Goal: Complete application form: Complete application form

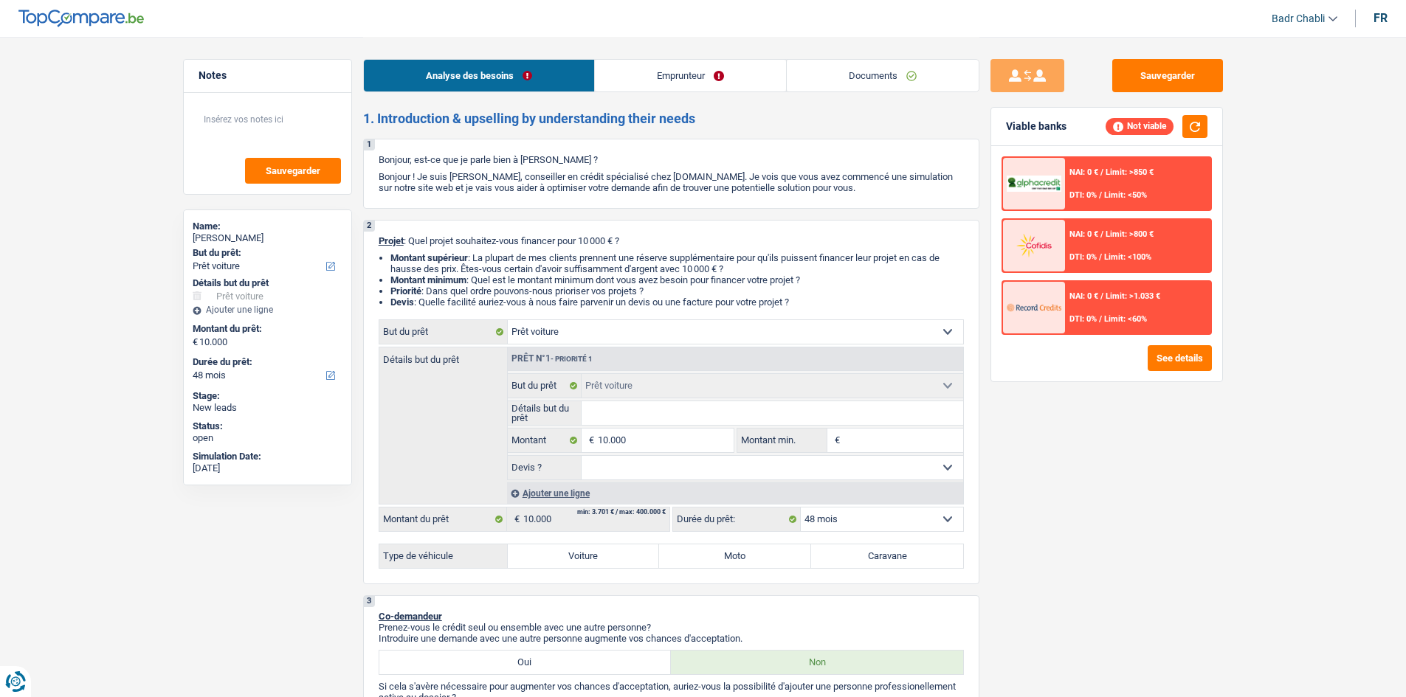
select select "car"
select select "48"
select select "car"
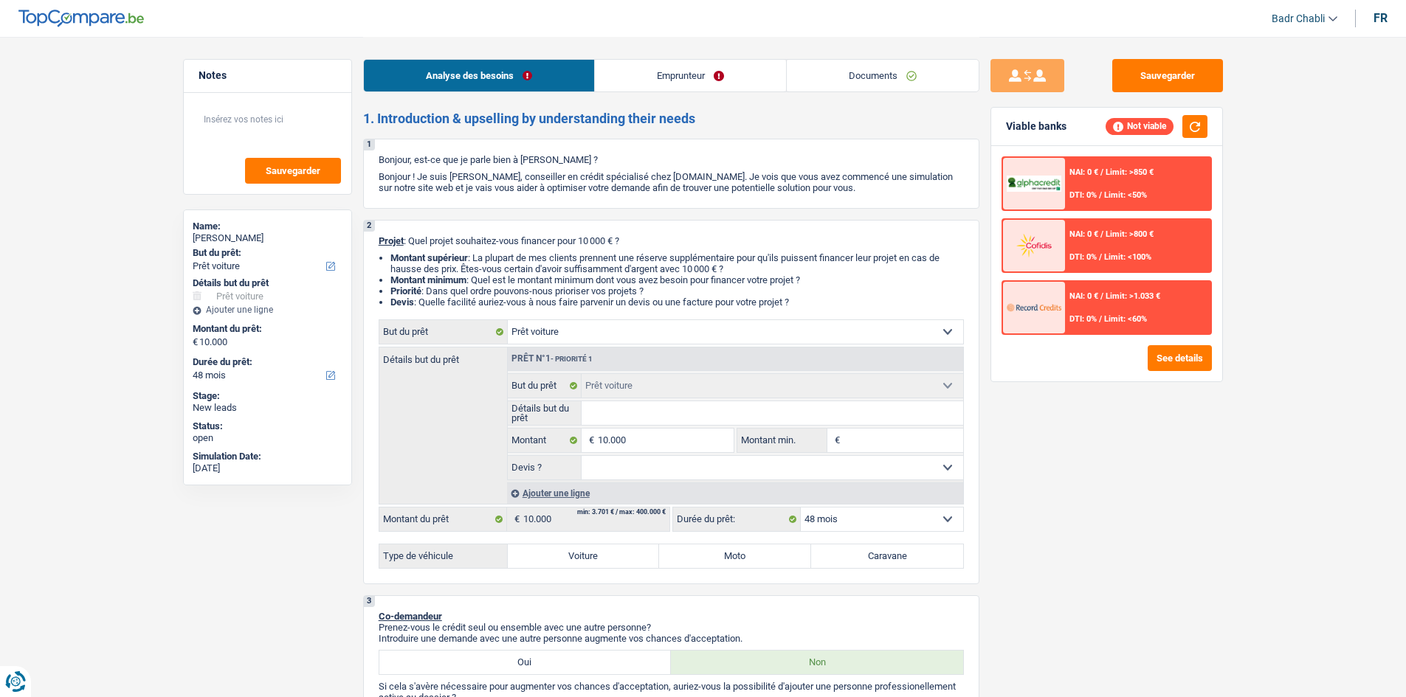
select select "48"
select select "car"
select select "48"
click at [885, 72] on link "Documents" at bounding box center [883, 76] width 192 height 32
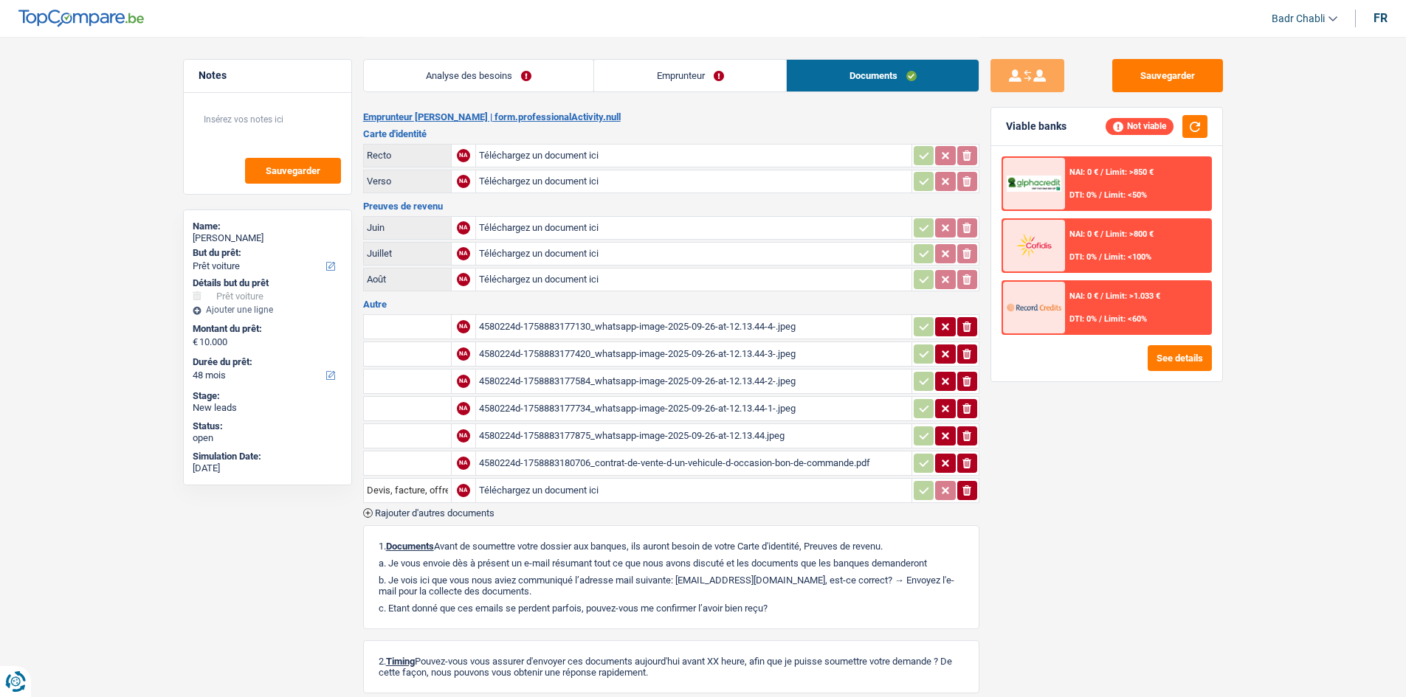
click at [721, 460] on div "4580224d-1758883180706_contrat-de-vente-d-un-vehicule-d-occasion-bon-de-command…" at bounding box center [694, 463] width 430 height 22
click at [517, 61] on link "Analyse des besoins" at bounding box center [479, 76] width 230 height 32
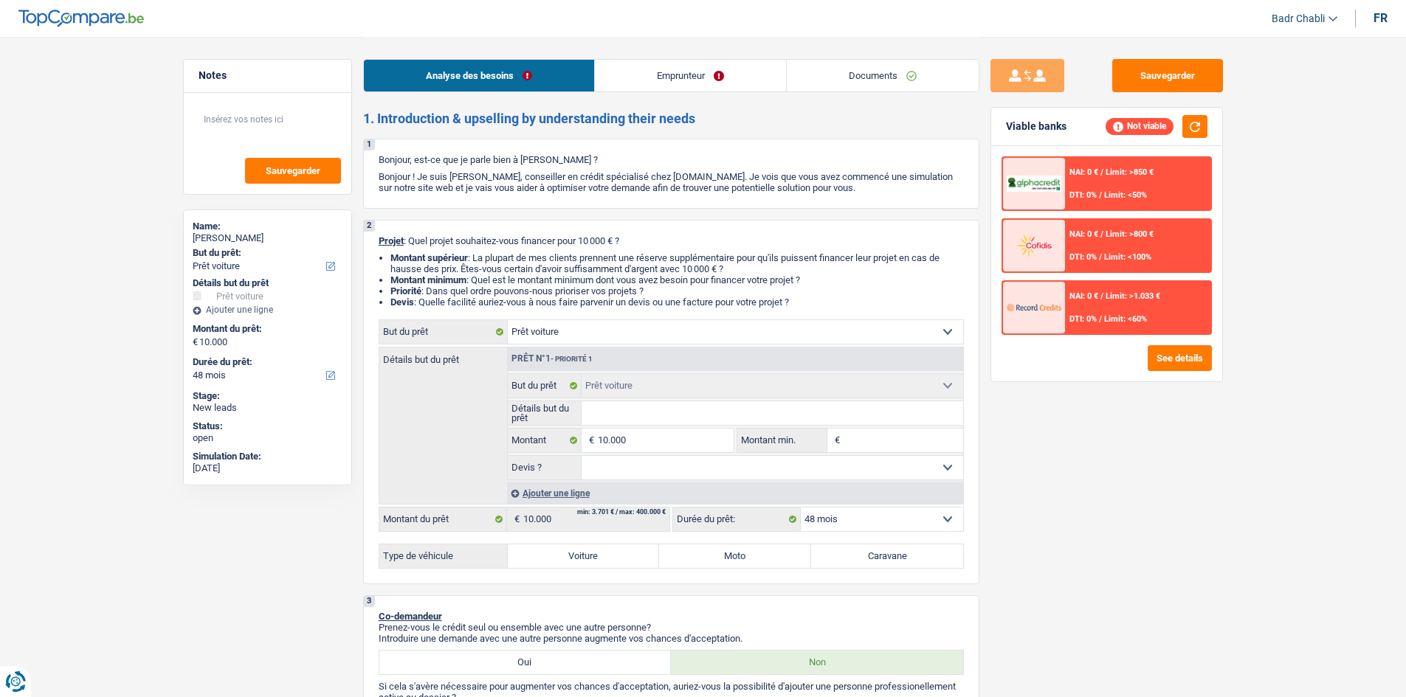
click at [636, 415] on input "Détails but du prêt" at bounding box center [773, 414] width 382 height 24
type input "V"
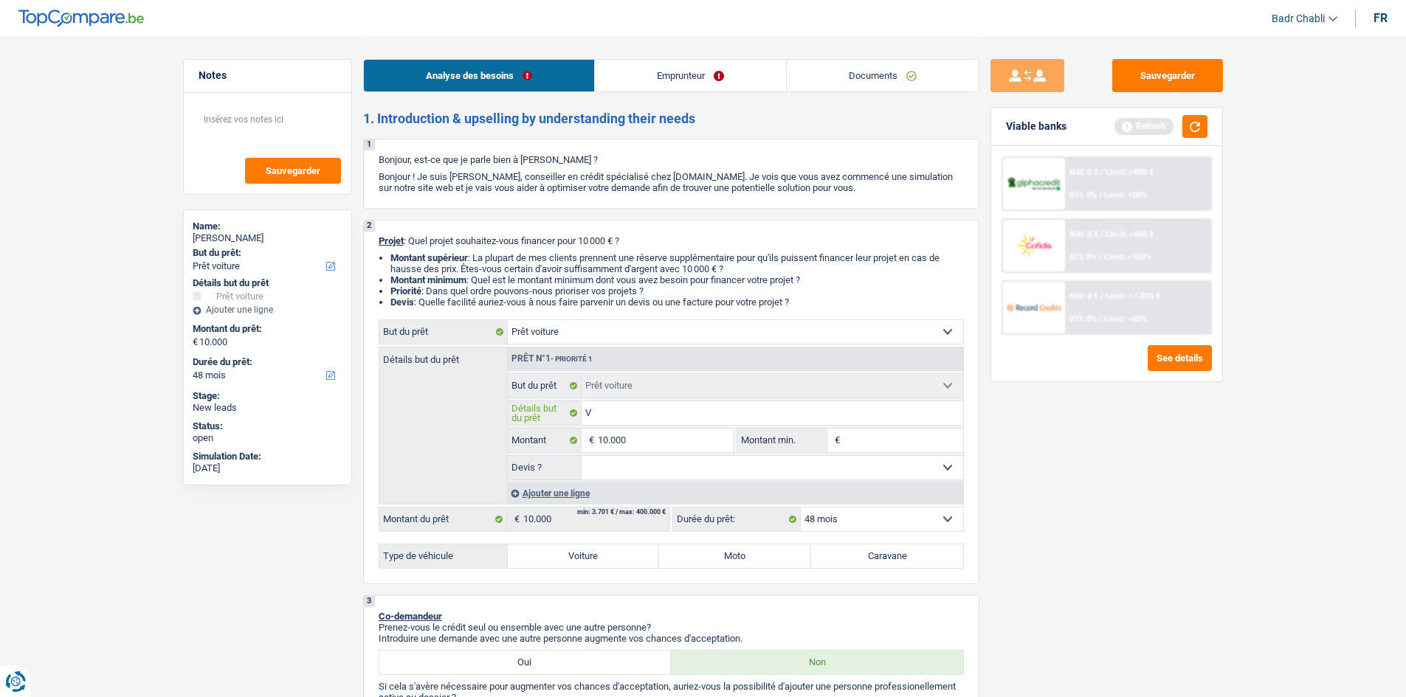
type input "Vo"
type input "Vol"
type input "Volv"
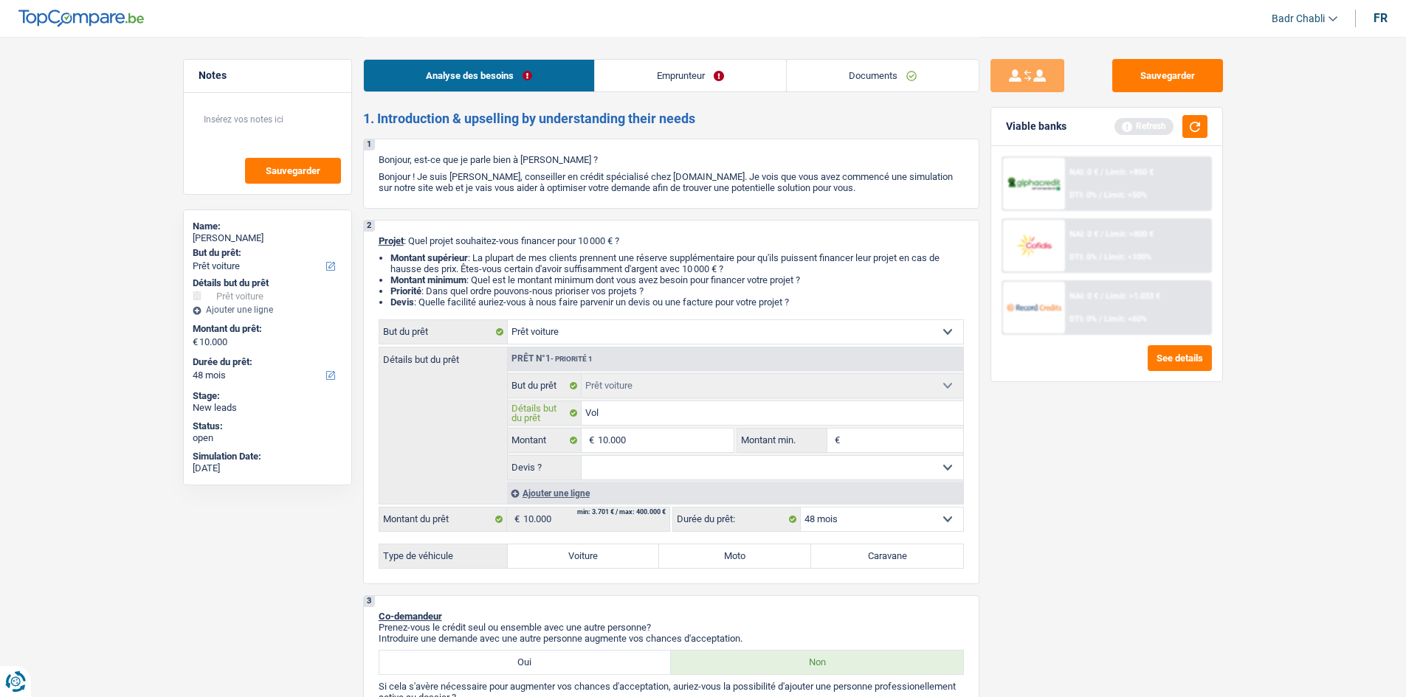
type input "Volv"
type input "Volvo"
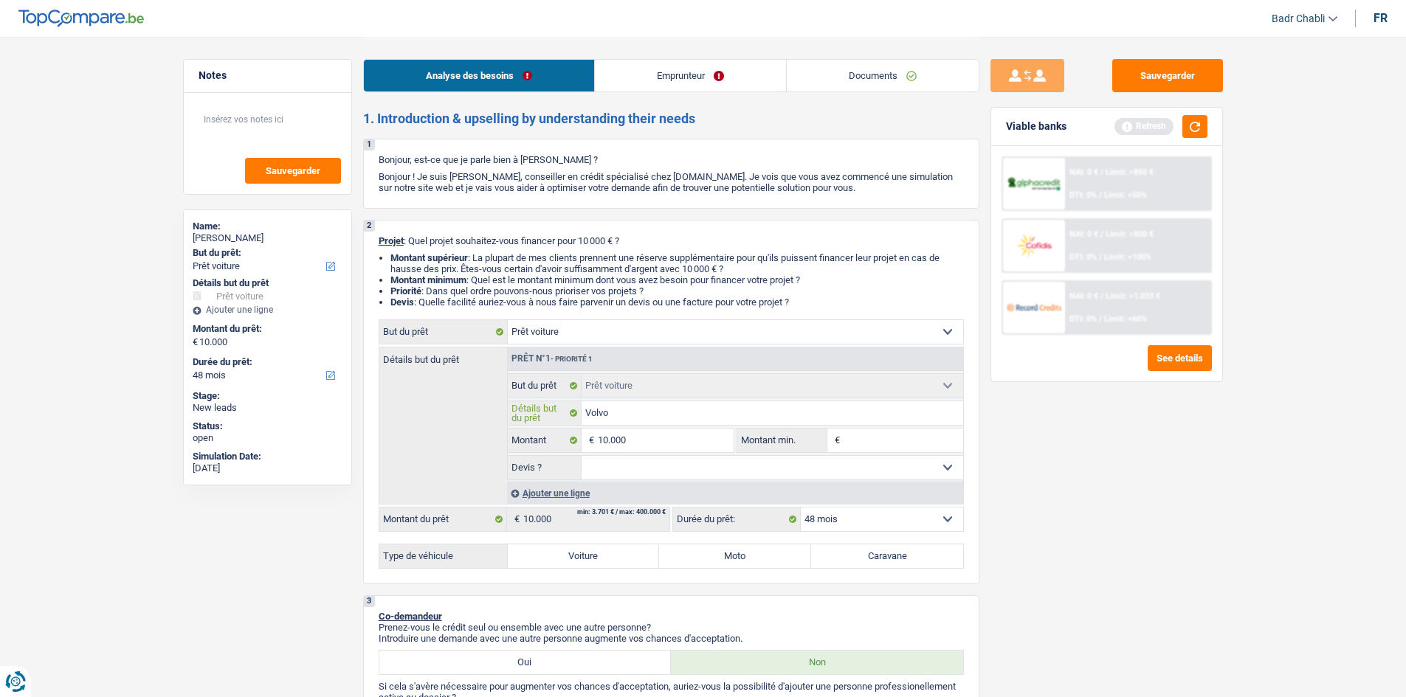
type input "Volvo V"
type input "Volvo V6"
type input "Volvo V60"
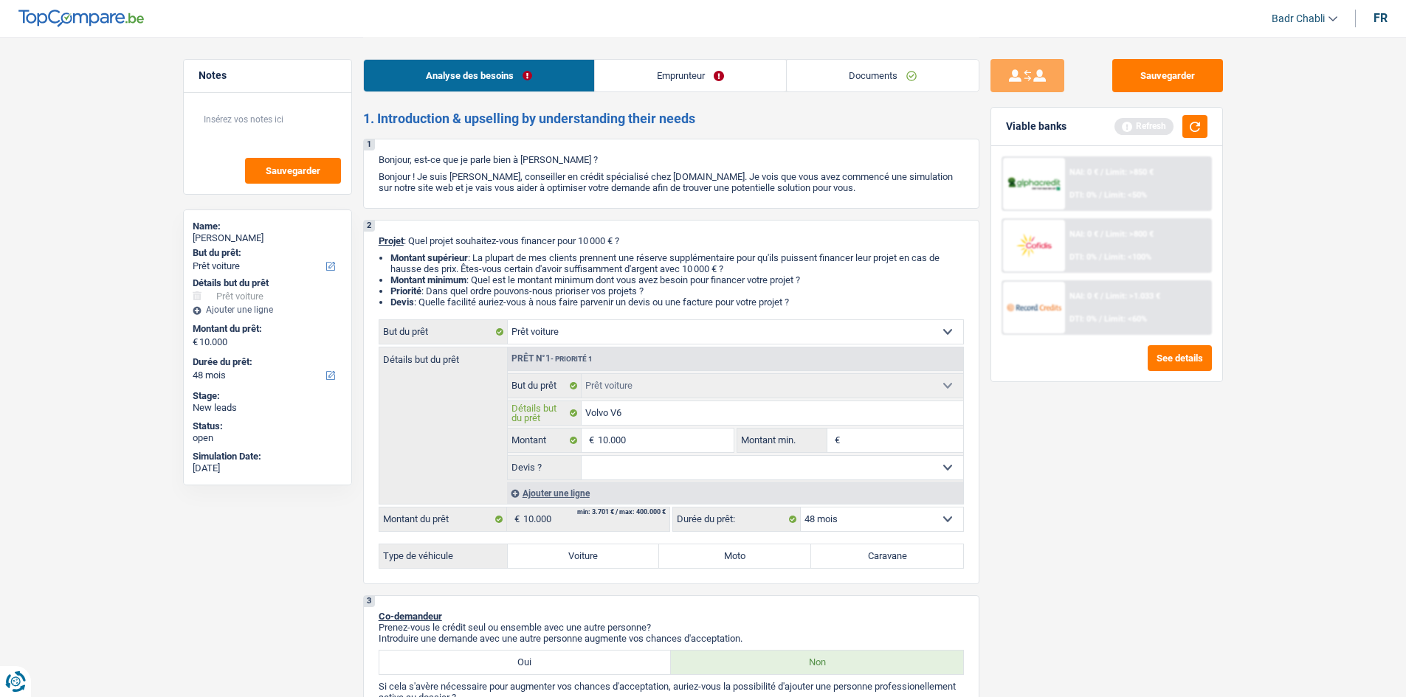
type input "Volvo V60"
type input "Volvo V60 2"
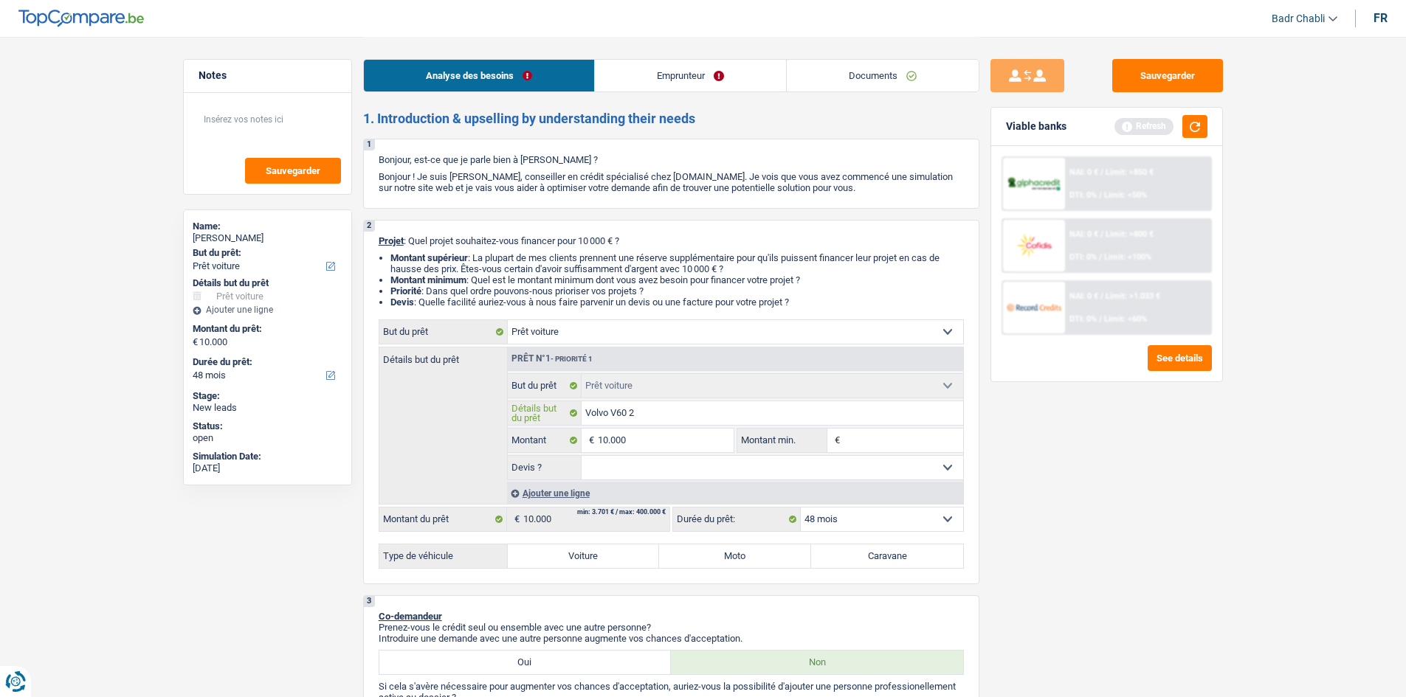
type input "Volvo V60 20"
type input "Volvo V60 201"
type input "Volvo V60 2015"
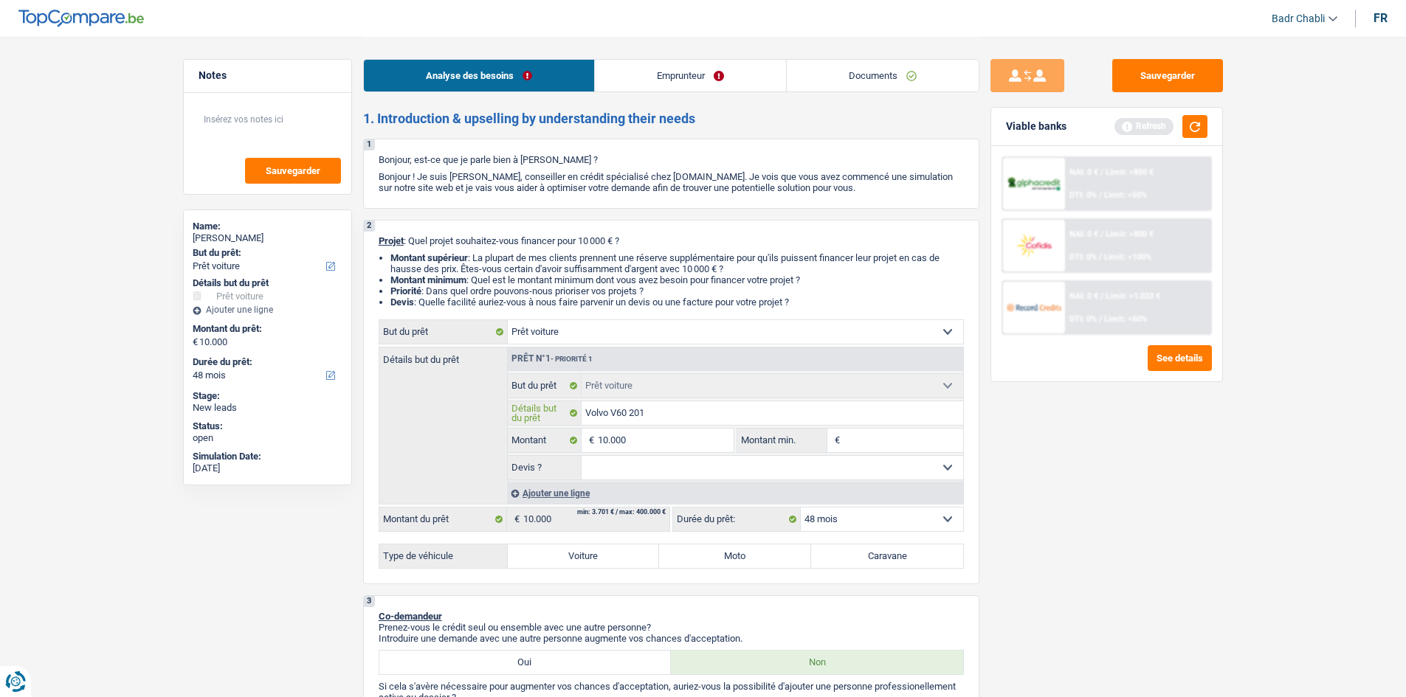
type input "Volvo V60 2015"
click at [702, 445] on input "10.000" at bounding box center [665, 441] width 135 height 24
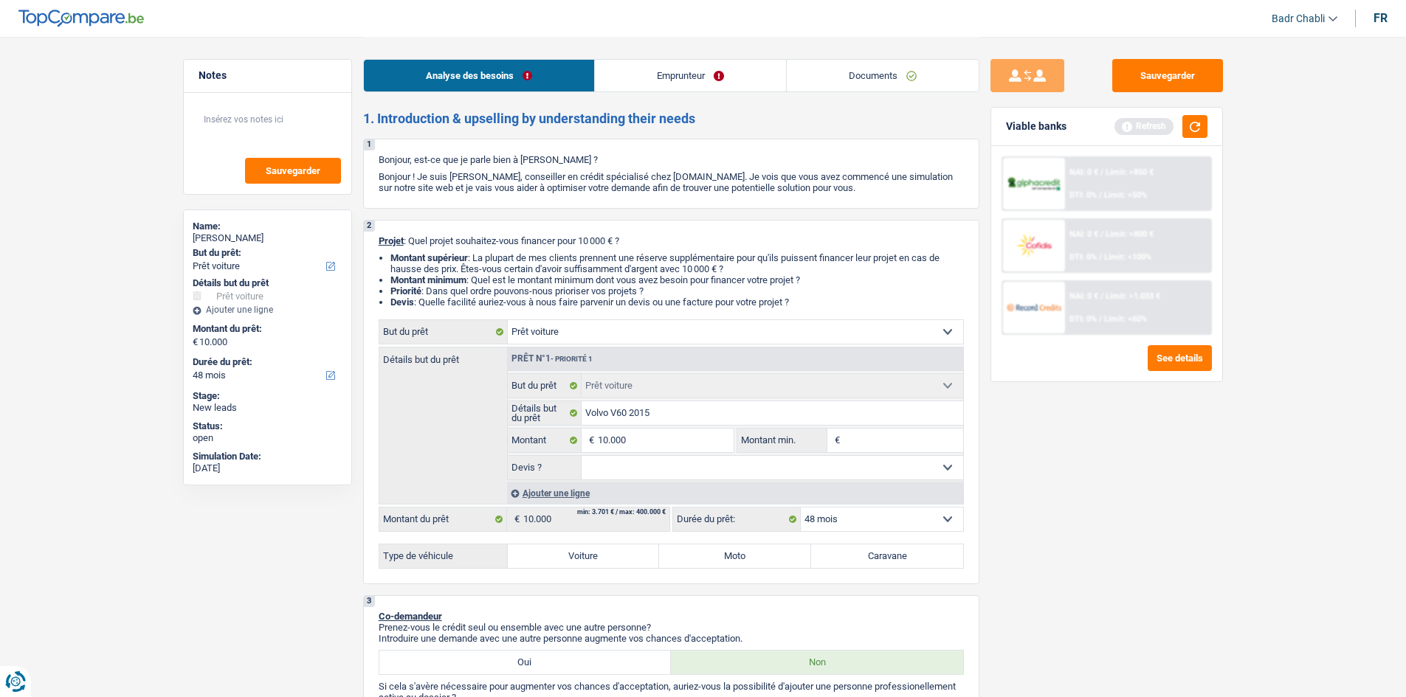
type input "1"
type input "10"
type input "100"
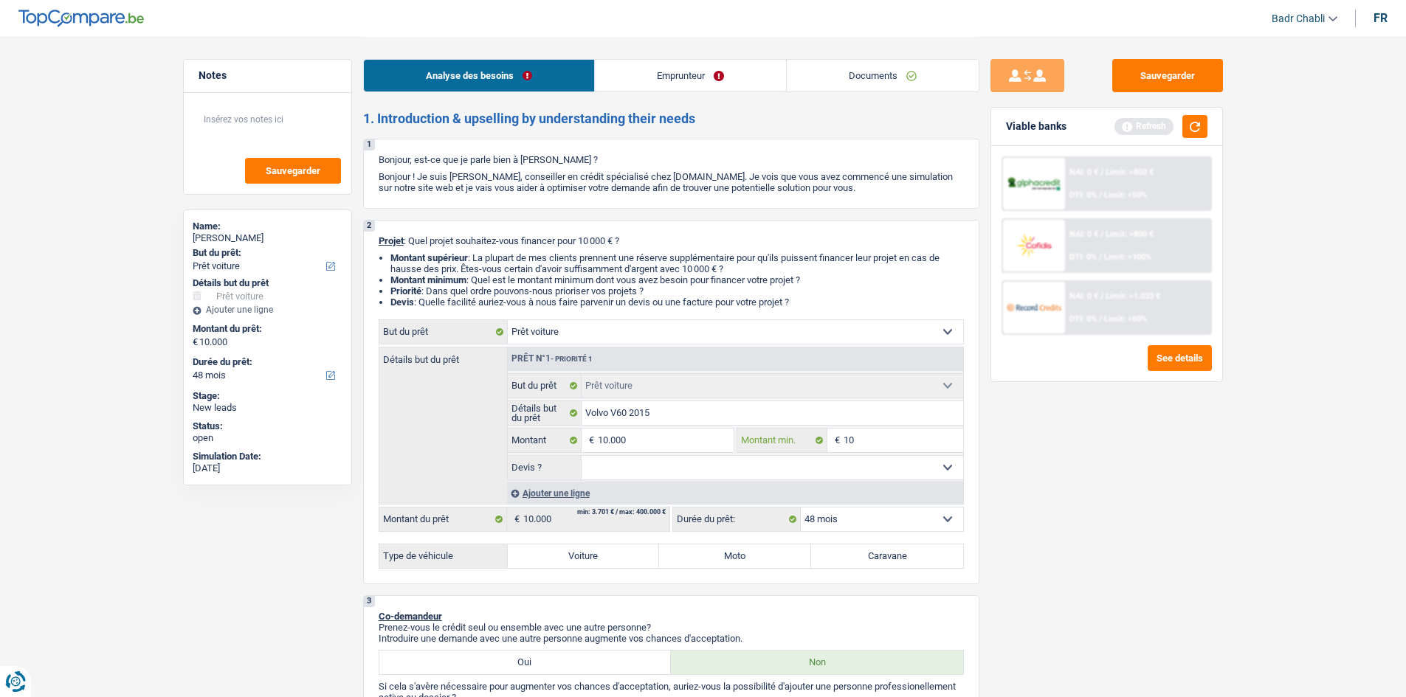
type input "100"
type input "1.000"
type input "10.000"
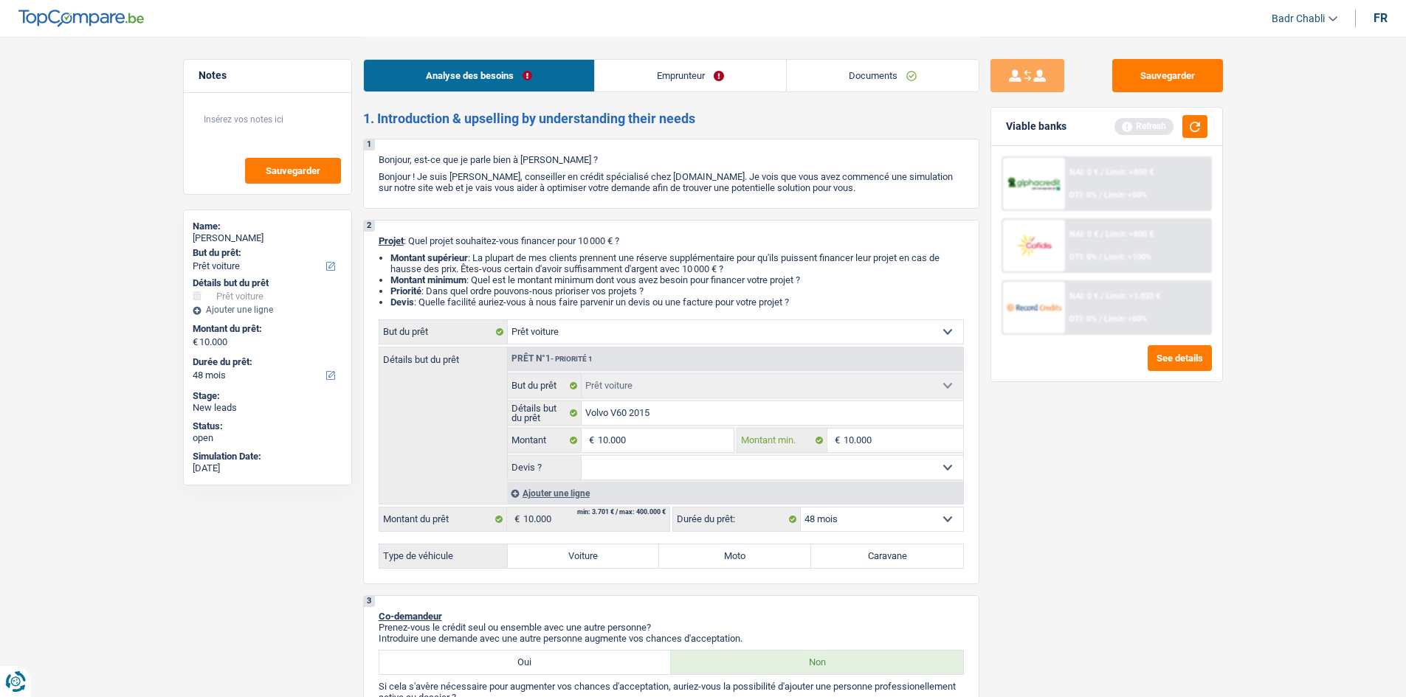
type input "10.000"
click at [669, 461] on select "Oui Non Non répondu Sélectionner une option" at bounding box center [773, 468] width 382 height 24
select select "yes"
click at [582, 456] on select "Oui Non Non répondu Sélectionner une option" at bounding box center [773, 468] width 382 height 24
select select "yes"
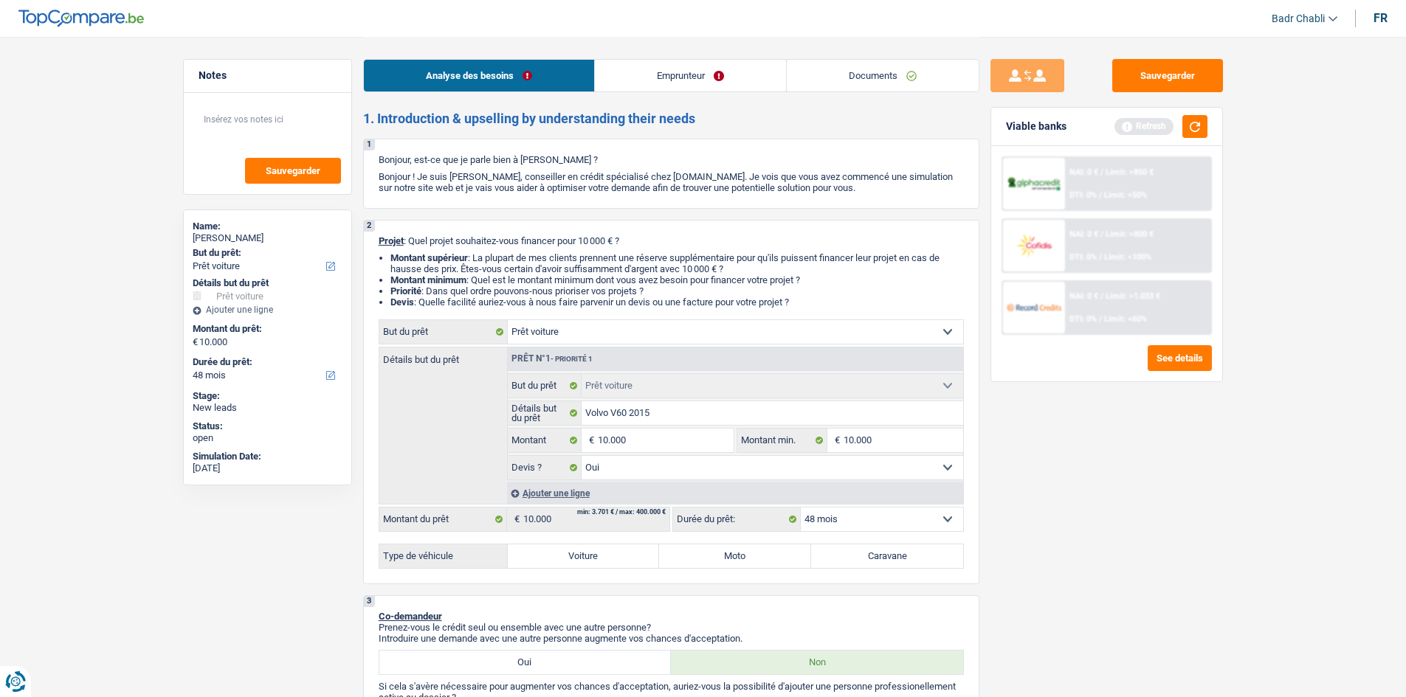
click at [616, 558] on label "Voiture" at bounding box center [584, 557] width 152 height 24
click at [616, 558] on input "Voiture" at bounding box center [584, 557] width 152 height 24
radio input "true"
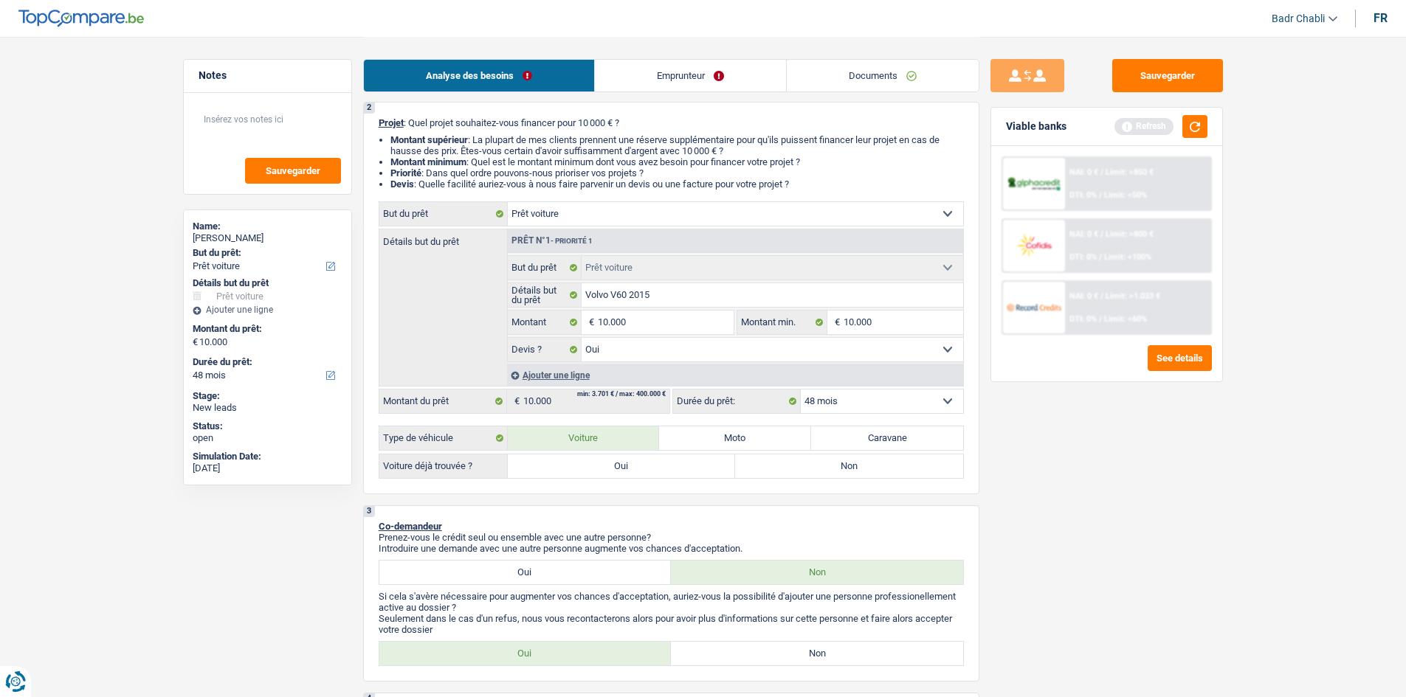
scroll to position [221, 0]
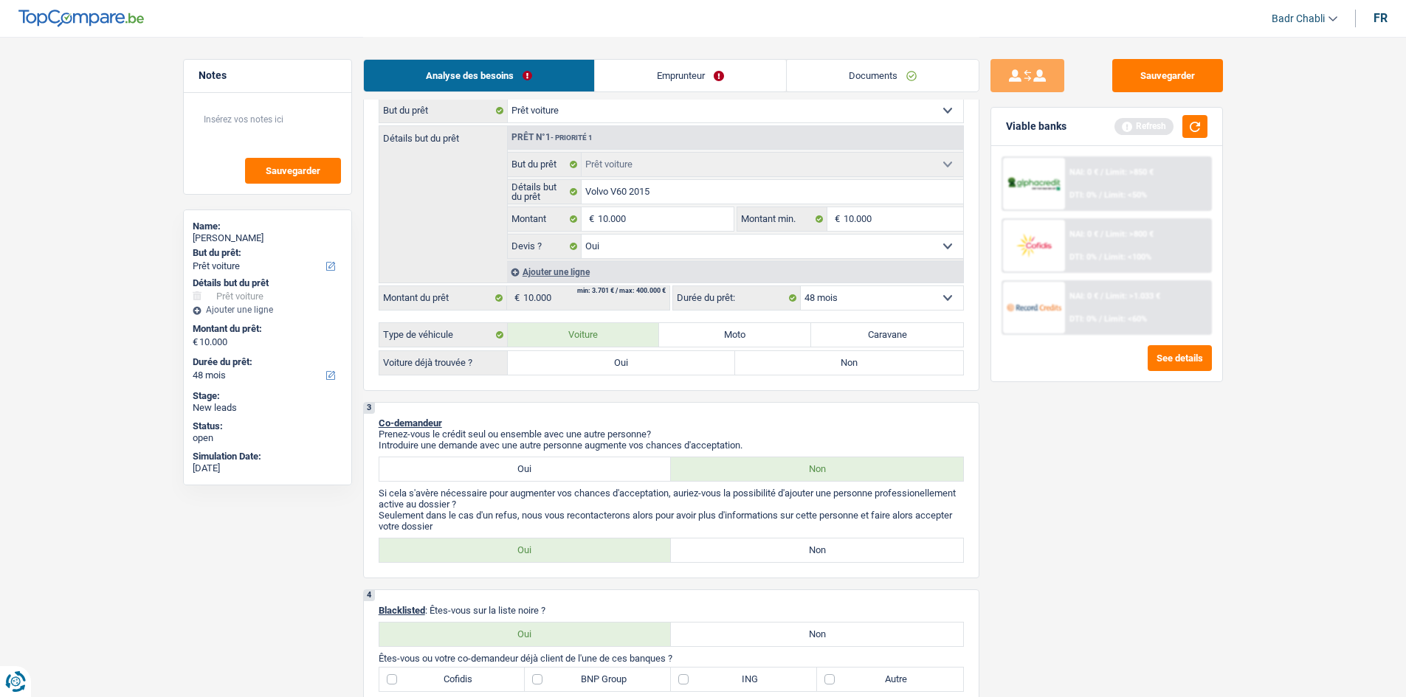
click at [616, 356] on label "Oui" at bounding box center [622, 363] width 228 height 24
click at [616, 356] on input "Oui" at bounding box center [622, 363] width 228 height 24
radio input "true"
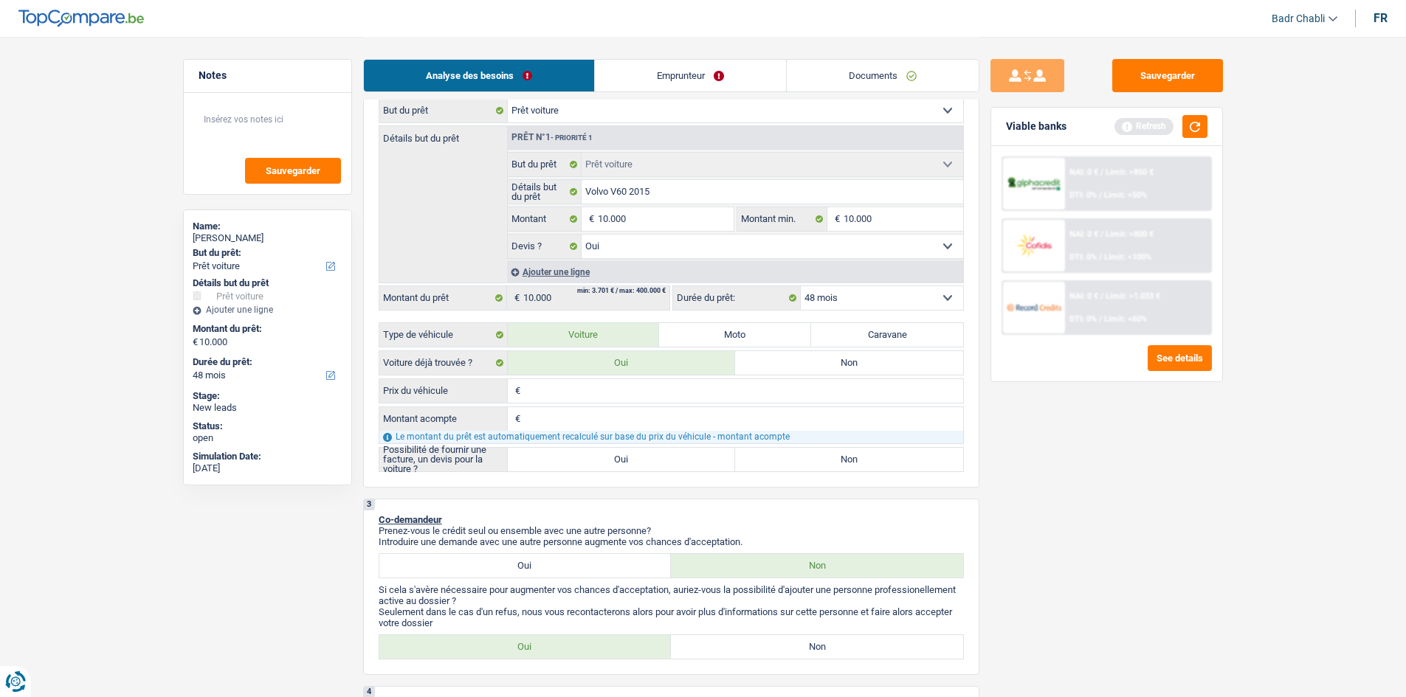
click at [616, 467] on label "Oui" at bounding box center [622, 460] width 228 height 24
click at [616, 467] on input "Oui" at bounding box center [622, 460] width 228 height 24
radio input "true"
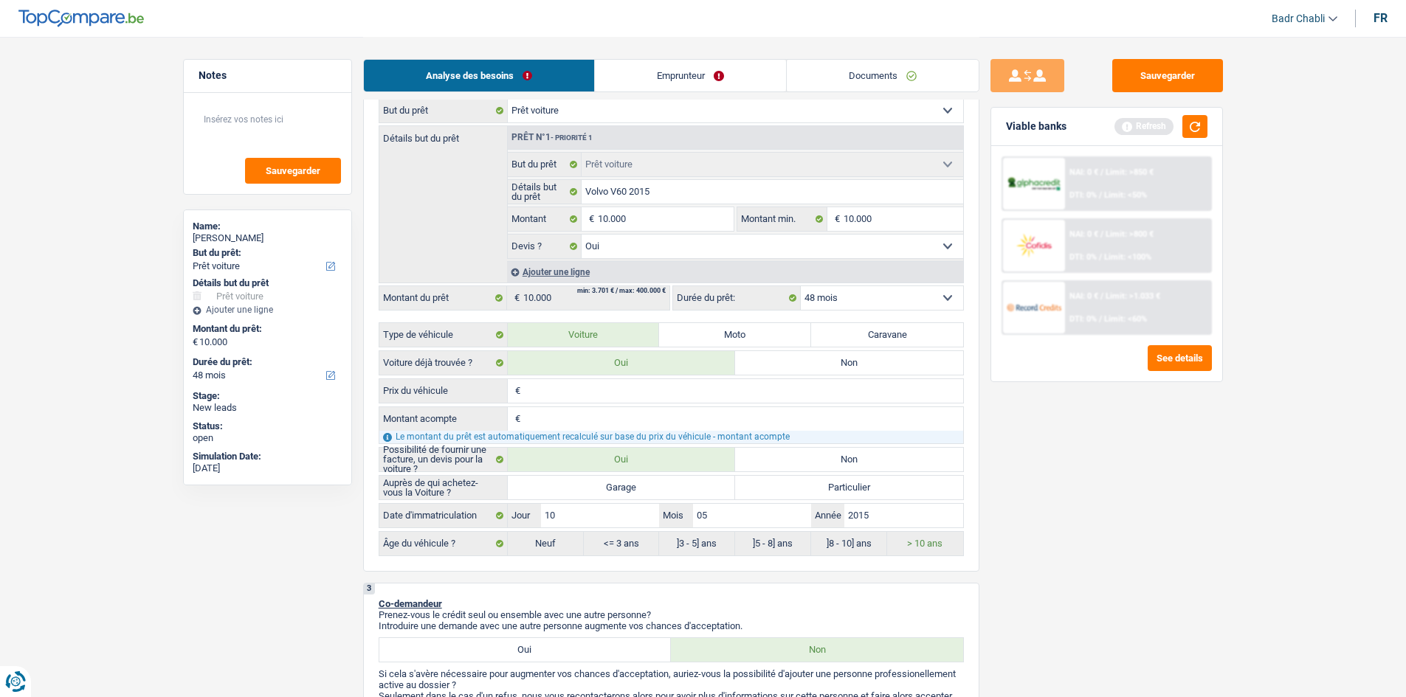
click at [618, 478] on label "Garage" at bounding box center [622, 488] width 228 height 24
click at [618, 478] on input "Garage" at bounding box center [622, 488] width 228 height 24
radio input "true"
click at [624, 213] on input "10.000" at bounding box center [665, 219] width 135 height 24
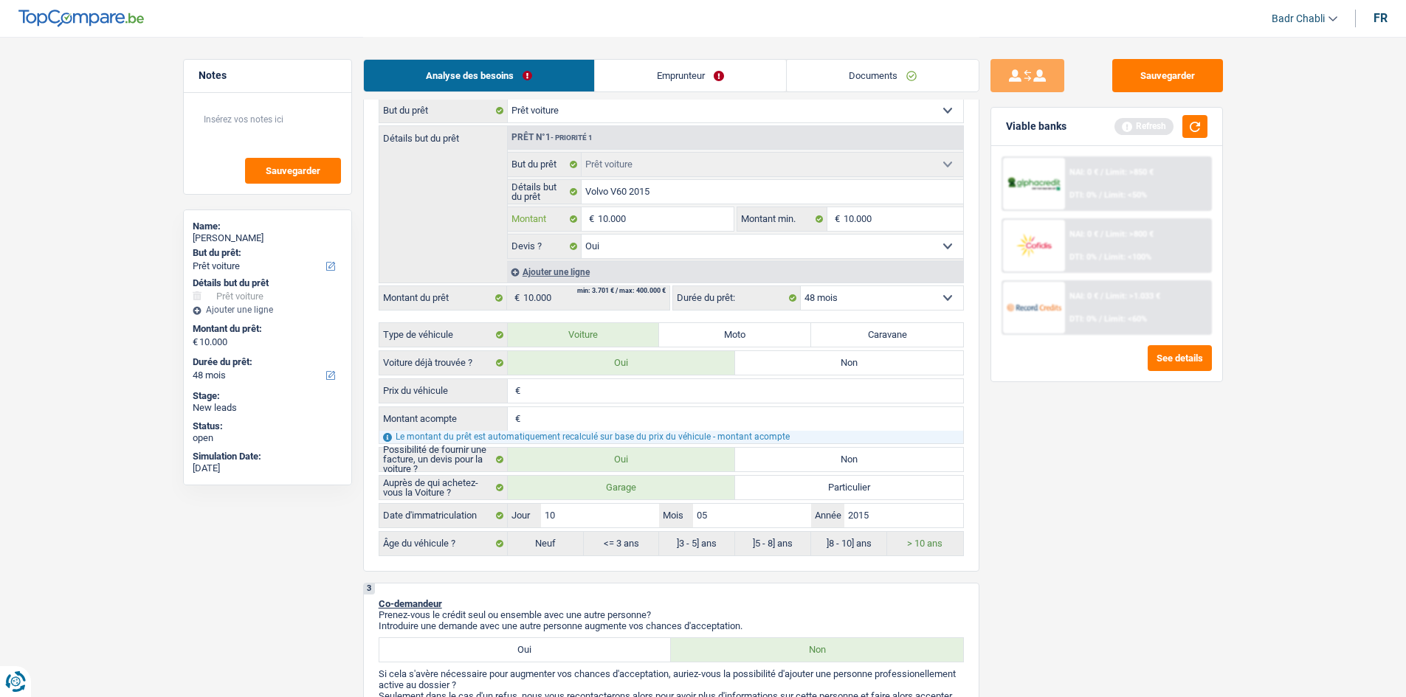
click at [624, 213] on input "10.000" at bounding box center [665, 219] width 135 height 24
click at [552, 392] on input "Prix du véhicule" at bounding box center [743, 391] width 439 height 24
paste input "10.000"
type input "10.000"
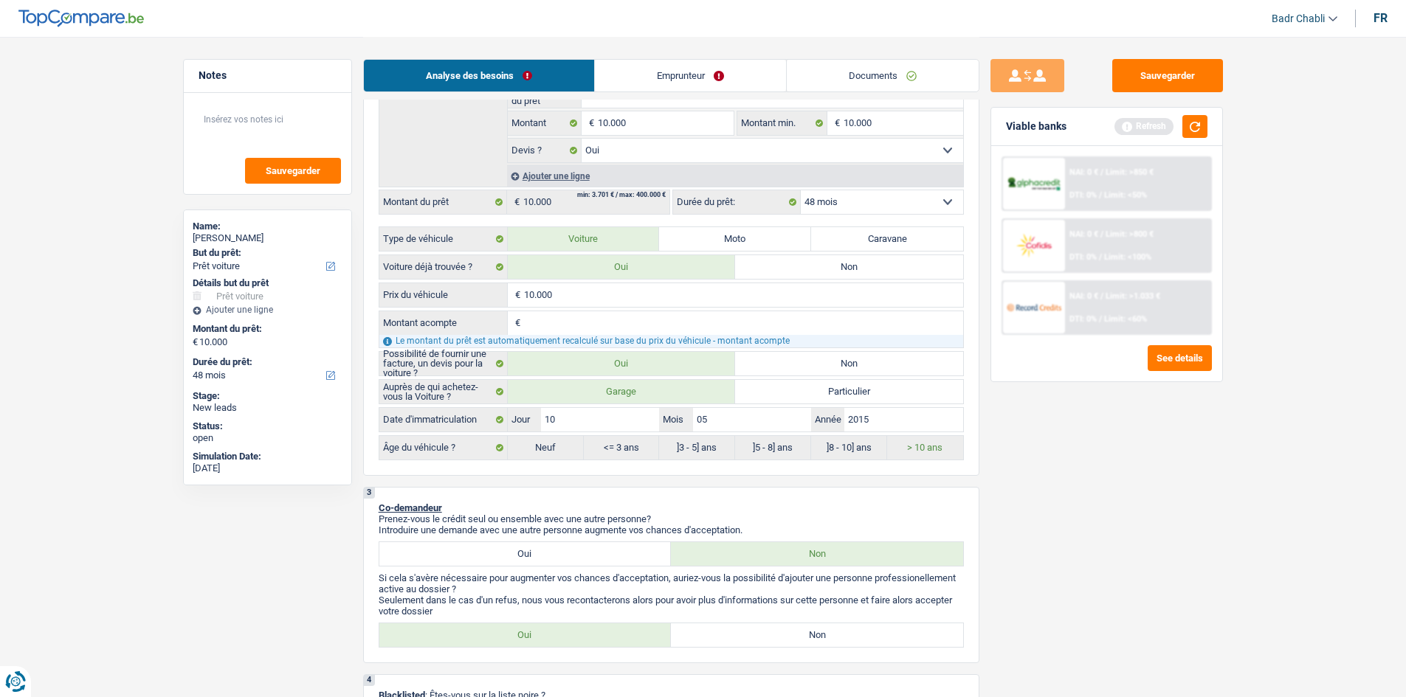
scroll to position [443, 0]
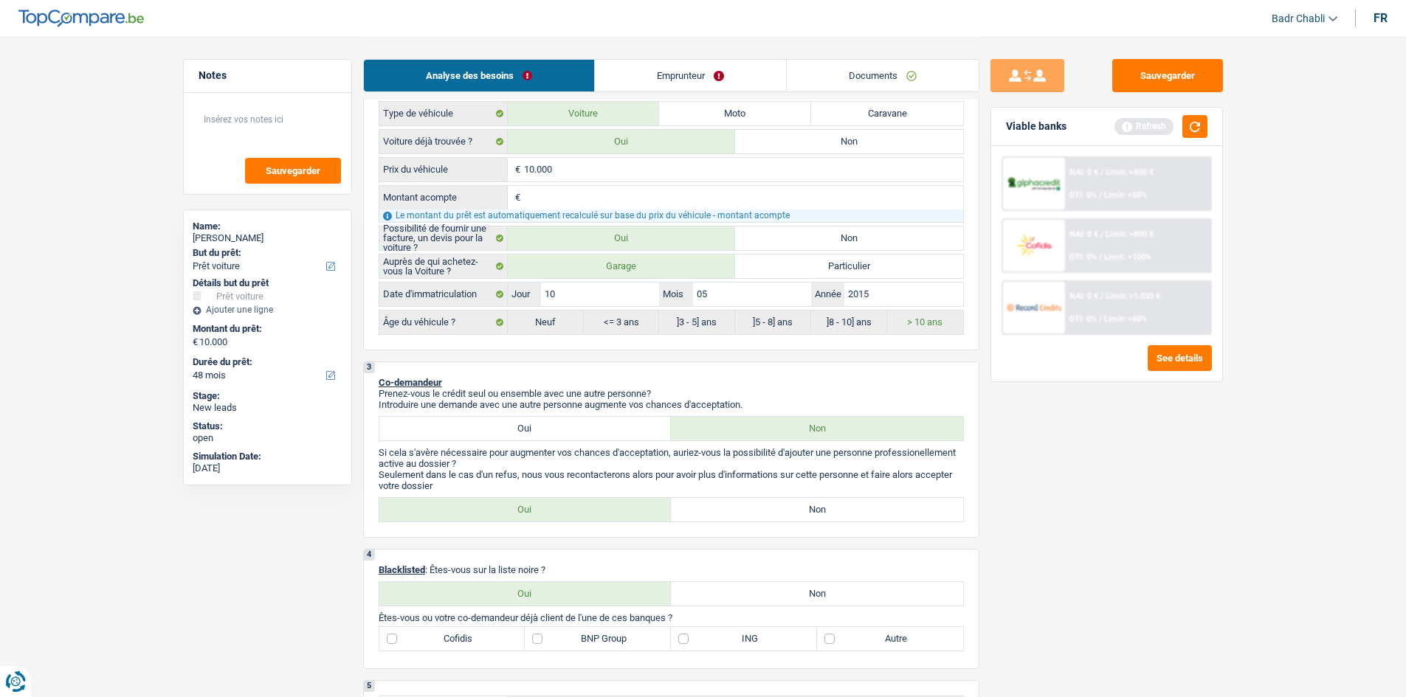
type input "10.000"
click at [779, 515] on label "Non" at bounding box center [817, 510] width 292 height 24
click at [779, 515] on input "Non" at bounding box center [817, 510] width 292 height 24
radio input "true"
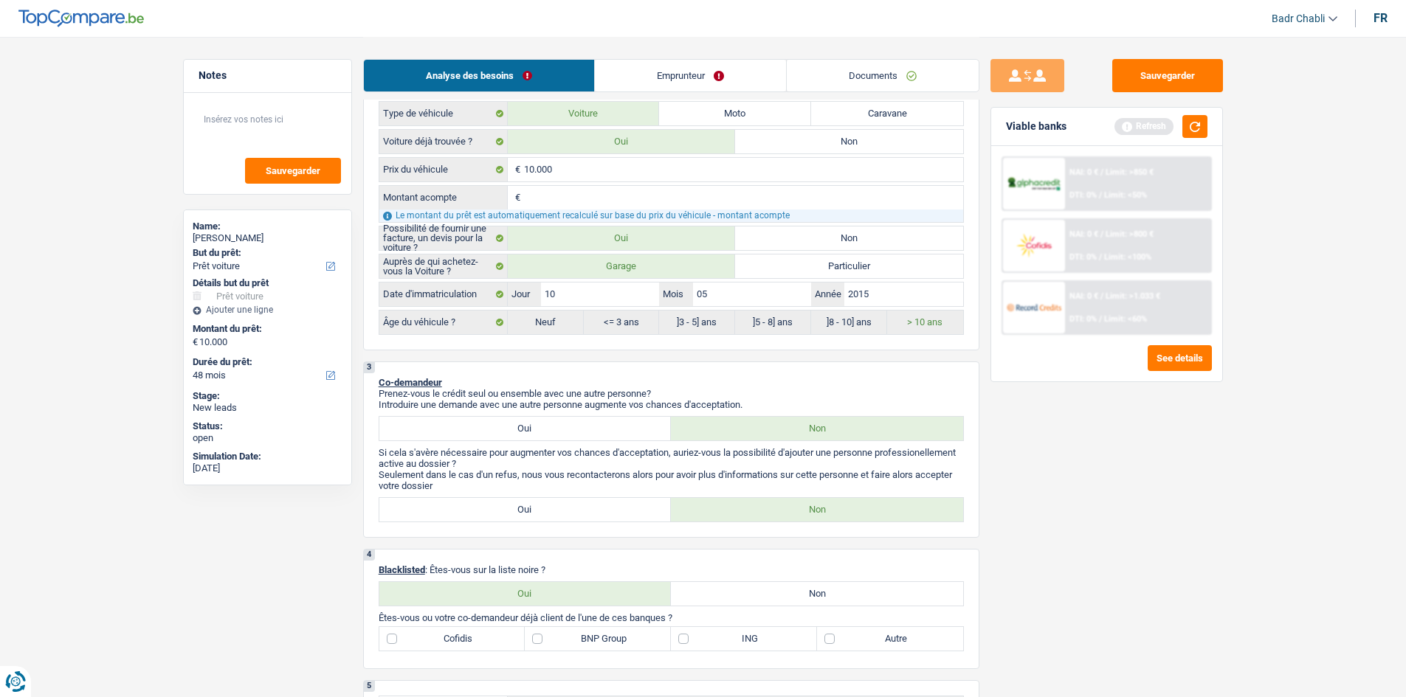
click at [819, 600] on label "Non" at bounding box center [817, 594] width 292 height 24
click at [819, 600] on input "Non" at bounding box center [817, 594] width 292 height 24
radio input "true"
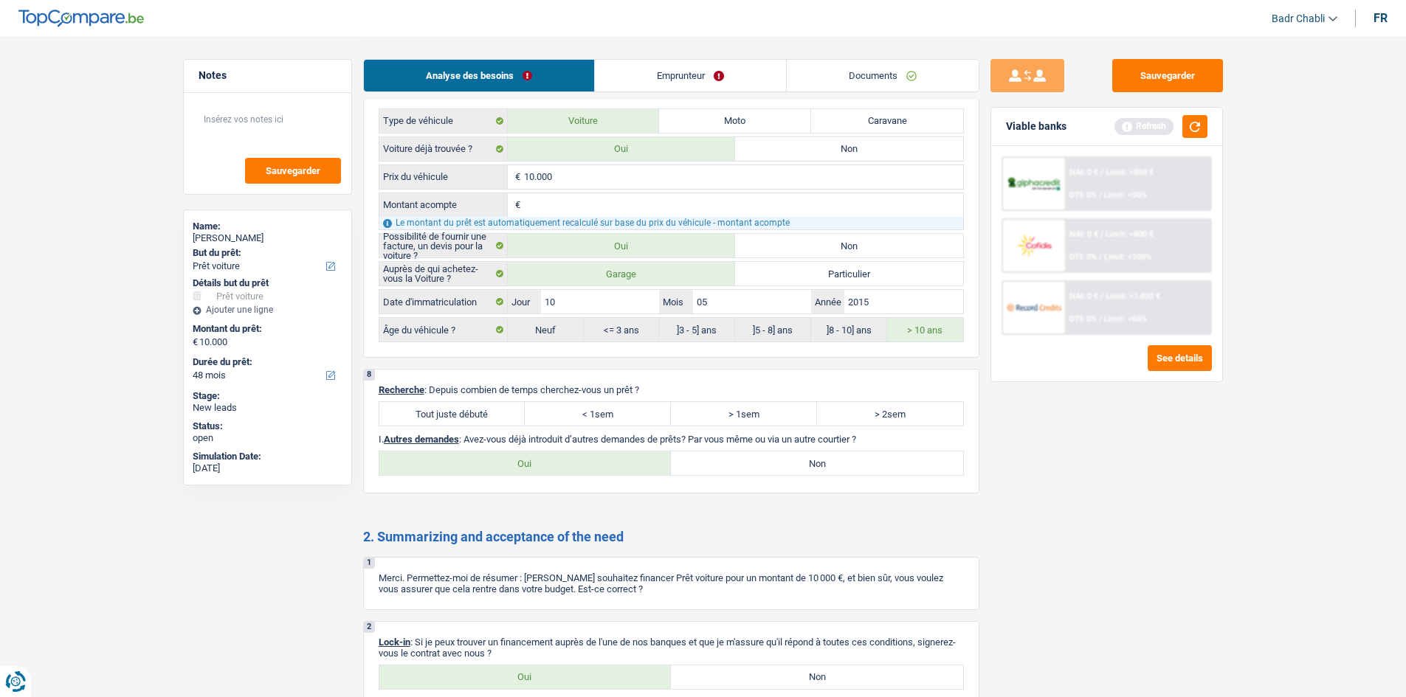
scroll to position [1774, 0]
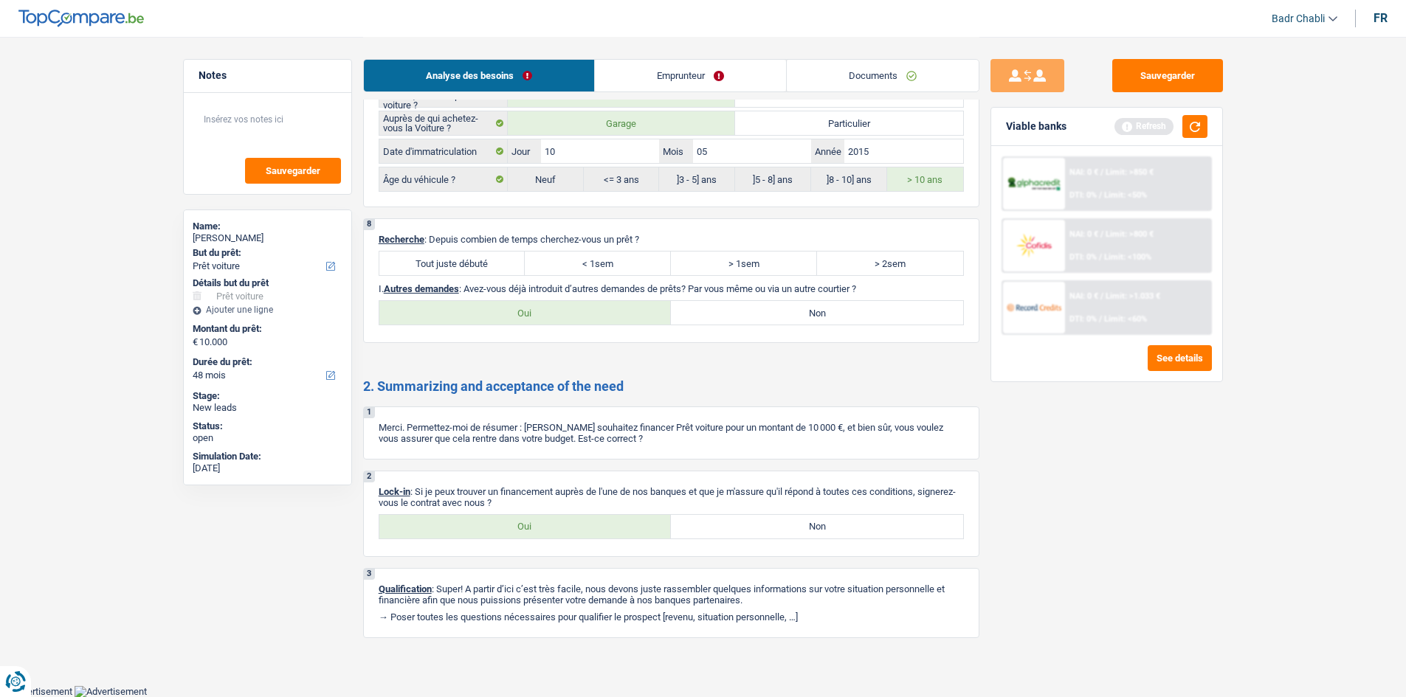
click at [494, 264] on label "Tout juste débuté" at bounding box center [452, 264] width 146 height 24
click at [494, 264] on input "Tout juste débuté" at bounding box center [452, 264] width 146 height 24
radio input "true"
click at [802, 321] on label "Non" at bounding box center [817, 313] width 292 height 24
click at [802, 321] on input "Non" at bounding box center [817, 313] width 292 height 24
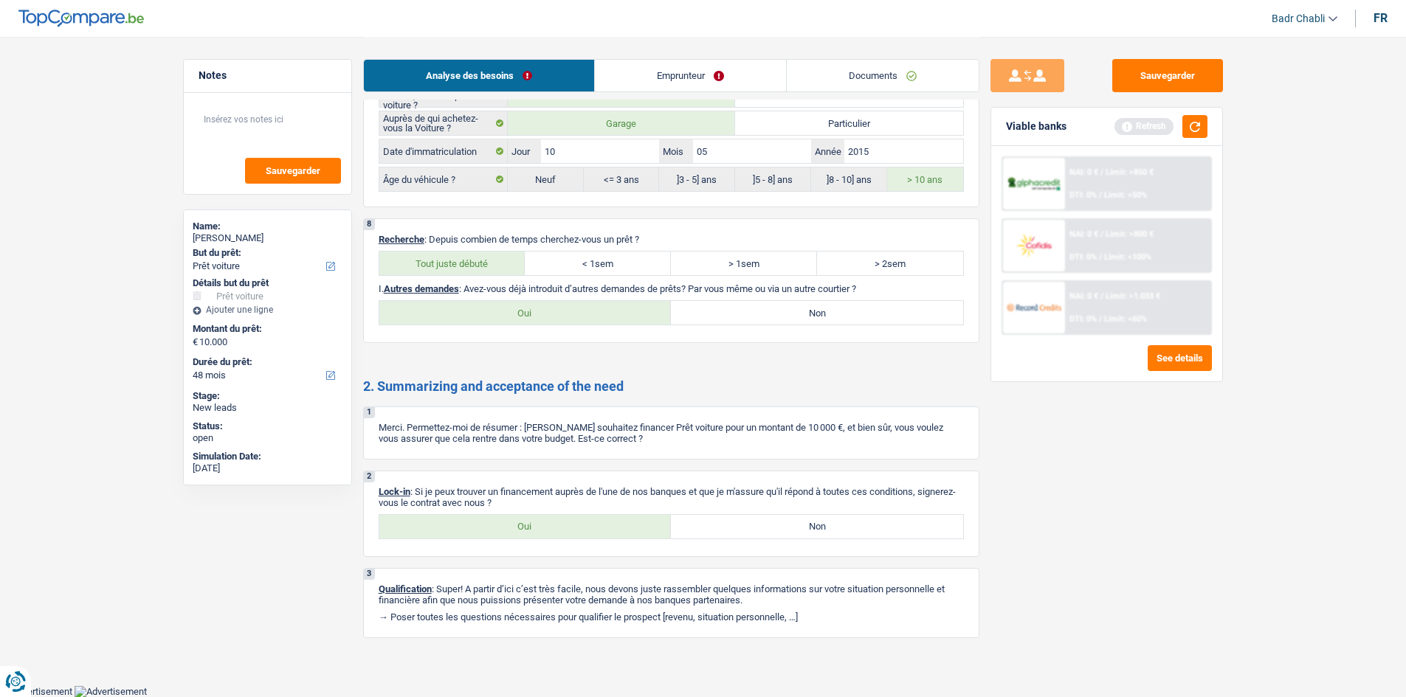
radio input "true"
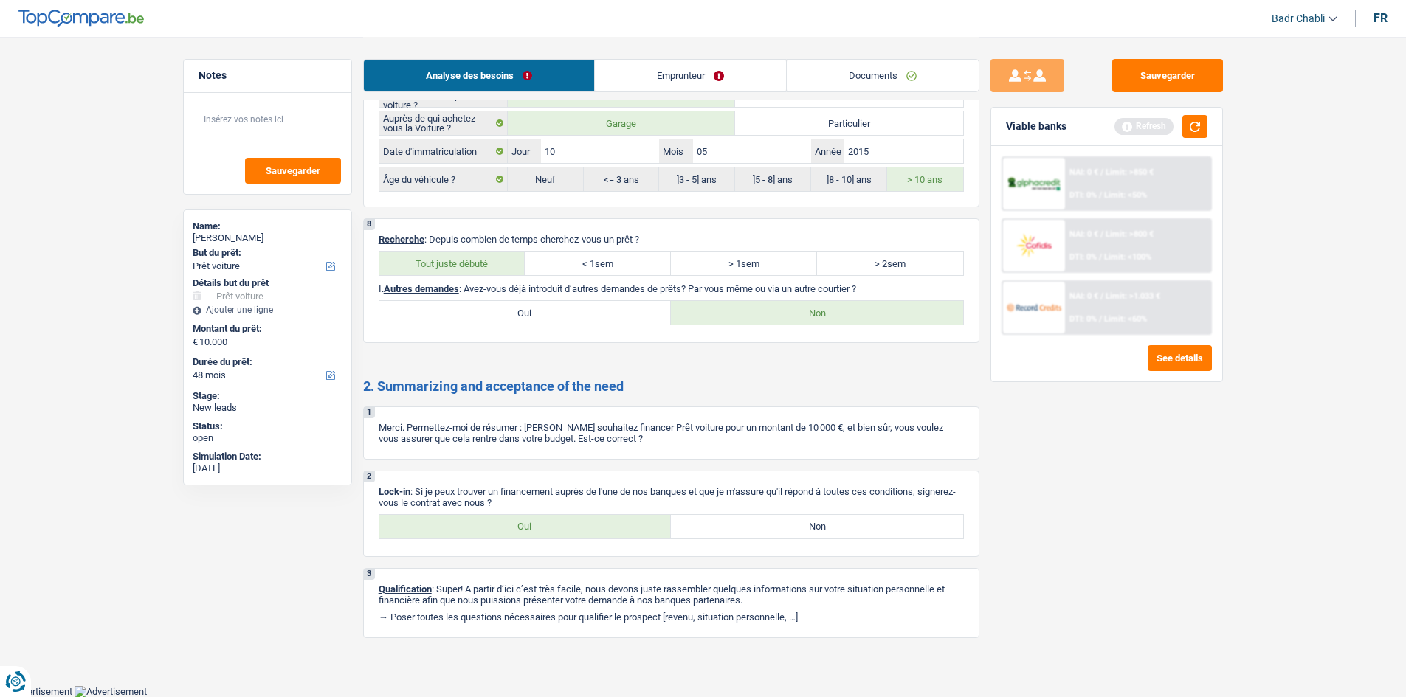
click at [544, 509] on div "2 Lock-in : Si je peux trouver un financement auprès de l'une de nos banques et…" at bounding box center [671, 514] width 616 height 86
click at [546, 521] on label "Oui" at bounding box center [525, 527] width 292 height 24
click at [546, 521] on input "Oui" at bounding box center [525, 527] width 292 height 24
radio input "true"
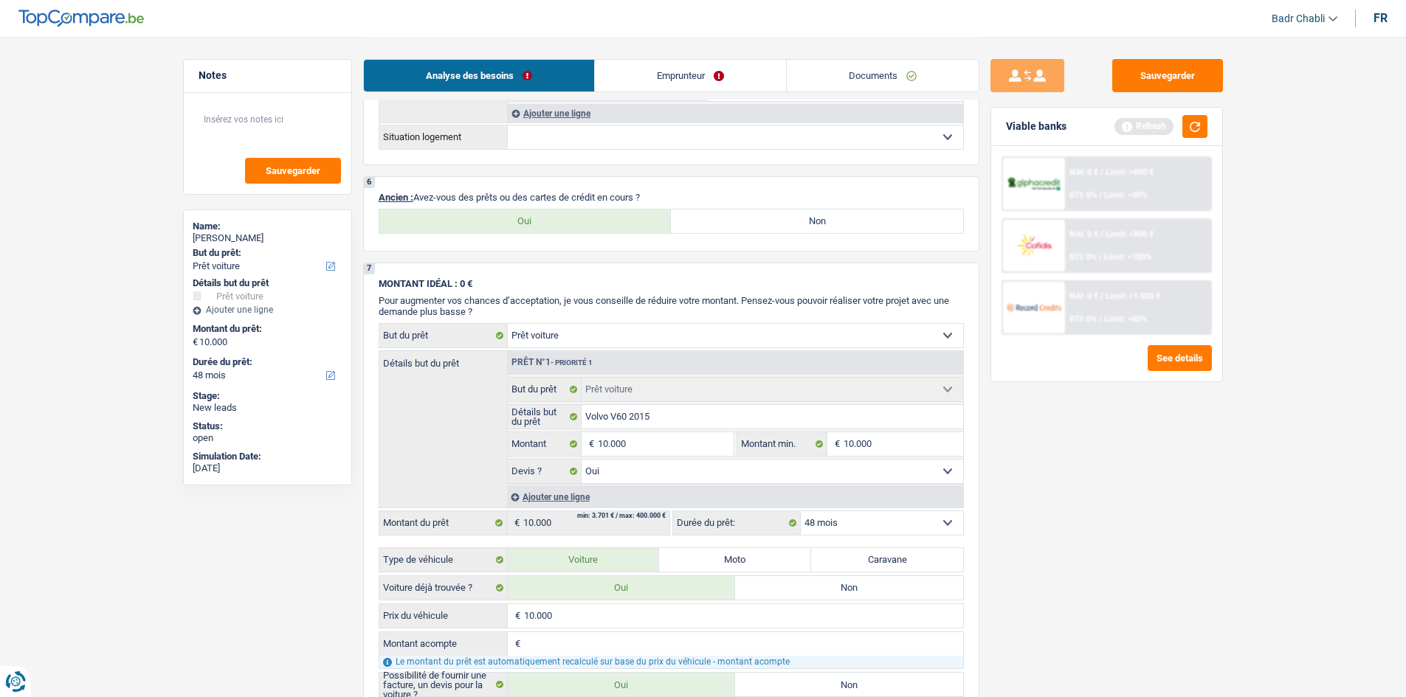
scroll to position [1184, 0]
click at [781, 218] on label "Non" at bounding box center [817, 222] width 292 height 24
click at [781, 218] on input "Non" at bounding box center [817, 222] width 292 height 24
radio input "true"
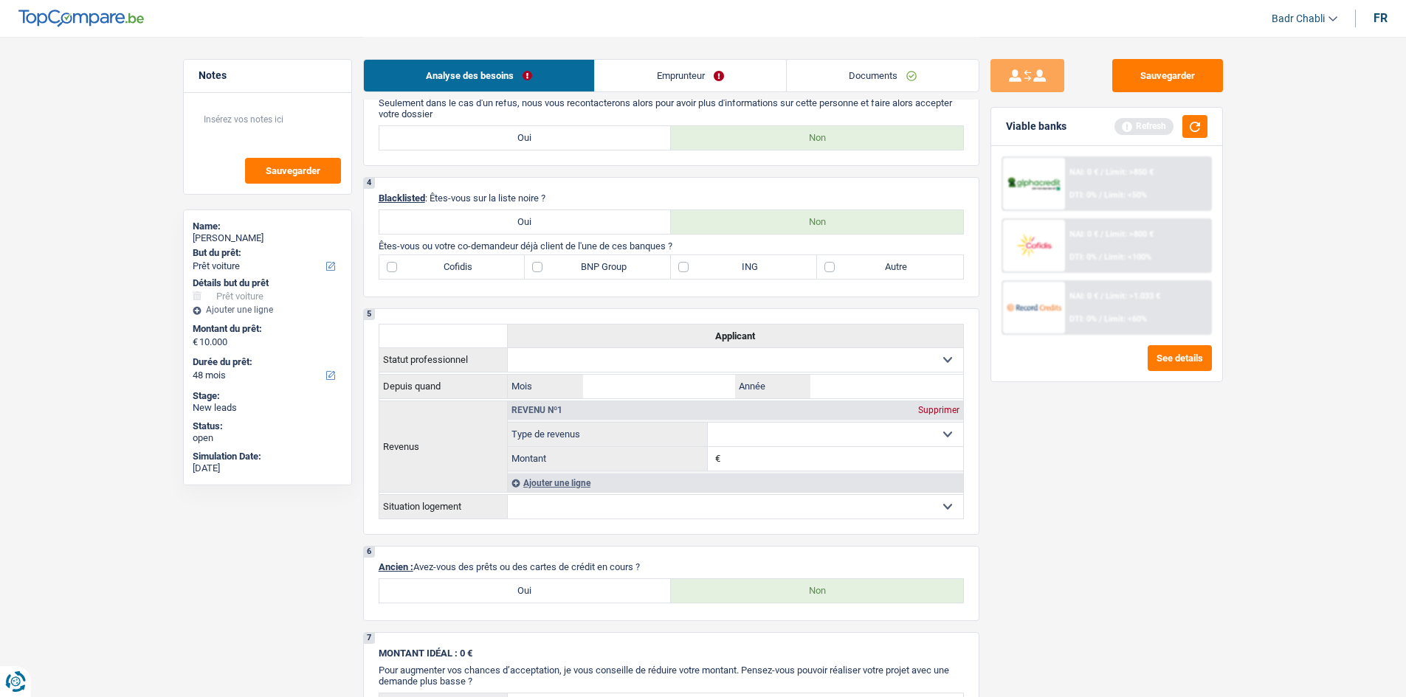
scroll to position [446, 0]
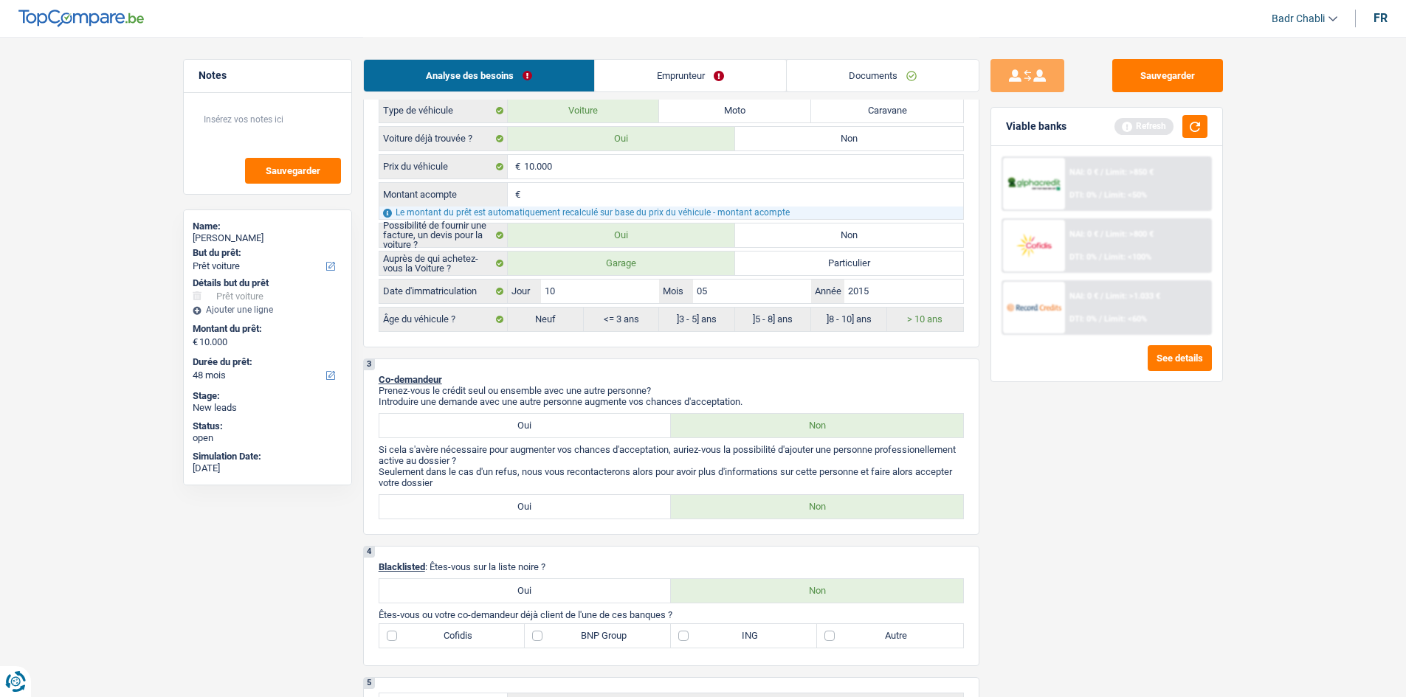
click at [701, 86] on link "Emprunteur" at bounding box center [690, 76] width 191 height 32
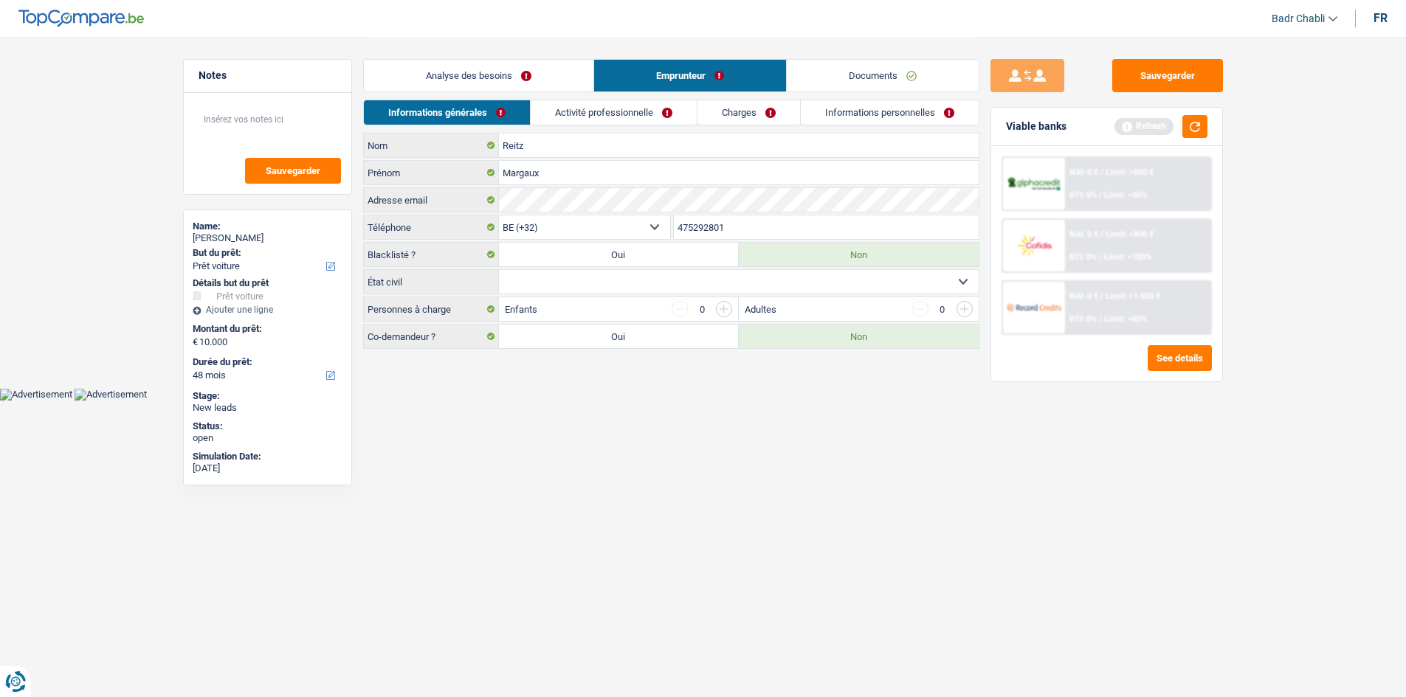
scroll to position [0, 0]
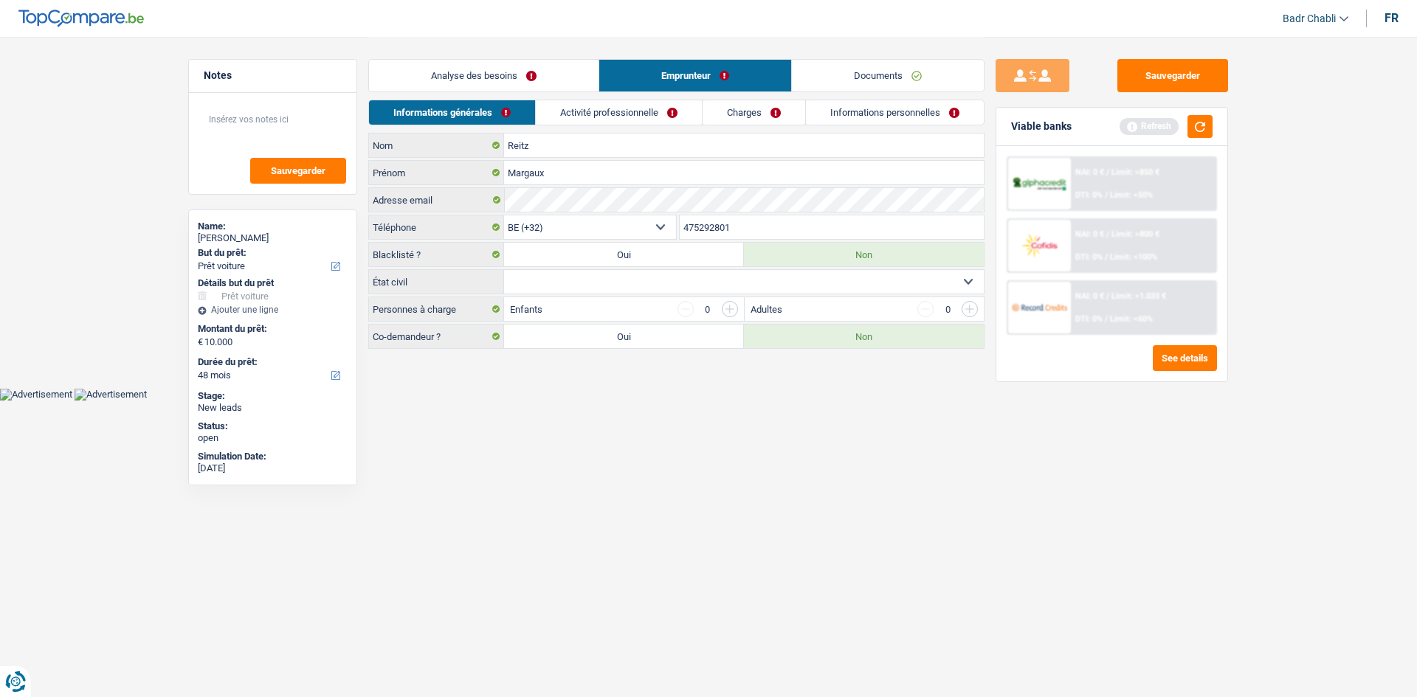
click at [782, 115] on link "Charges" at bounding box center [754, 112] width 103 height 24
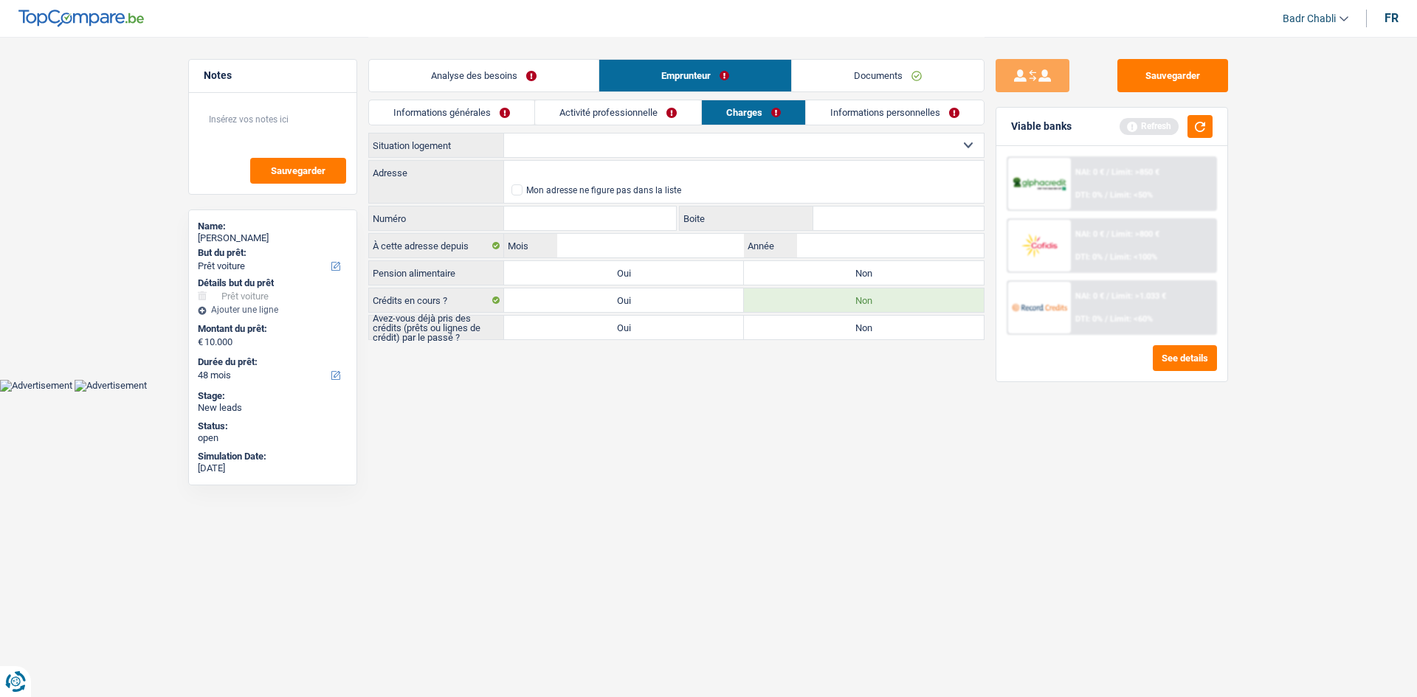
click at [658, 320] on label "Oui" at bounding box center [624, 328] width 240 height 24
click at [658, 320] on input "Oui" at bounding box center [624, 328] width 240 height 24
radio input "true"
click at [791, 331] on label "Non" at bounding box center [864, 328] width 240 height 24
click at [791, 331] on input "Non" at bounding box center [864, 328] width 240 height 24
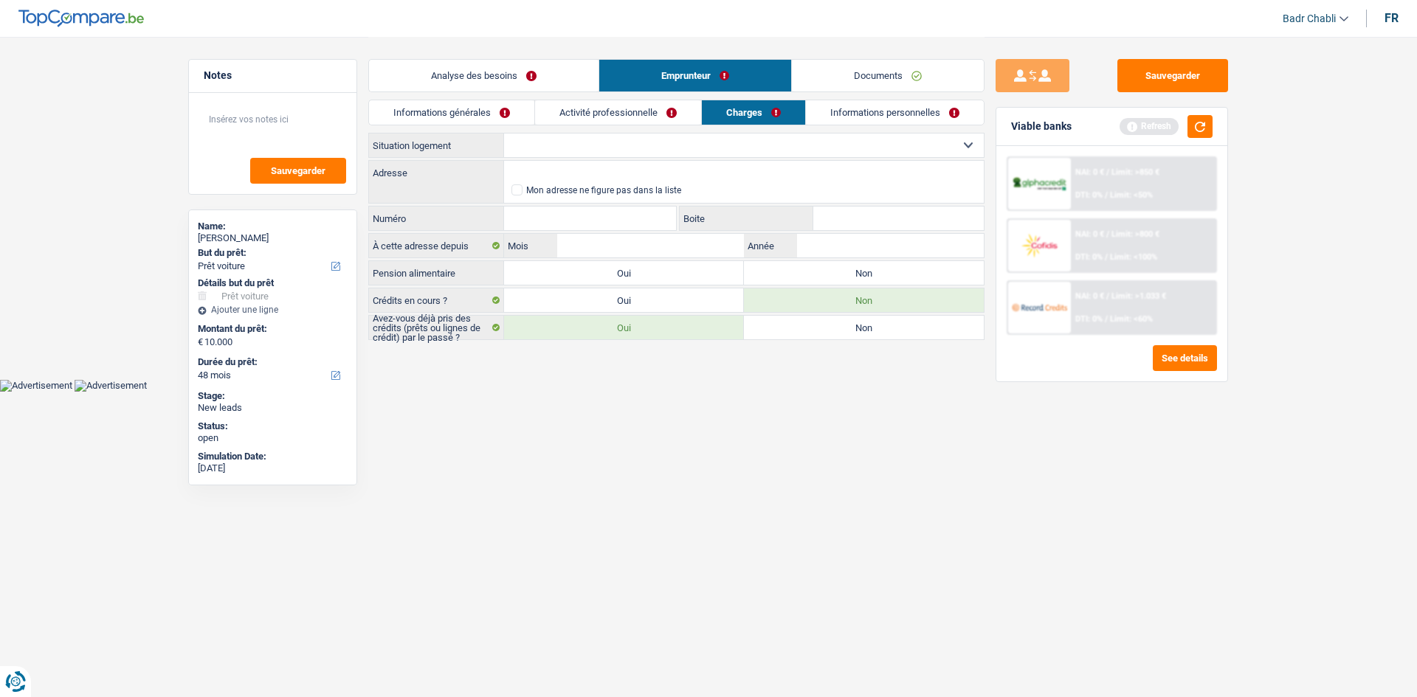
radio input "true"
click at [789, 284] on label "Non" at bounding box center [864, 273] width 240 height 24
click at [789, 284] on input "Non" at bounding box center [864, 273] width 240 height 24
radio input "true"
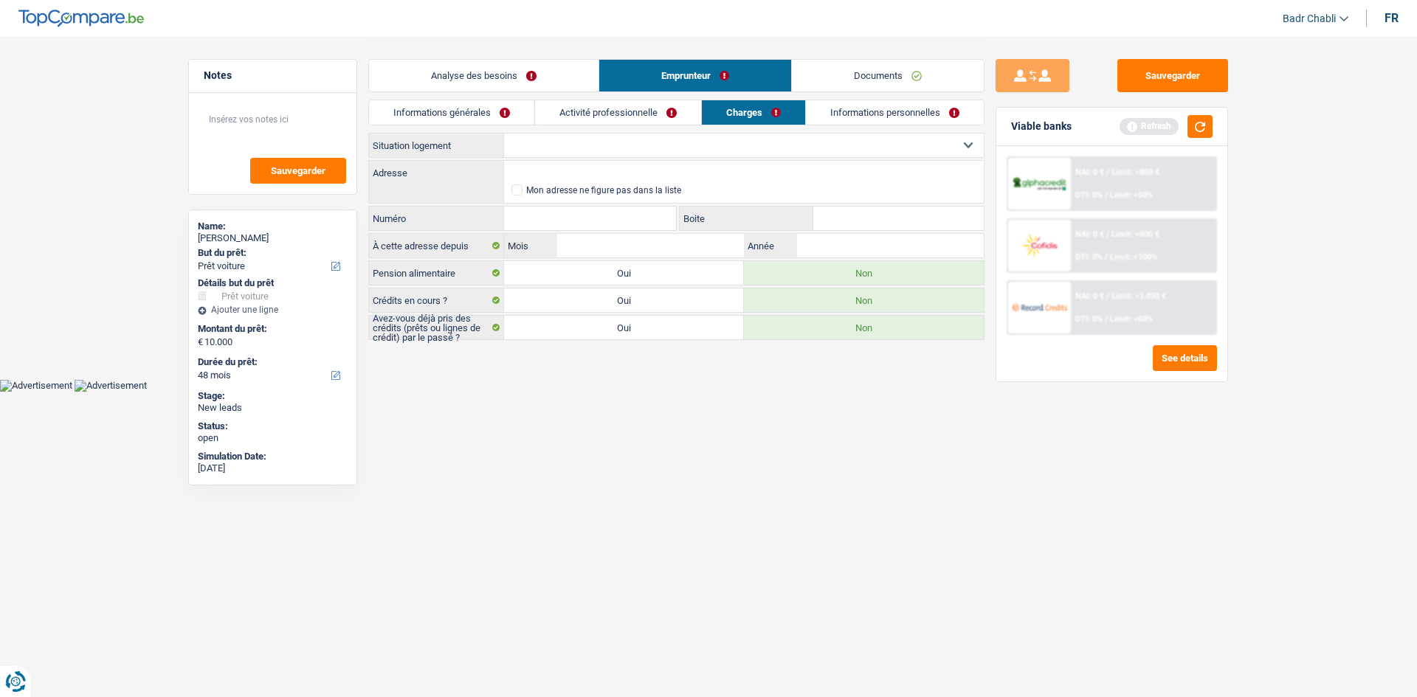
click at [789, 275] on label "Non" at bounding box center [864, 273] width 240 height 24
click at [789, 275] on input "Non" at bounding box center [864, 273] width 240 height 24
click at [478, 87] on link "Analyse des besoins" at bounding box center [484, 76] width 230 height 32
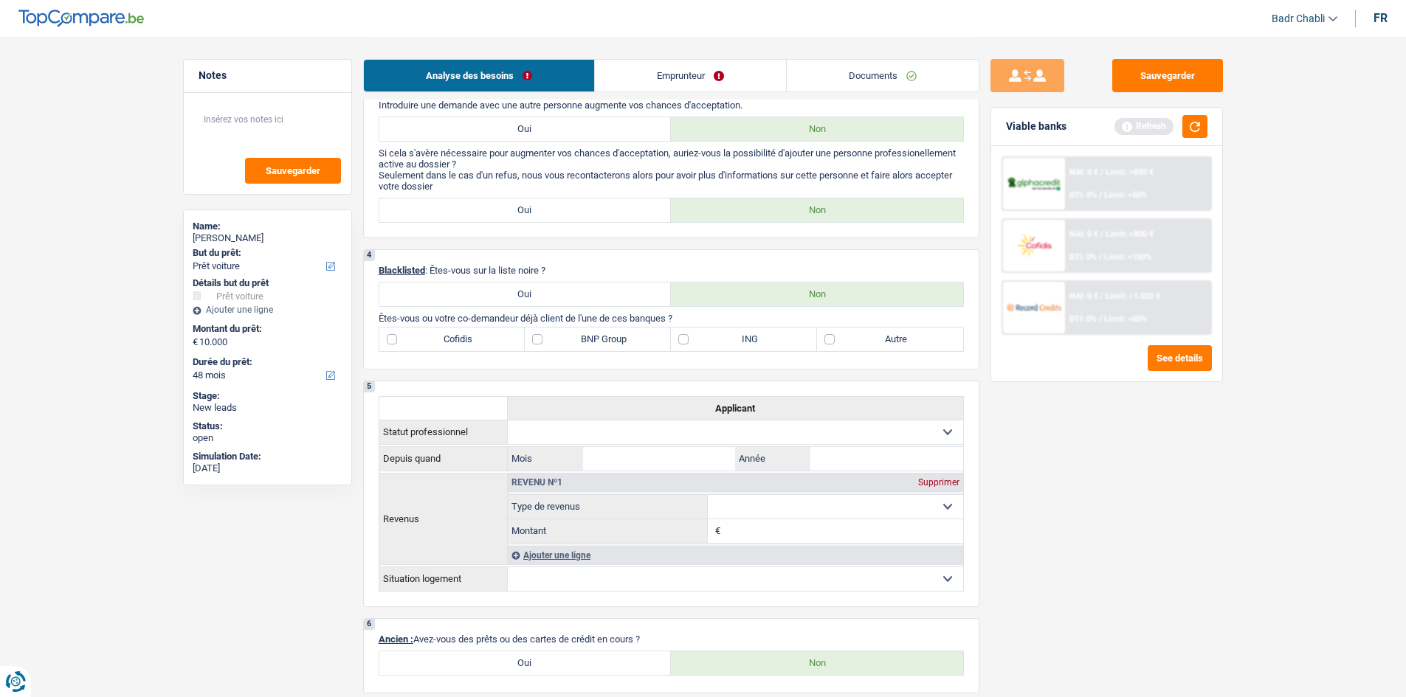
scroll to position [886, 0]
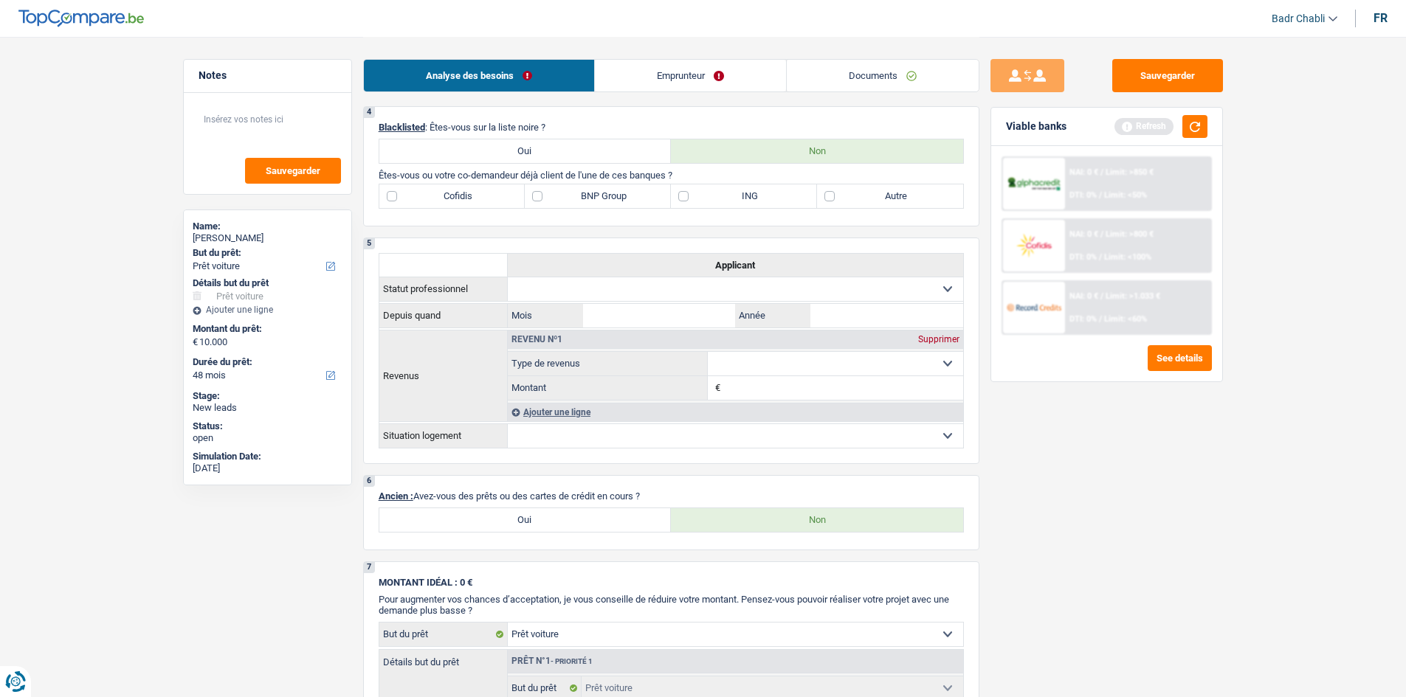
click at [559, 196] on label "BNP Group" at bounding box center [598, 197] width 146 height 24
click at [559, 196] on input "BNP Group" at bounding box center [598, 197] width 146 height 24
checkbox input "true"
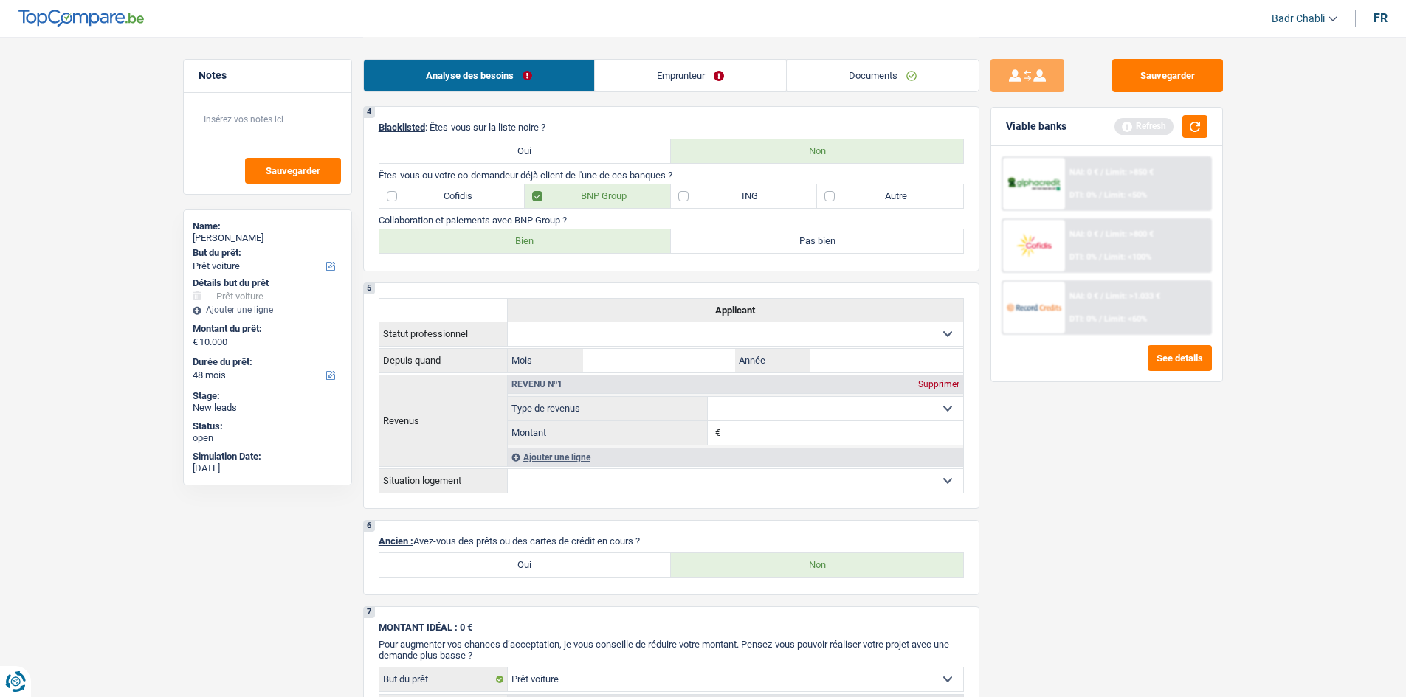
click at [553, 256] on div "4 Blacklisted : Êtes-vous sur la liste noire ? Oui Non Êtes-vous ou votre co-de…" at bounding box center [671, 188] width 616 height 165
click at [554, 247] on label "Bien" at bounding box center [525, 242] width 292 height 24
click at [554, 247] on input "Bien" at bounding box center [525, 242] width 292 height 24
radio input "true"
click at [1181, 129] on div "Refresh" at bounding box center [1160, 126] width 93 height 23
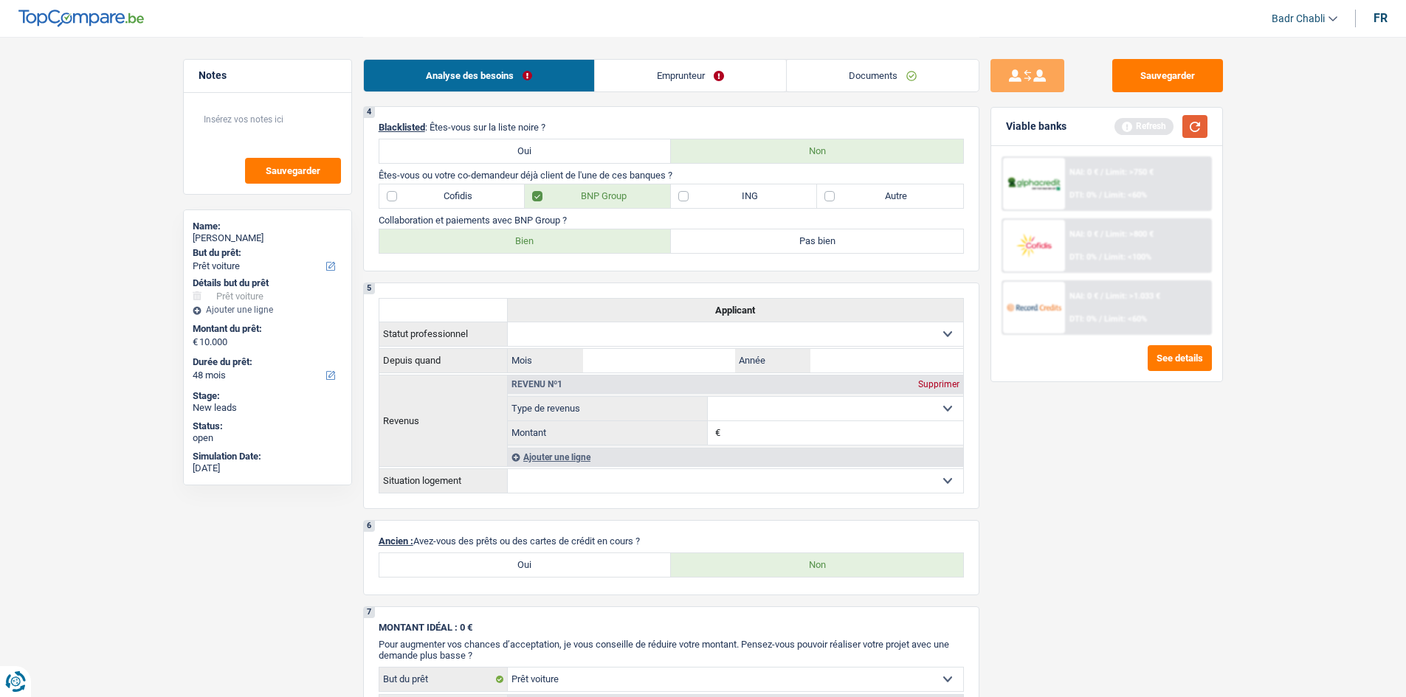
click at [1192, 127] on button "button" at bounding box center [1194, 126] width 25 height 23
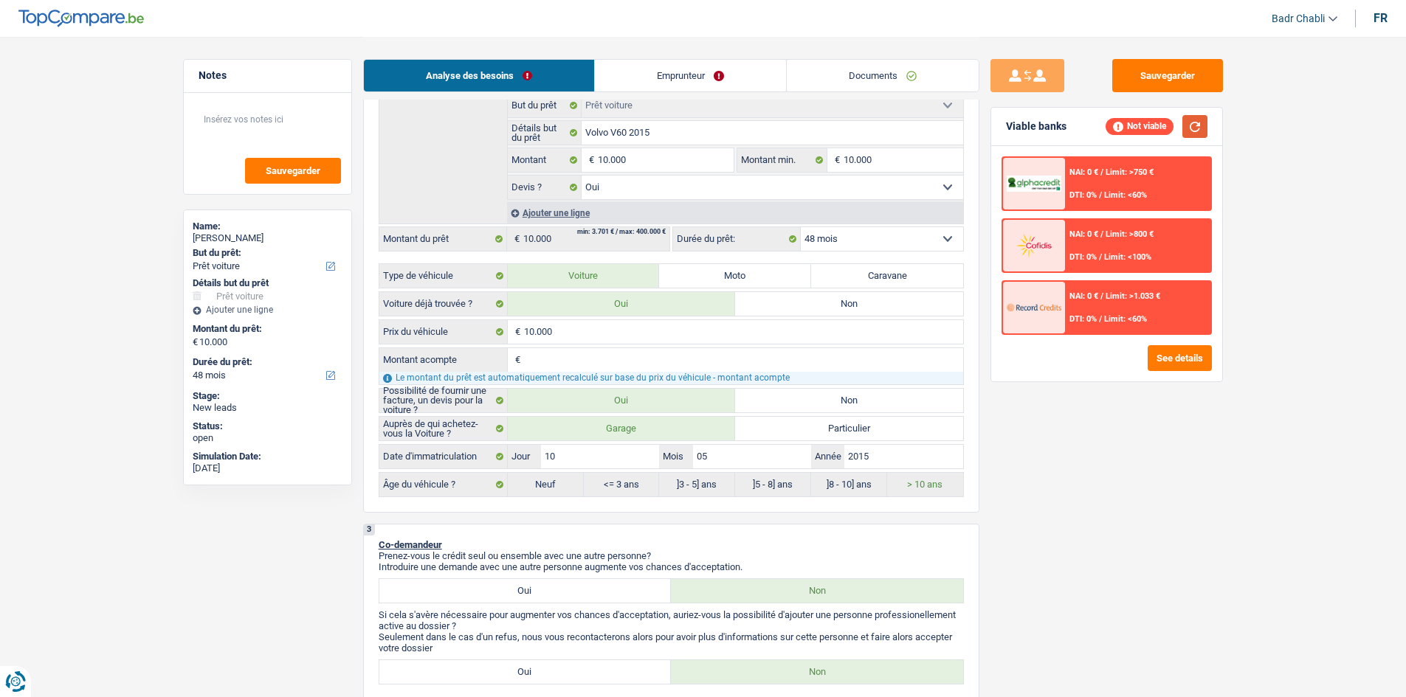
scroll to position [0, 0]
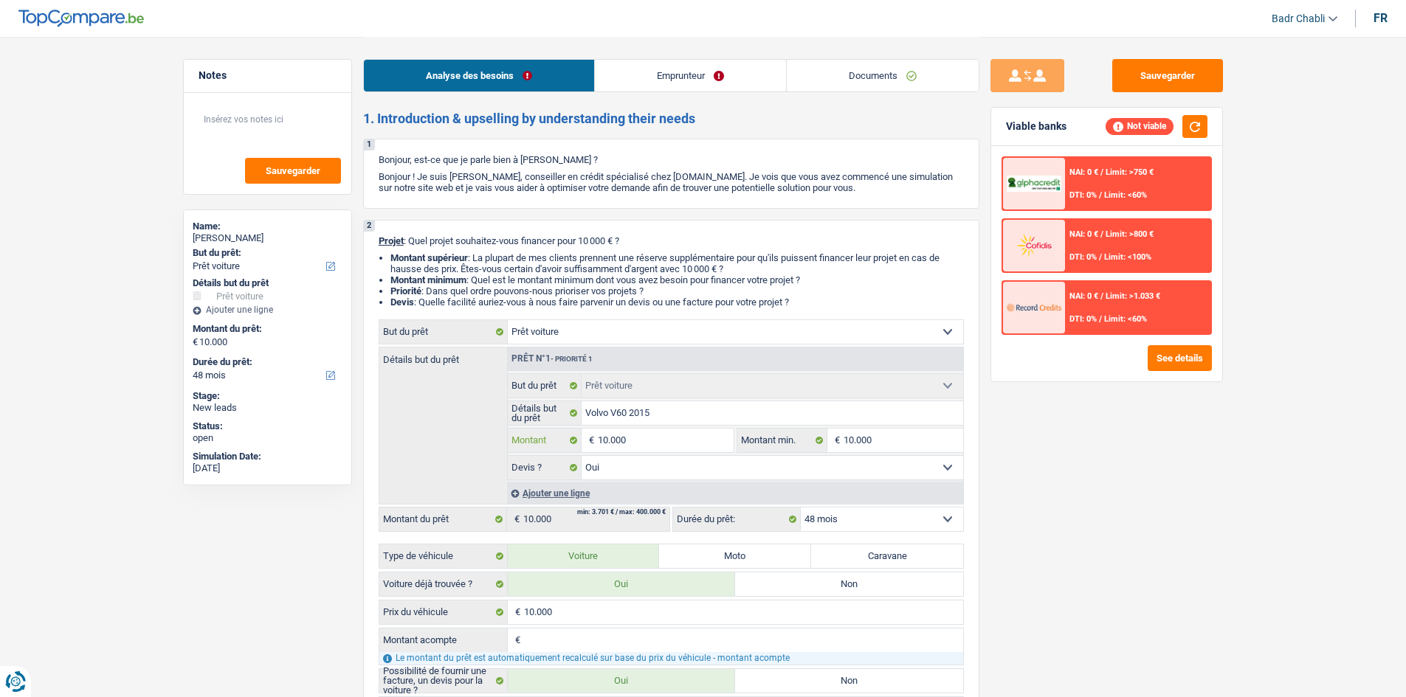
click at [666, 438] on input "10.000" at bounding box center [665, 441] width 135 height 24
click at [898, 437] on input "10.000" at bounding box center [904, 441] width 120 height 24
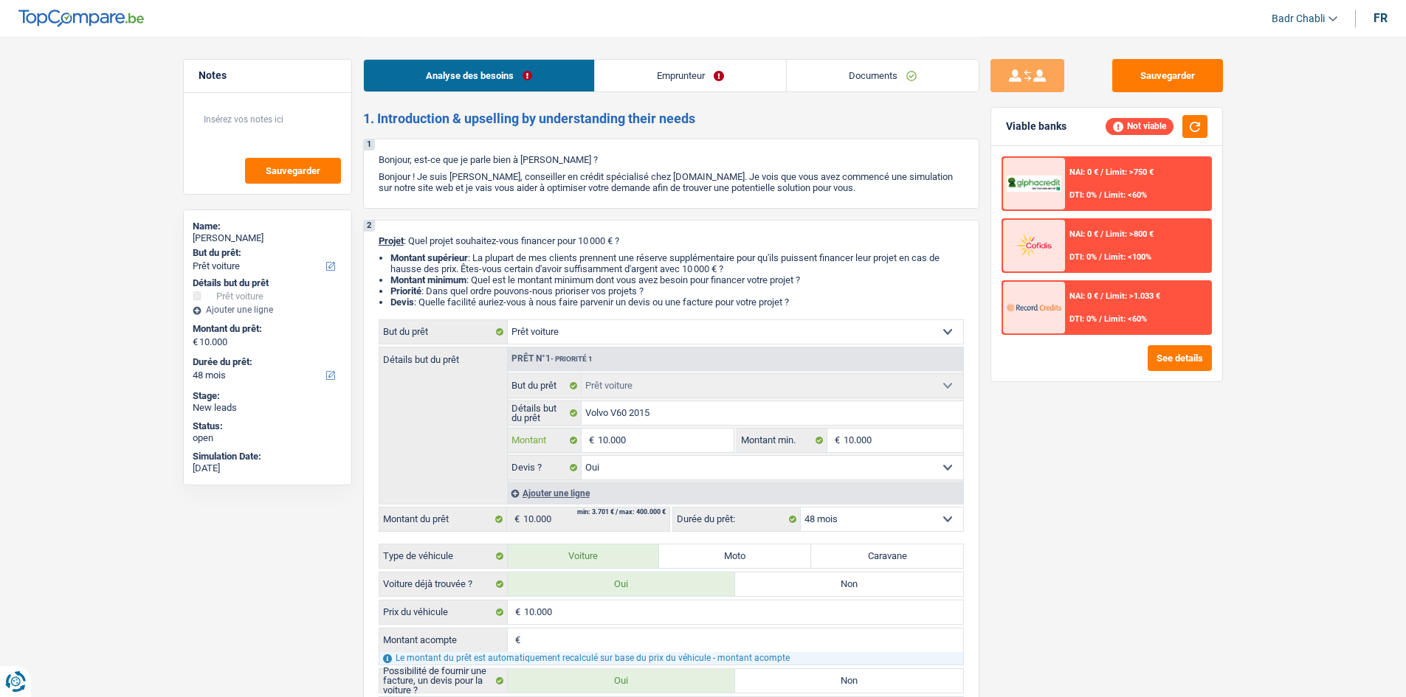
click at [635, 439] on input "10.000" at bounding box center [665, 441] width 135 height 24
type input "1"
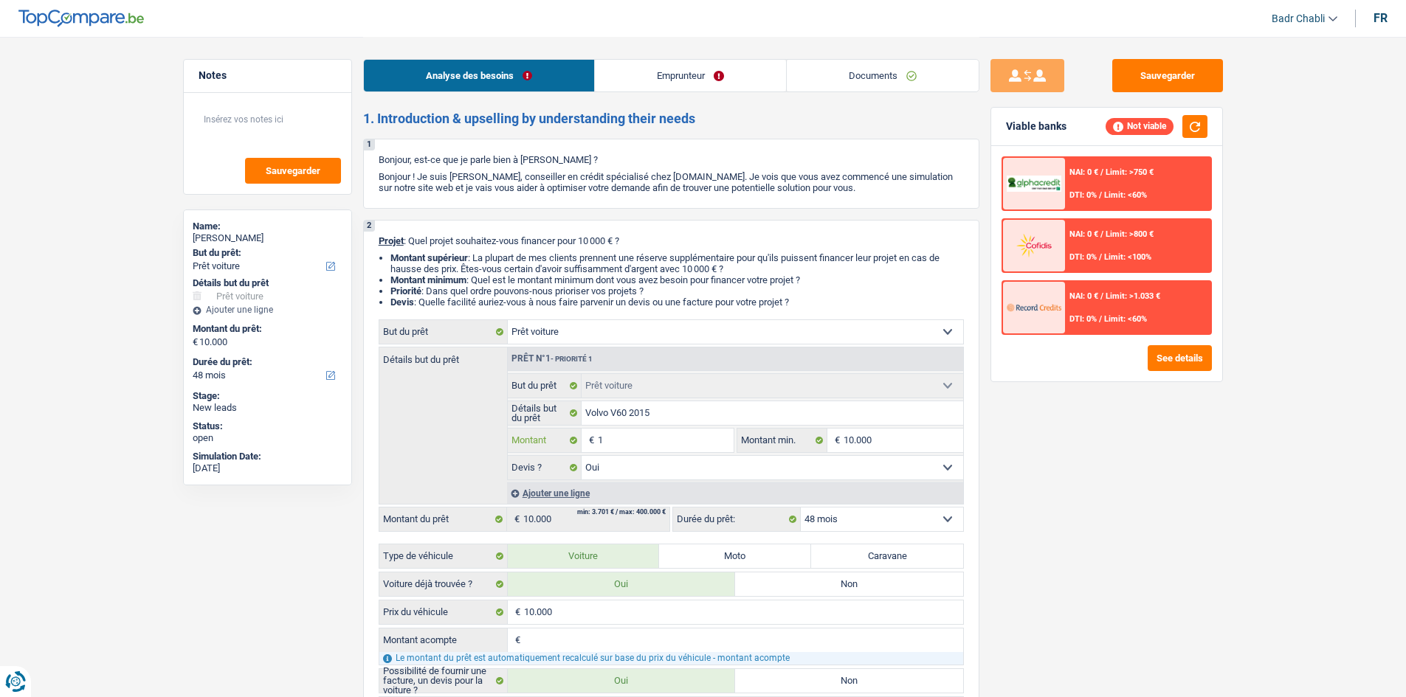
type input "12"
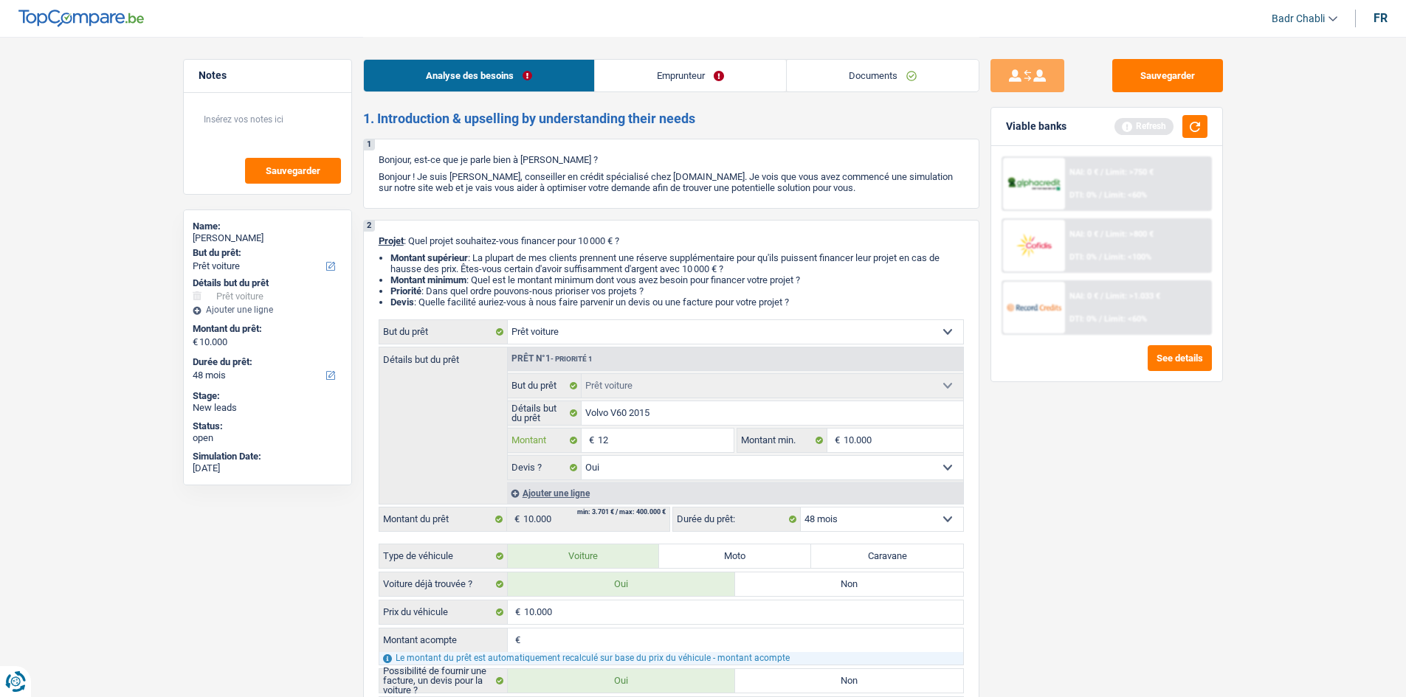
type input "120"
type input "1.200"
type input "12.000"
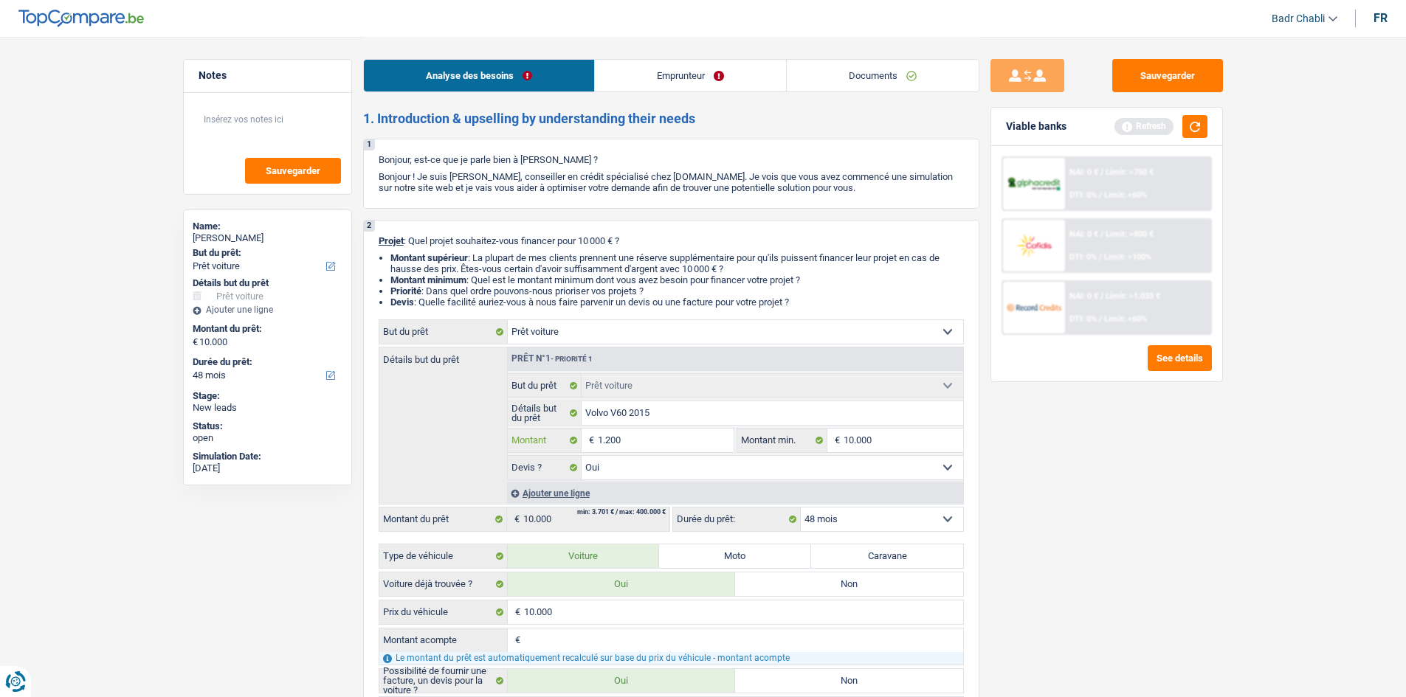
type input "12.000"
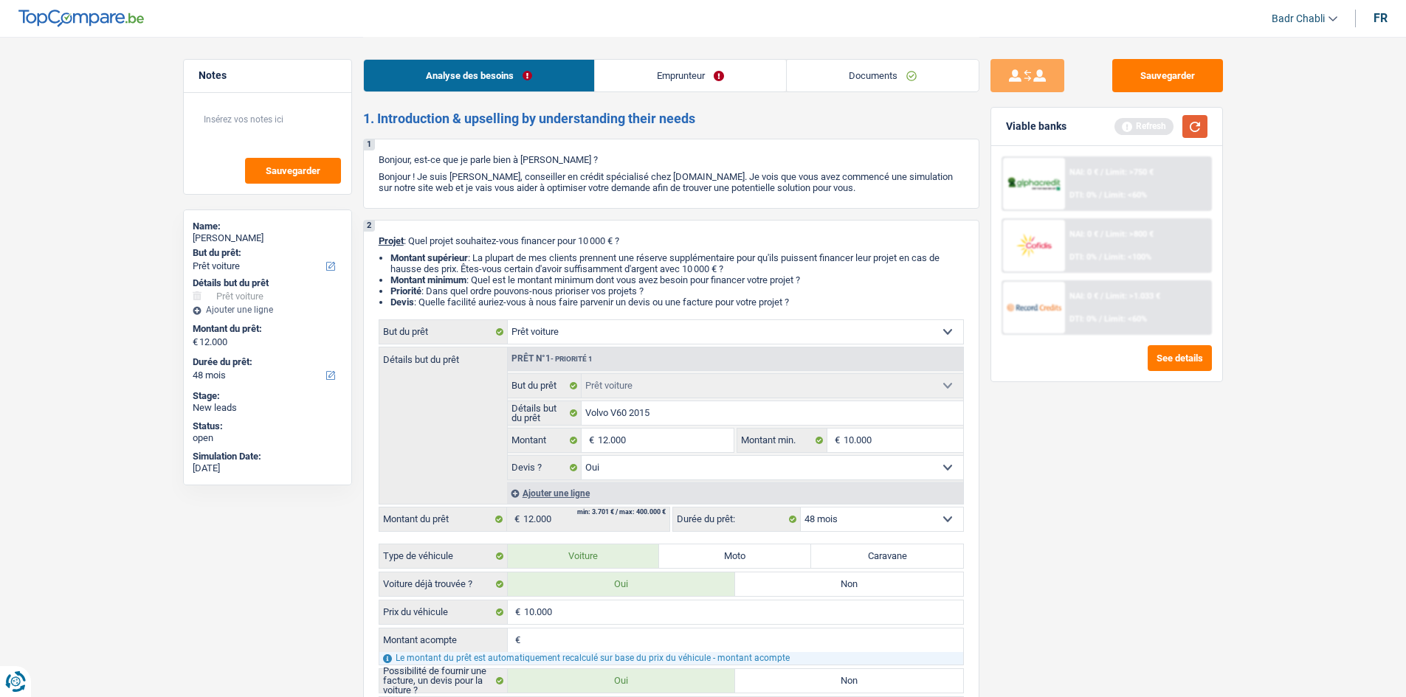
click at [1198, 128] on button "button" at bounding box center [1194, 126] width 25 height 23
select select "60"
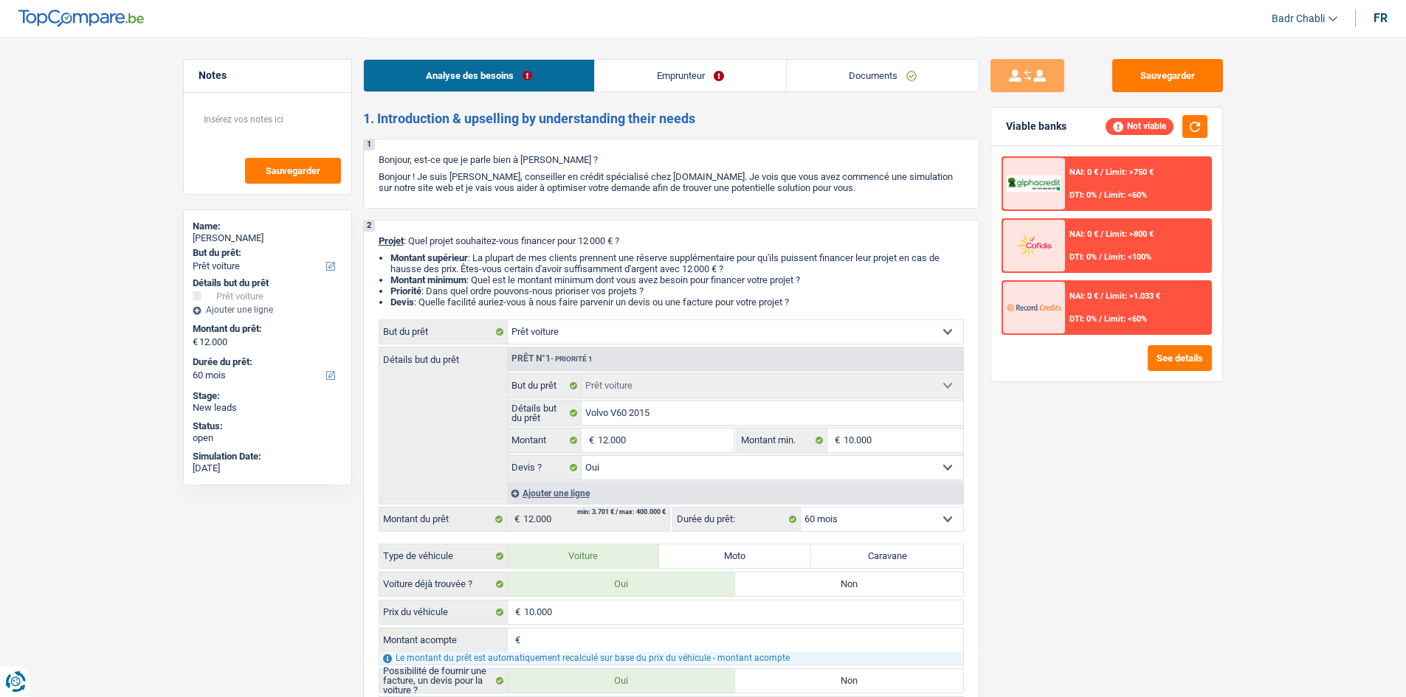
click at [1123, 182] on div "NAI: 0 € / Limit: >750 € DTI: 0% / Limit: <60%" at bounding box center [1137, 184] width 145 height 52
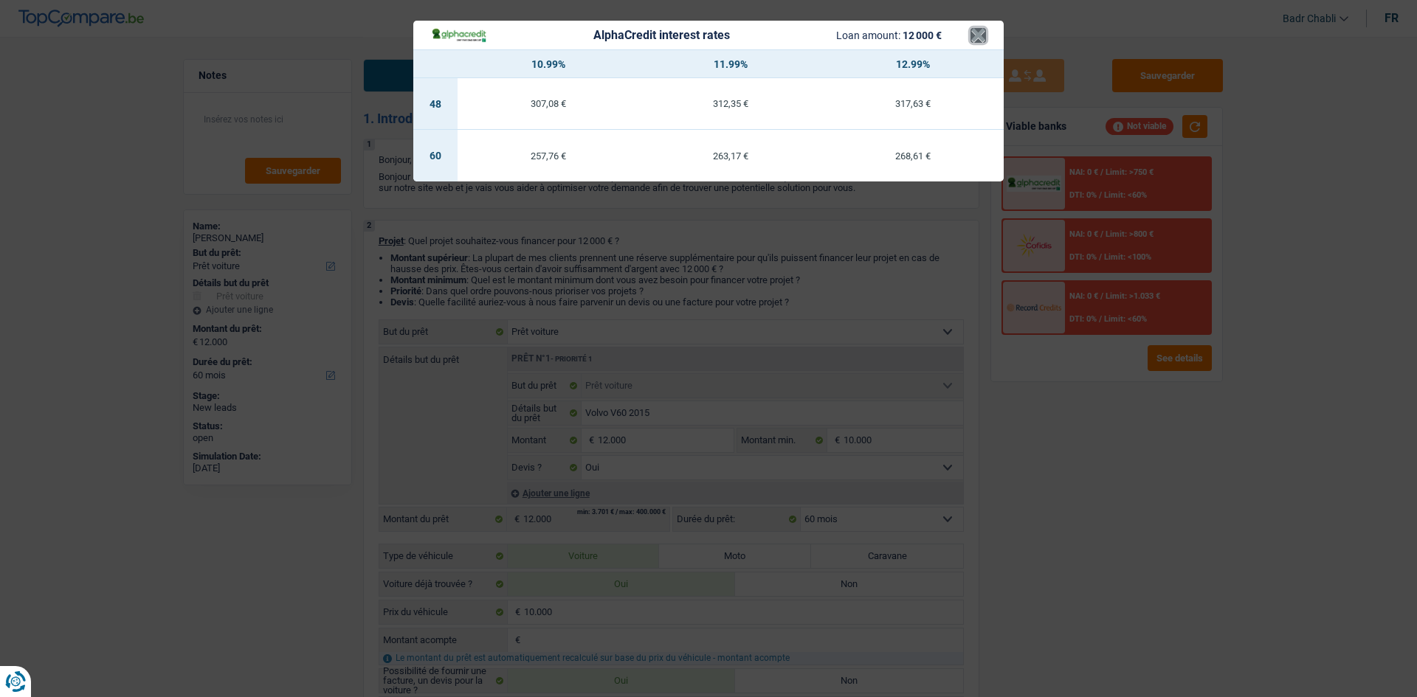
click at [982, 35] on button "×" at bounding box center [978, 35] width 15 height 15
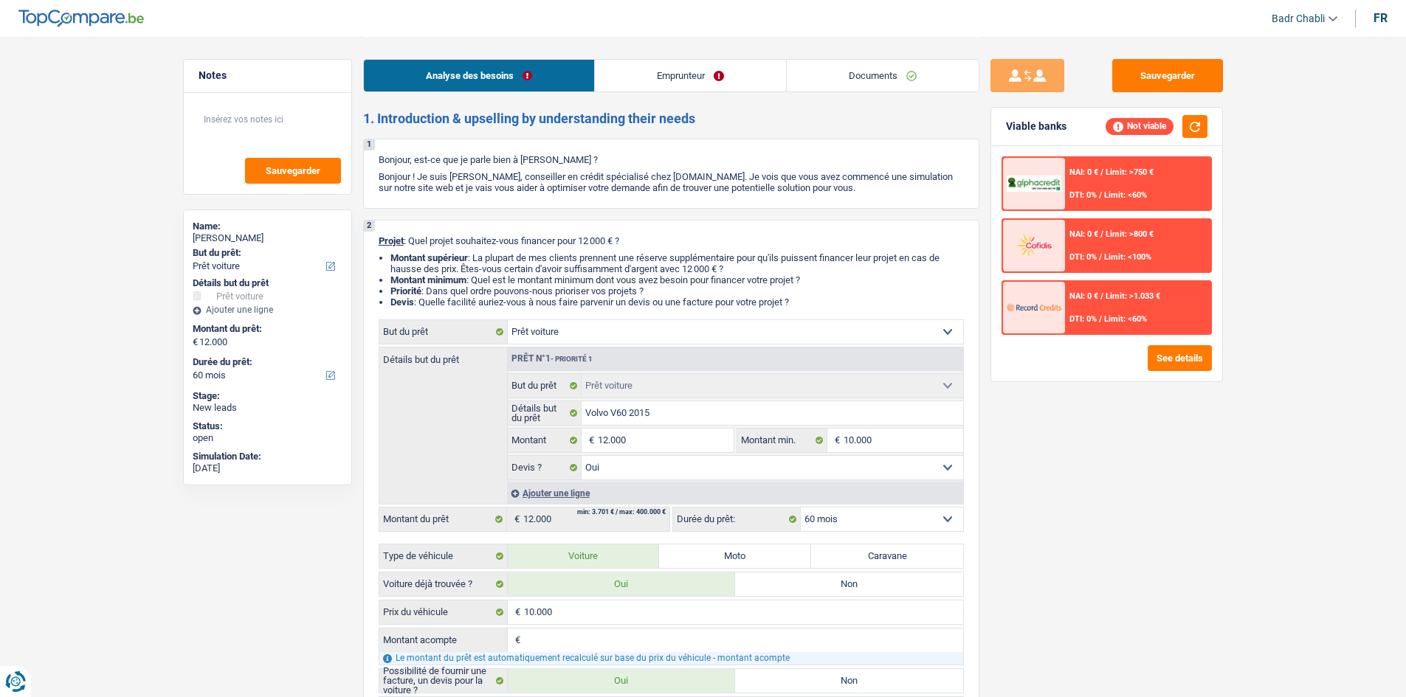
click at [1128, 303] on div "NAI: 0 € / Limit: >1.033 € DTI: 0% / Limit: <60%" at bounding box center [1137, 308] width 145 height 52
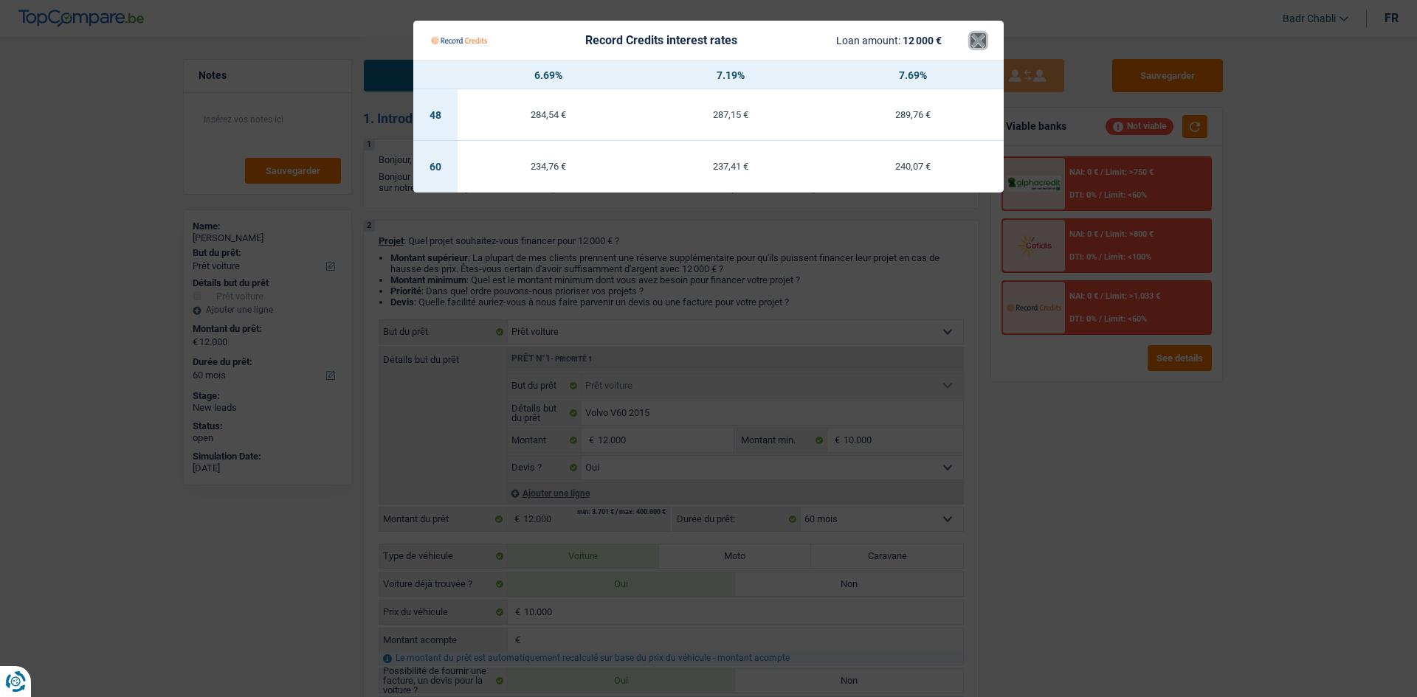
click at [984, 40] on button "×" at bounding box center [978, 40] width 15 height 15
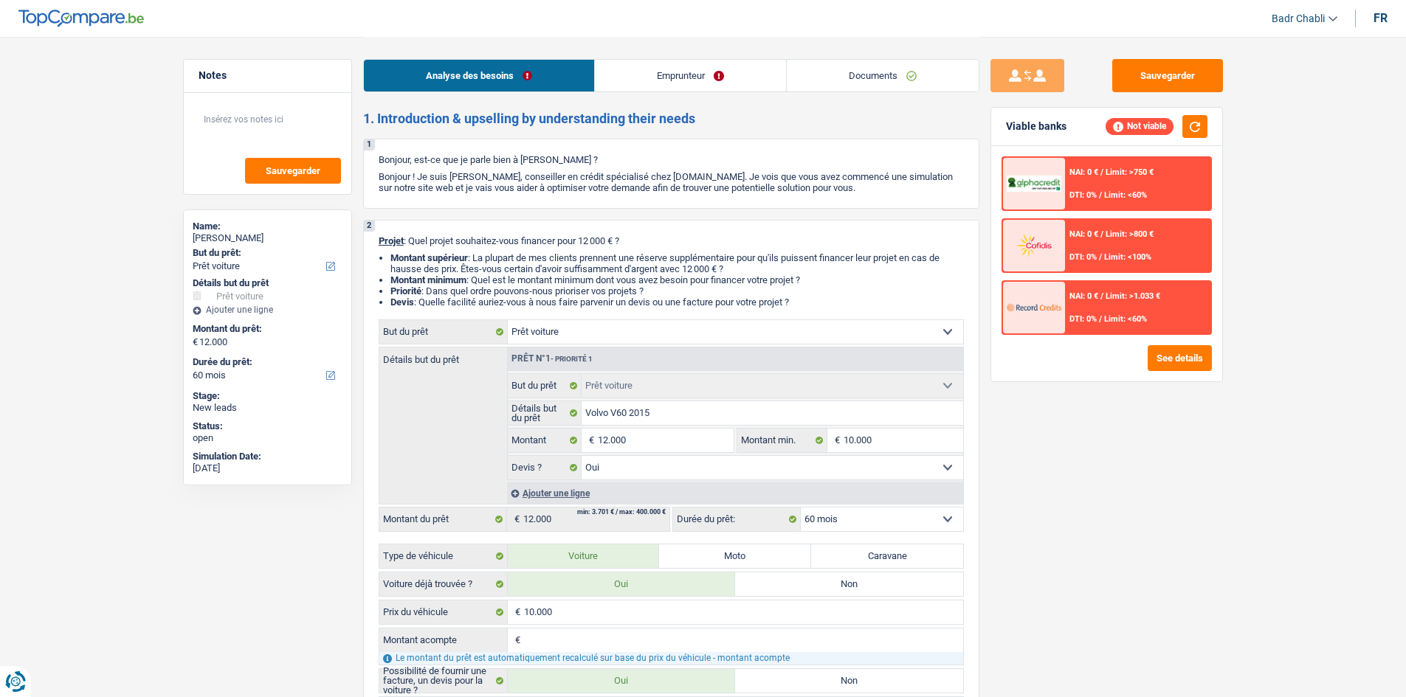
click at [668, 82] on link "Emprunteur" at bounding box center [690, 76] width 191 height 32
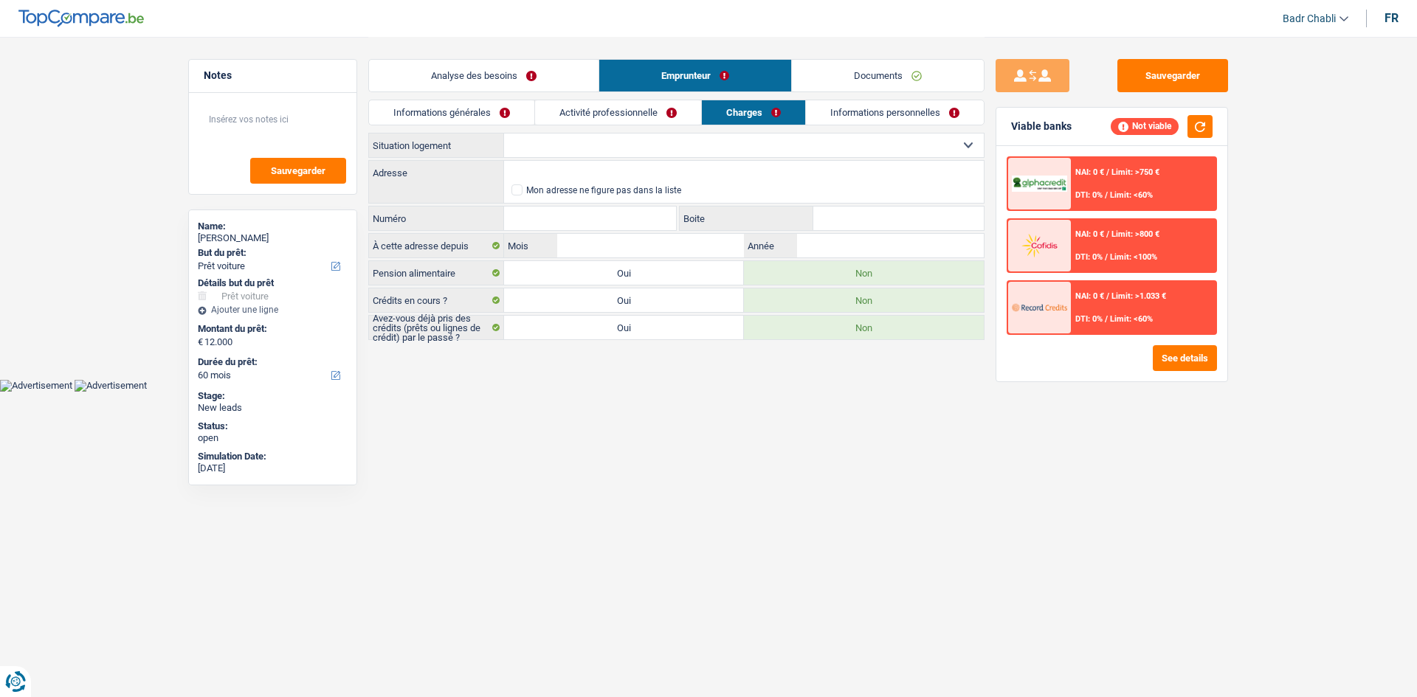
click at [607, 120] on link "Activité professionnelle" at bounding box center [618, 112] width 166 height 24
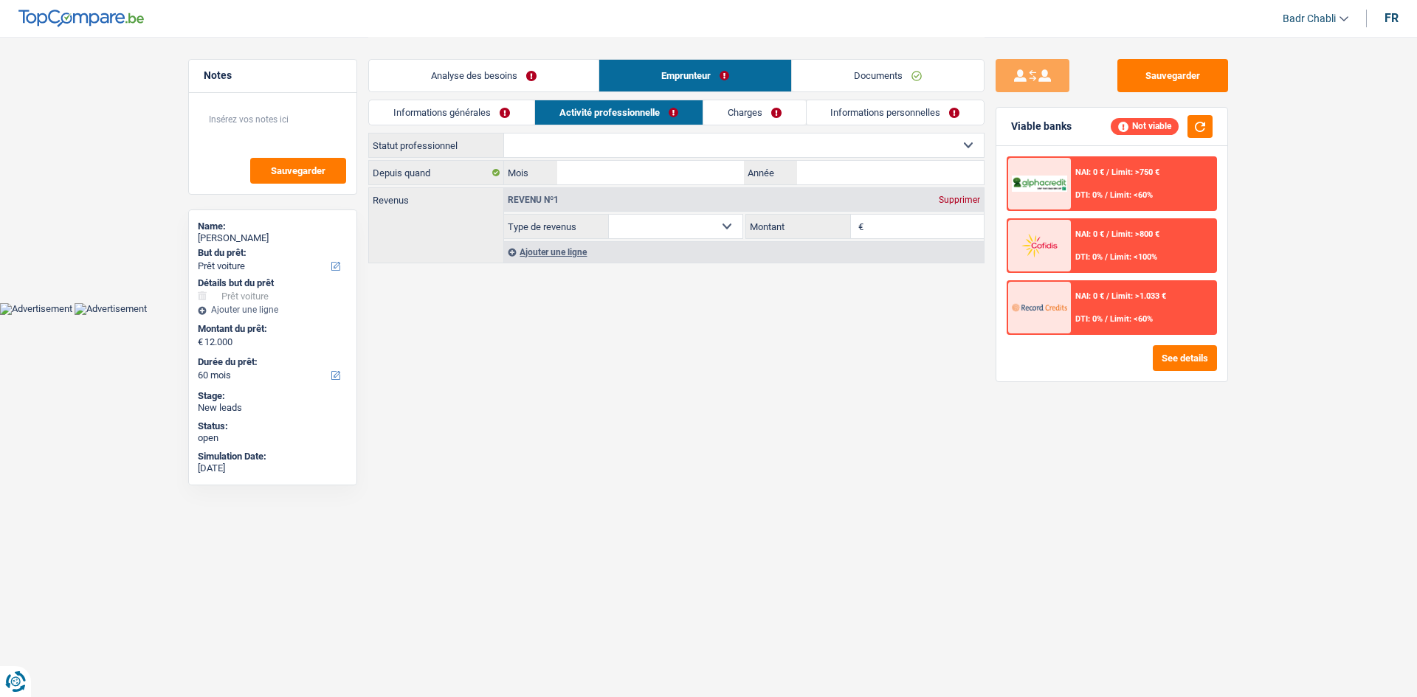
click at [514, 118] on link "Informations générales" at bounding box center [451, 112] width 165 height 24
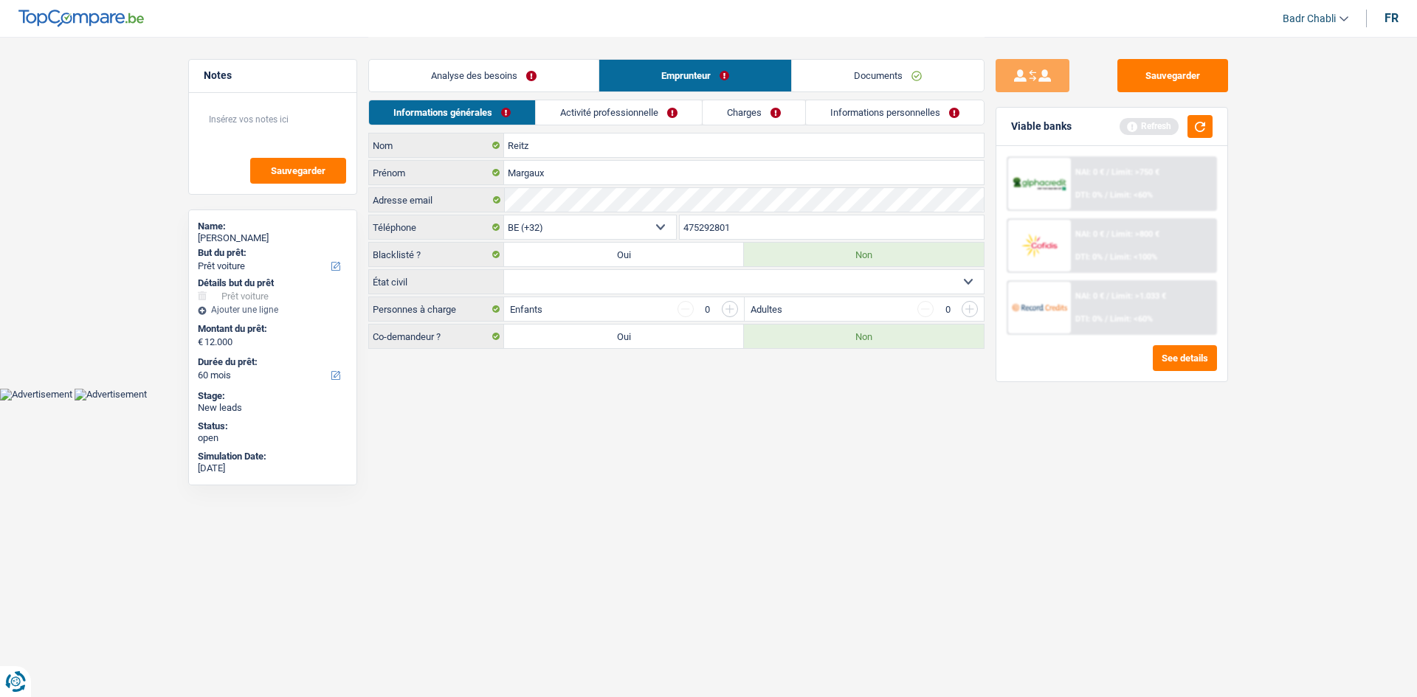
click at [627, 285] on select "Célibataire Marié(e) Cohabitant(e) légal(e) Divorcé(e) Veuf(ve) Séparé (de fait…" at bounding box center [744, 282] width 480 height 24
select select "single"
click at [504, 270] on select "Célibataire Marié(e) Cohabitant(e) légal(e) Divorcé(e) Veuf(ve) Séparé (de fait…" at bounding box center [744, 282] width 480 height 24
click at [616, 114] on link "Activité professionnelle" at bounding box center [620, 112] width 166 height 24
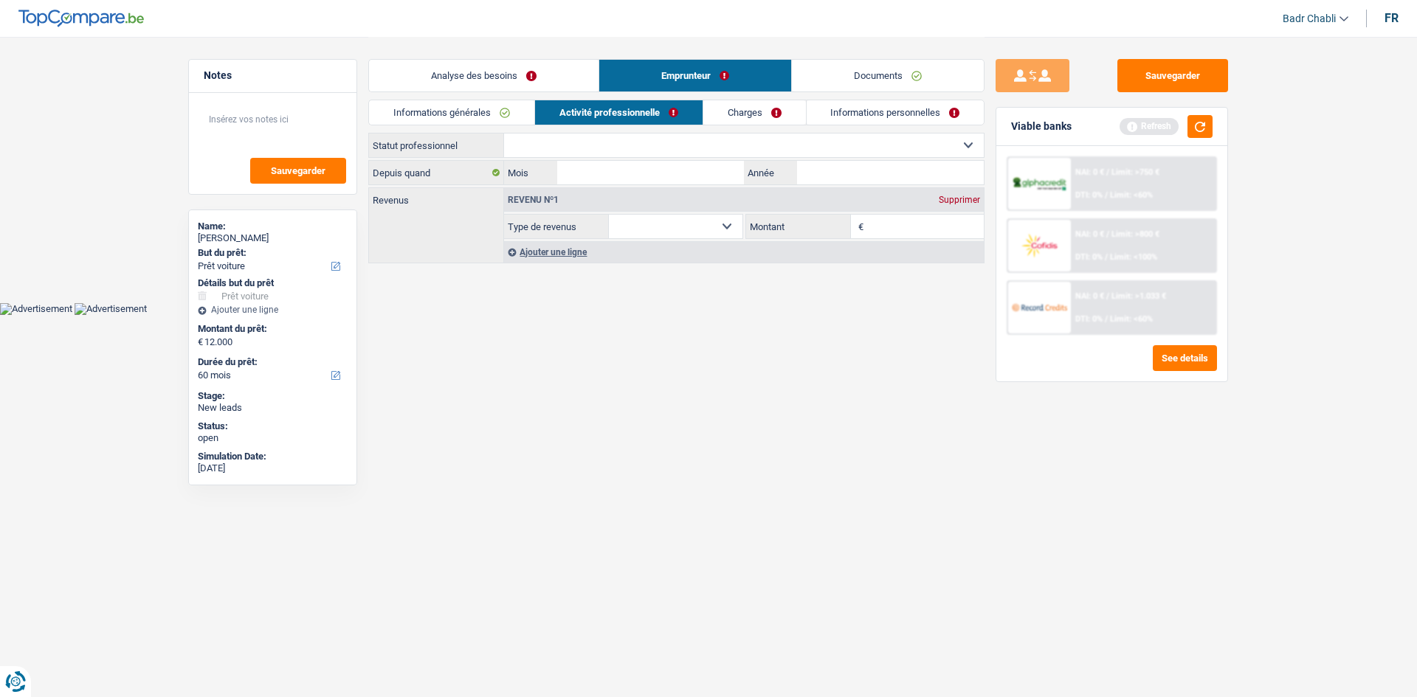
click at [624, 146] on select "Ouvrier Employé privé Employé public Invalide Indépendant Pensionné Chômeur Mut…" at bounding box center [744, 146] width 480 height 24
select select "worker"
click at [504, 134] on select "Ouvrier Employé privé Employé public Invalide Indépendant Pensionné Chômeur Mut…" at bounding box center [744, 146] width 480 height 24
select select "netSalary"
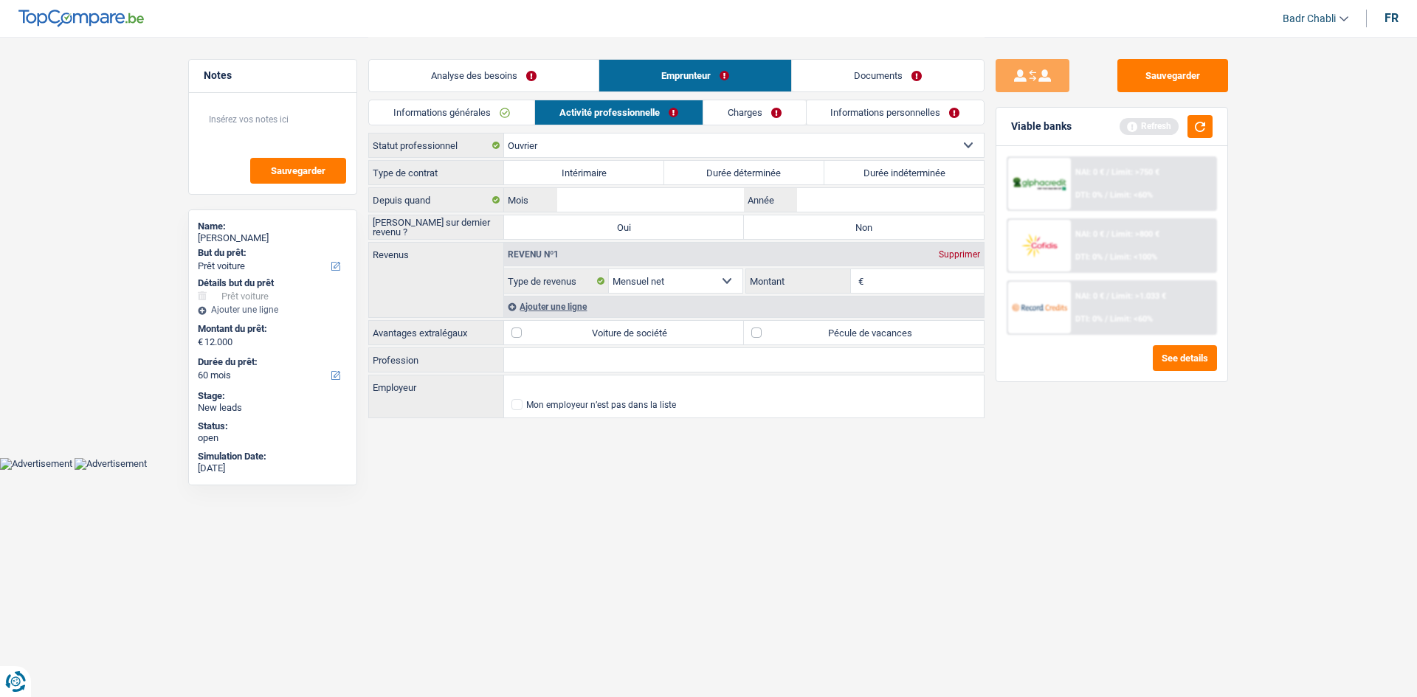
click at [576, 368] on input "Profession" at bounding box center [744, 360] width 480 height 24
type input "Nettoyage"
click at [903, 69] on link "Documents" at bounding box center [888, 76] width 192 height 32
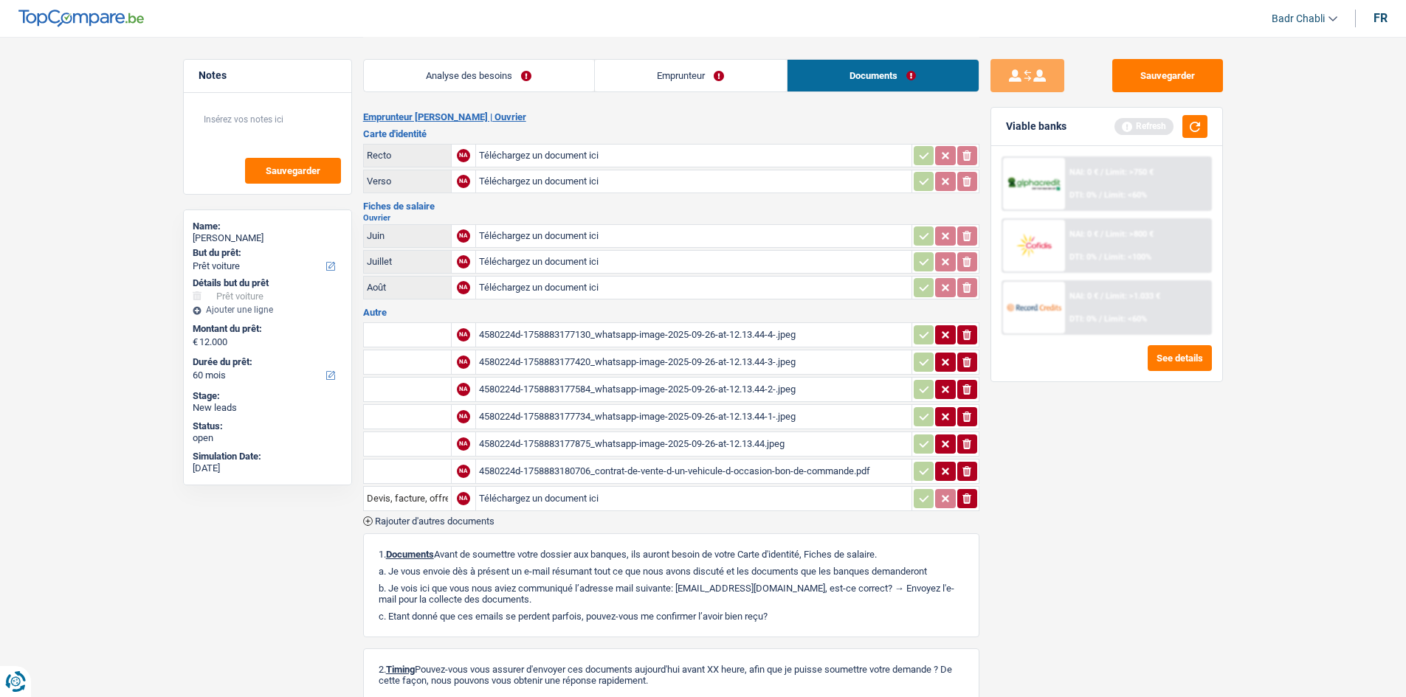
click at [682, 337] on div "4580224d-1758883177130_whatsapp-image-2025-09-26-at-12.13.44-4-.jpeg" at bounding box center [694, 335] width 430 height 22
click at [553, 359] on div "4580224d-1758883177420_whatsapp-image-2025-09-26-at-12.13.44-3-.jpeg" at bounding box center [694, 362] width 430 height 22
click at [636, 82] on link "Emprunteur" at bounding box center [691, 76] width 192 height 32
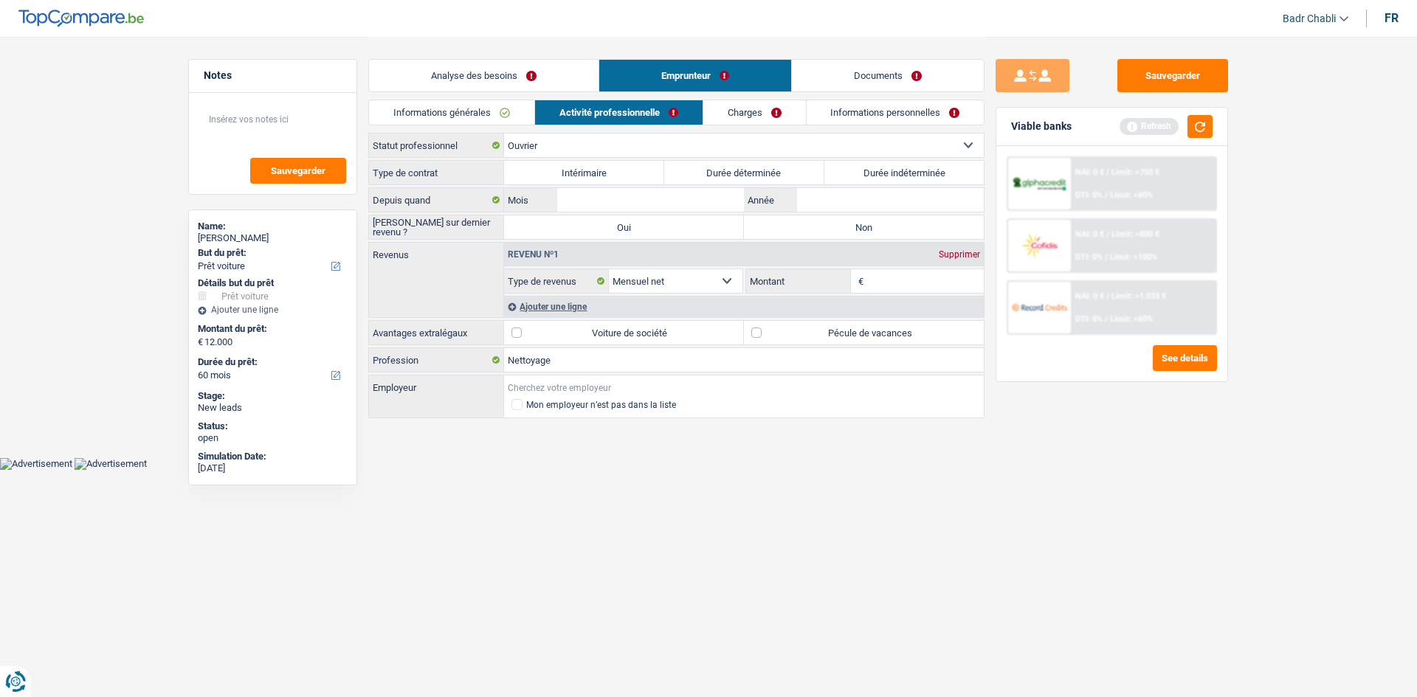
click at [537, 376] on input "Employeur" at bounding box center [744, 388] width 480 height 24
type input "NC Concept"
click at [789, 331] on label "Pécule de vacances" at bounding box center [864, 333] width 240 height 24
click at [789, 331] on input "Pécule de vacances" at bounding box center [864, 333] width 240 height 24
checkbox input "true"
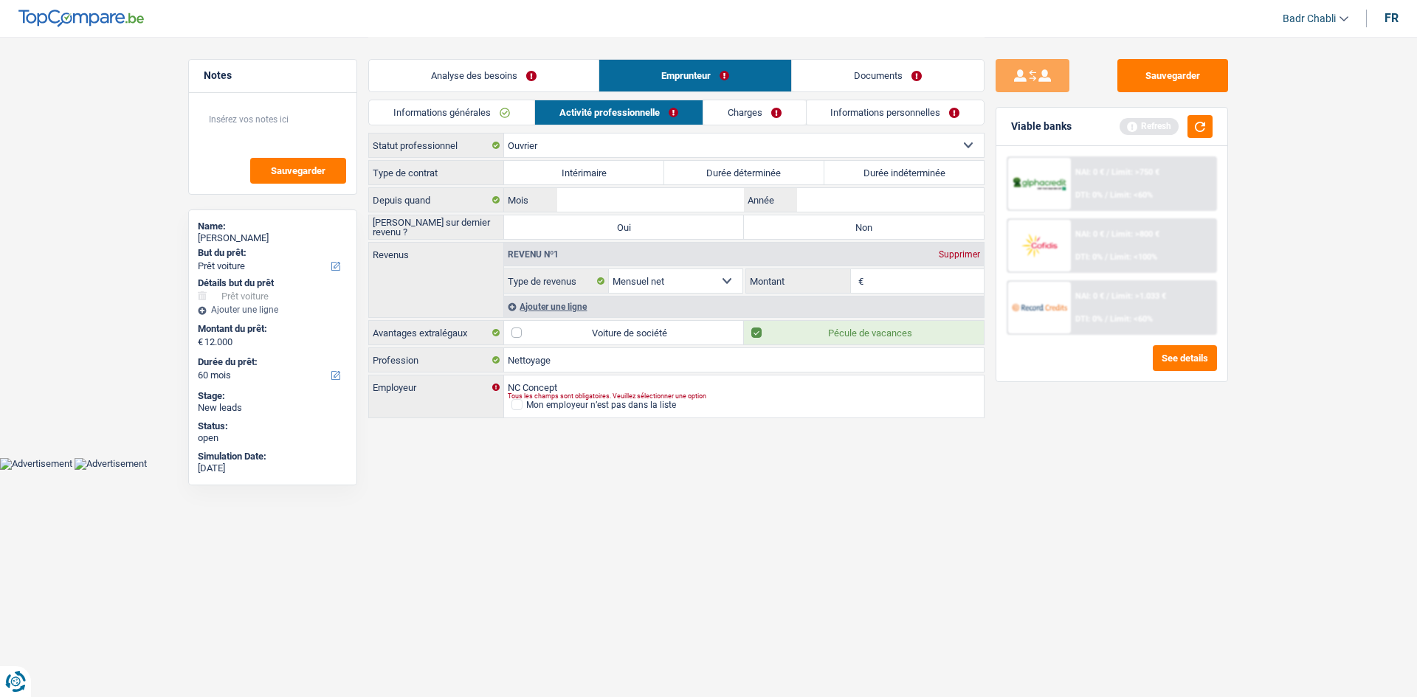
click at [880, 172] on label "Durée indéterminée" at bounding box center [904, 173] width 160 height 24
click at [880, 172] on input "Durée indéterminée" at bounding box center [904, 173] width 160 height 24
radio input "true"
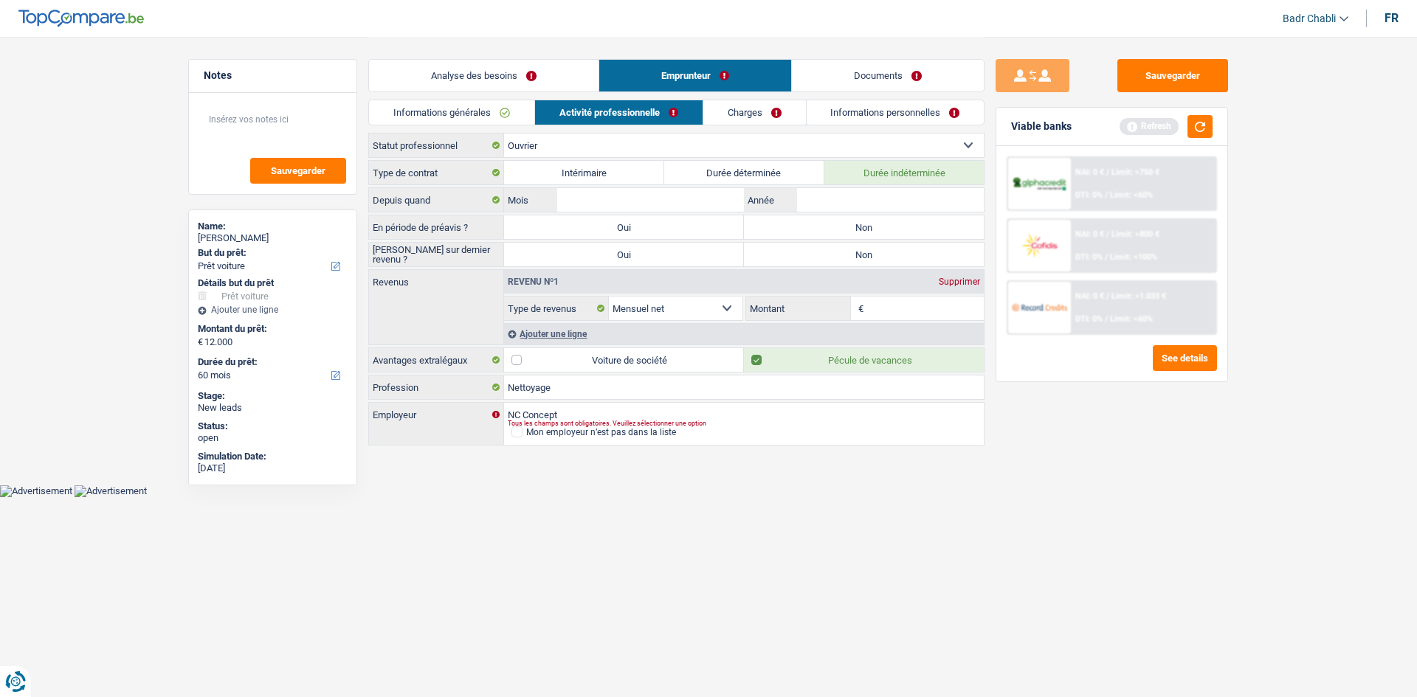
click at [883, 221] on label "Non" at bounding box center [864, 228] width 240 height 24
click at [883, 221] on input "Non" at bounding box center [864, 228] width 240 height 24
radio input "true"
click at [861, 252] on label "Non" at bounding box center [864, 255] width 240 height 24
click at [861, 252] on input "Non" at bounding box center [864, 255] width 240 height 24
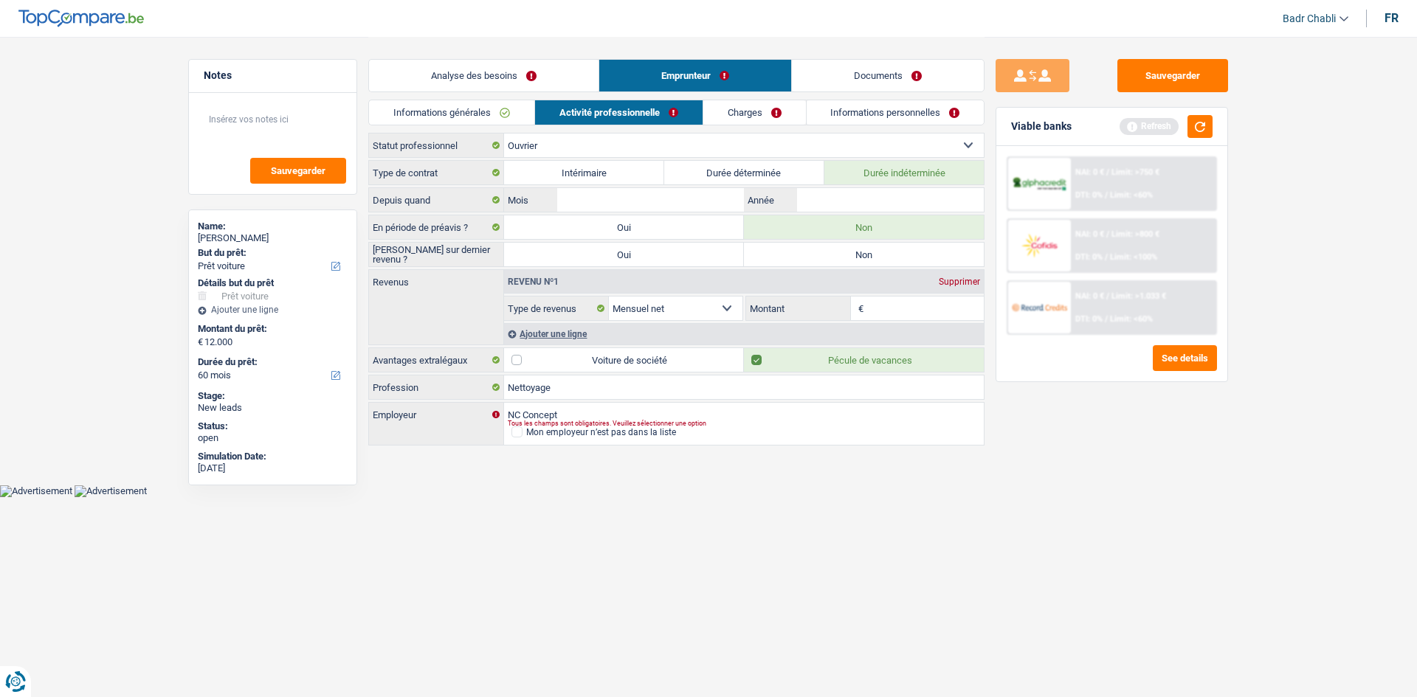
radio input "true"
click at [892, 76] on link "Documents" at bounding box center [888, 76] width 192 height 32
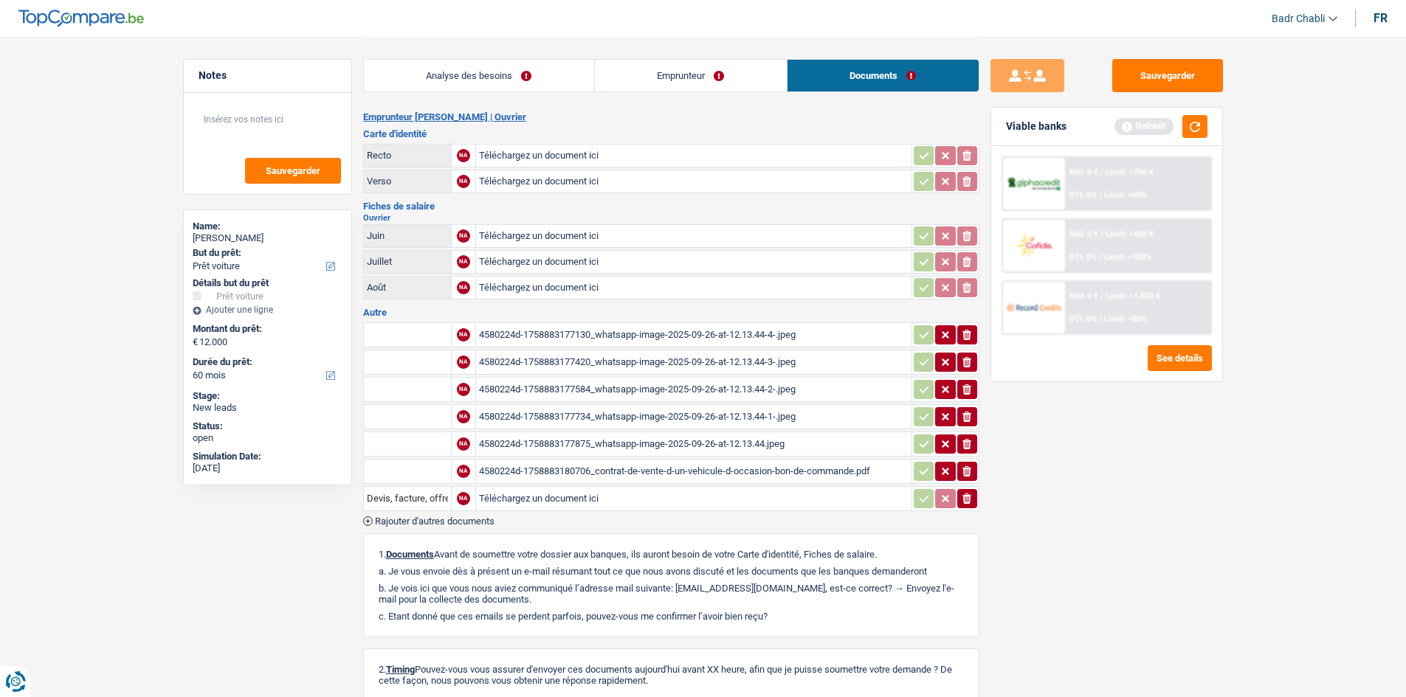
click at [681, 386] on div "4580224d-1758883177584_whatsapp-image-2025-09-26-at-12.13.44-2-.jpeg" at bounding box center [694, 390] width 430 height 22
click at [669, 75] on link "Emprunteur" at bounding box center [691, 76] width 192 height 32
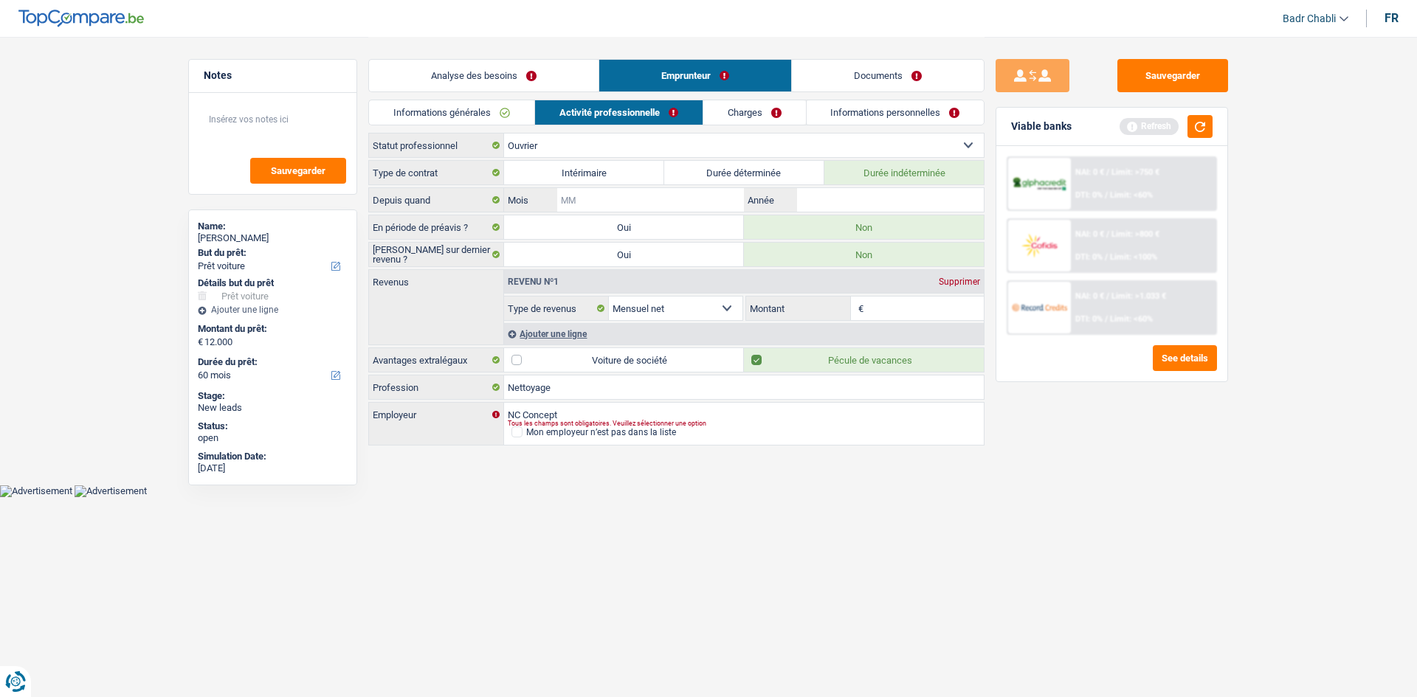
click at [640, 194] on input "Mois" at bounding box center [650, 200] width 187 height 24
type input "12"
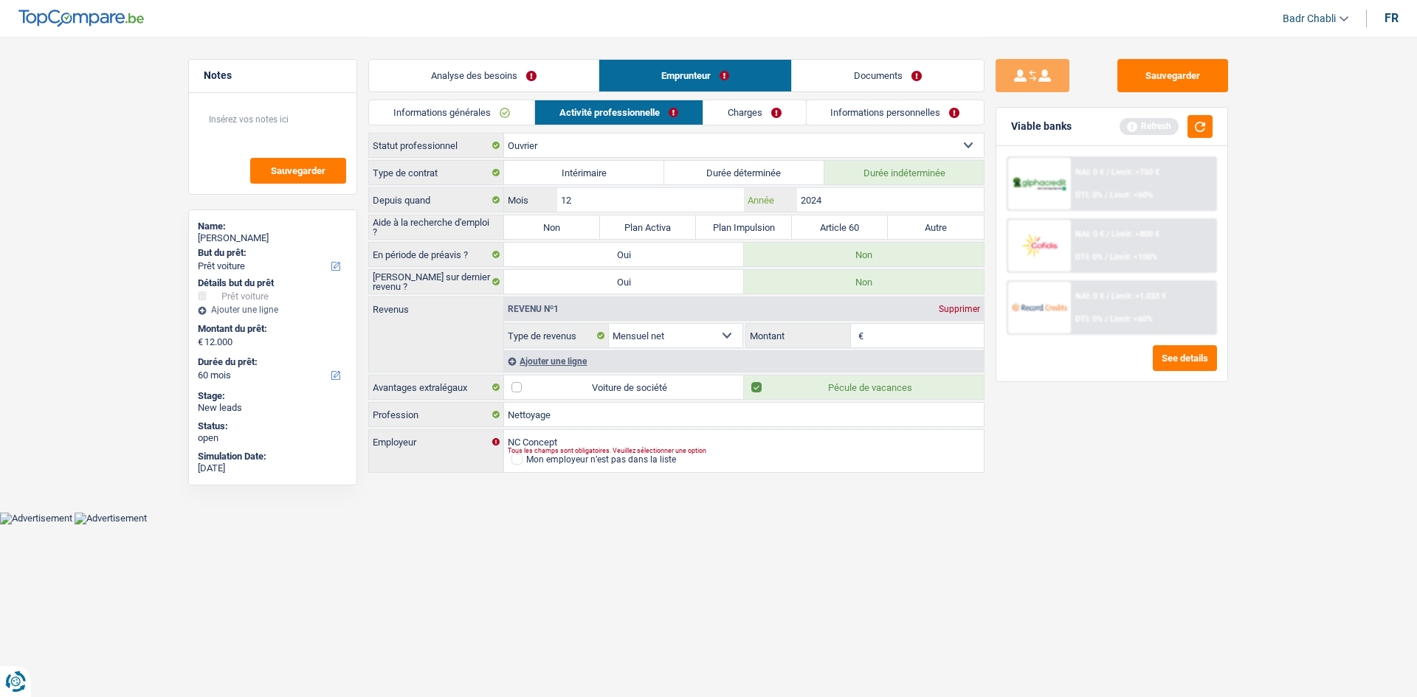
type input "2024"
click at [582, 224] on label "Non" at bounding box center [552, 228] width 96 height 24
click at [582, 224] on input "Non" at bounding box center [552, 228] width 96 height 24
radio input "true"
click at [923, 341] on input "Montant" at bounding box center [925, 336] width 117 height 24
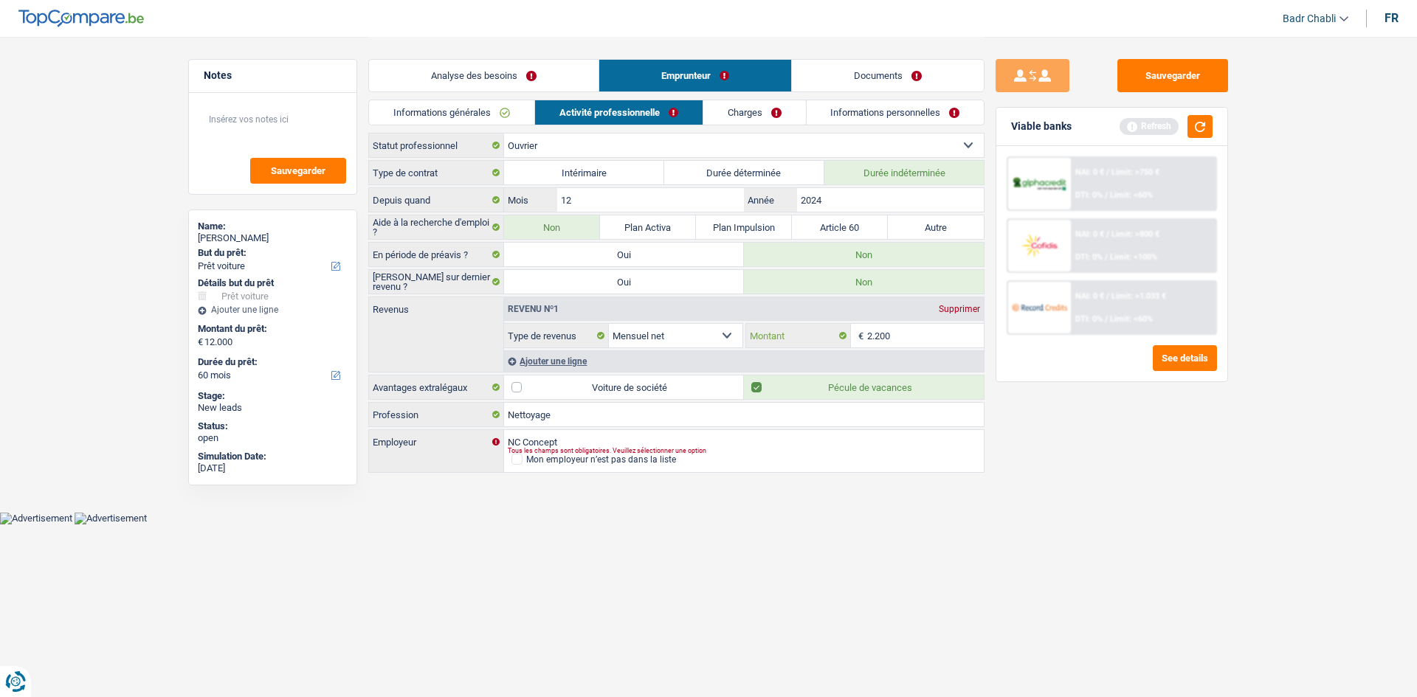
type input "2.200"
click at [557, 358] on div "Ajouter une ligne" at bounding box center [744, 361] width 480 height 21
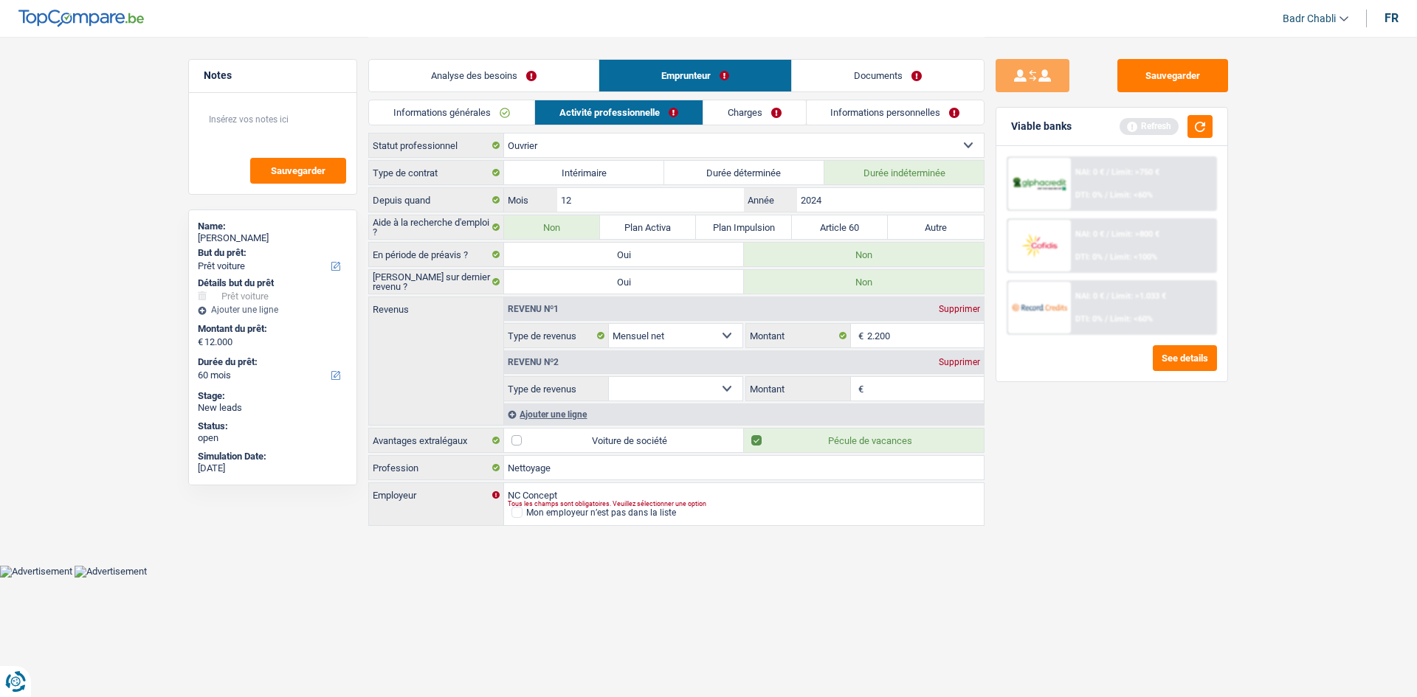
click at [958, 356] on div "Revenu nº2 Supprimer" at bounding box center [744, 363] width 480 height 24
click at [958, 358] on div "Supprimer" at bounding box center [959, 362] width 49 height 9
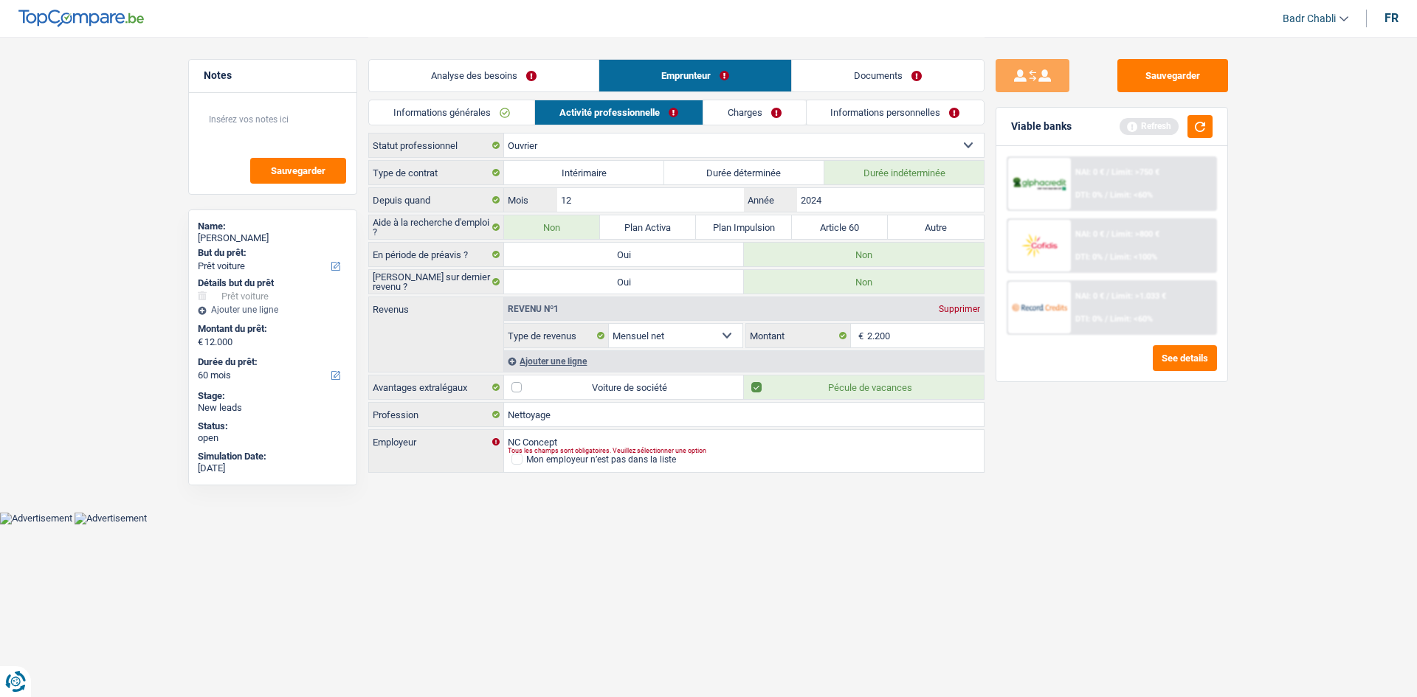
click at [762, 118] on link "Charges" at bounding box center [754, 112] width 103 height 24
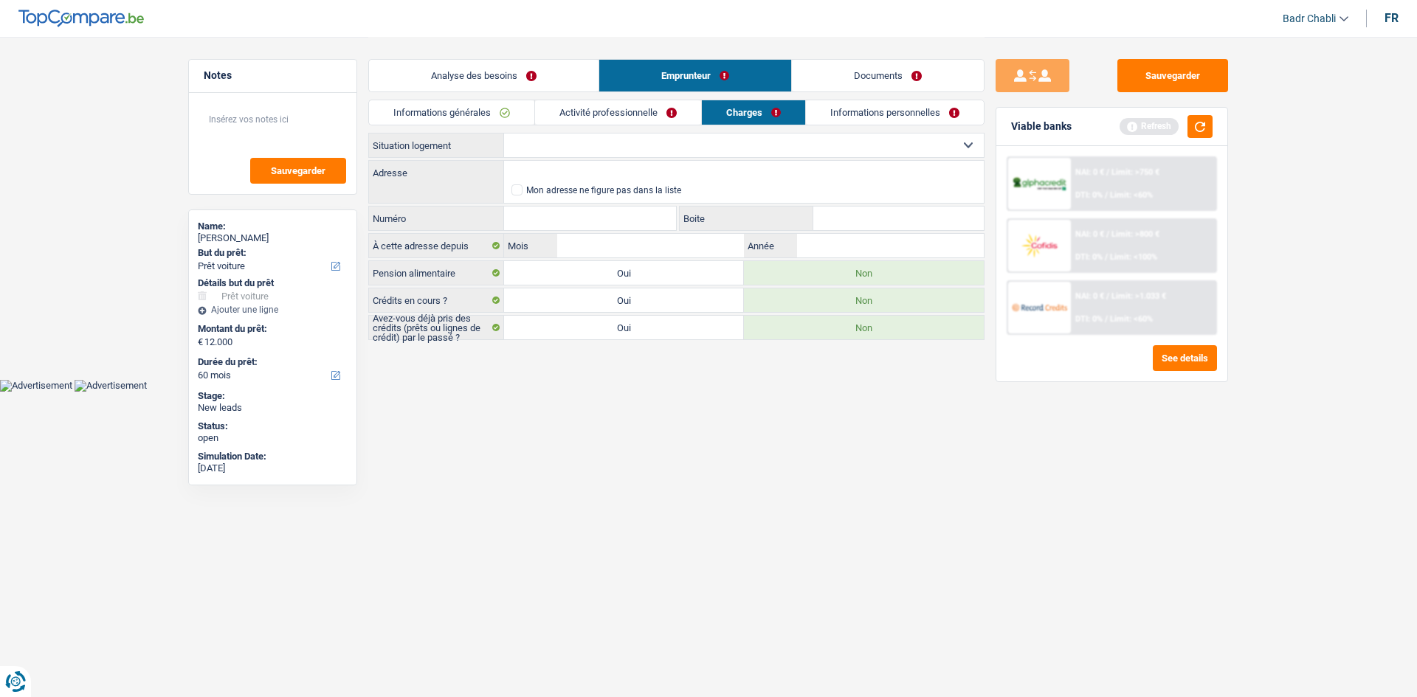
click at [689, 137] on select "Locataire Propriétaire avec prêt hypothécaire Propriétaire sans prêt hypothécai…" at bounding box center [744, 146] width 480 height 24
select select "rents"
click at [504, 134] on select "Locataire Propriétaire avec prêt hypothécaire Propriétaire sans prêt hypothécai…" at bounding box center [744, 146] width 480 height 24
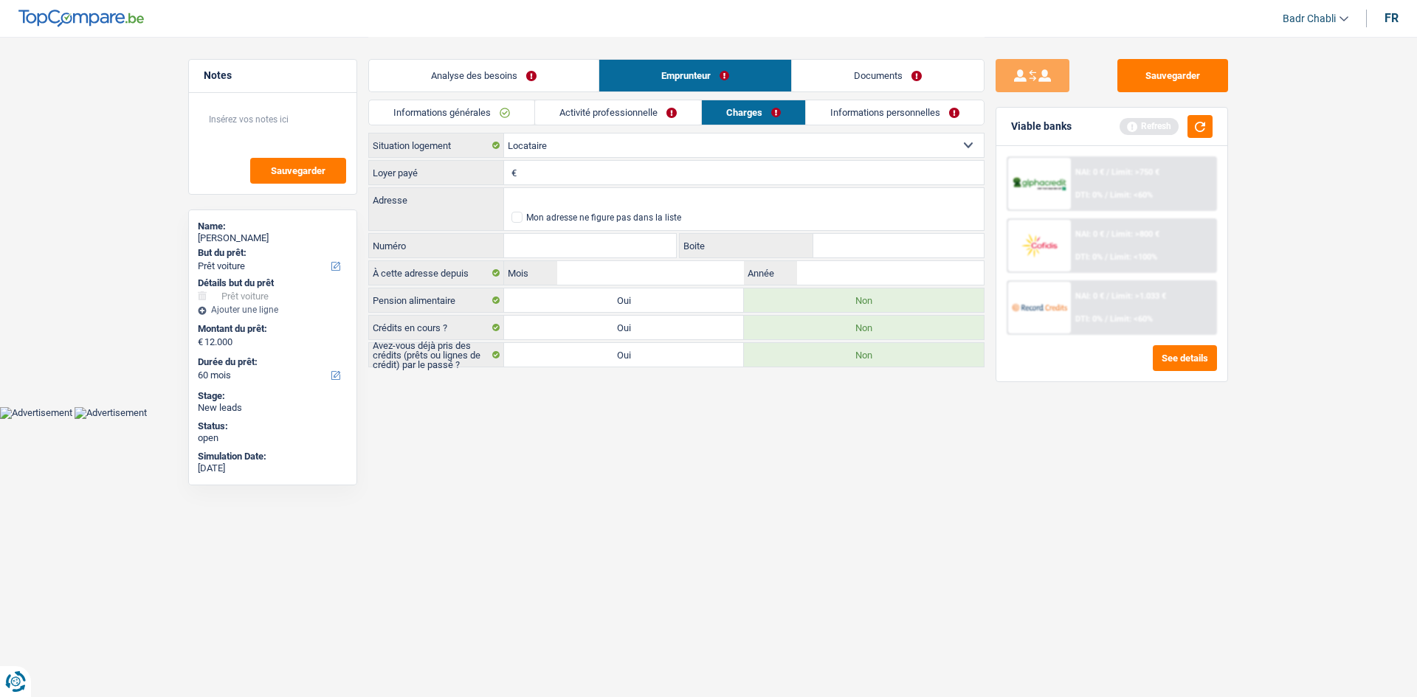
click at [861, 125] on li "Informations personnelles" at bounding box center [894, 113] width 179 height 26
click at [862, 114] on link "Informations personnelles" at bounding box center [895, 112] width 178 height 24
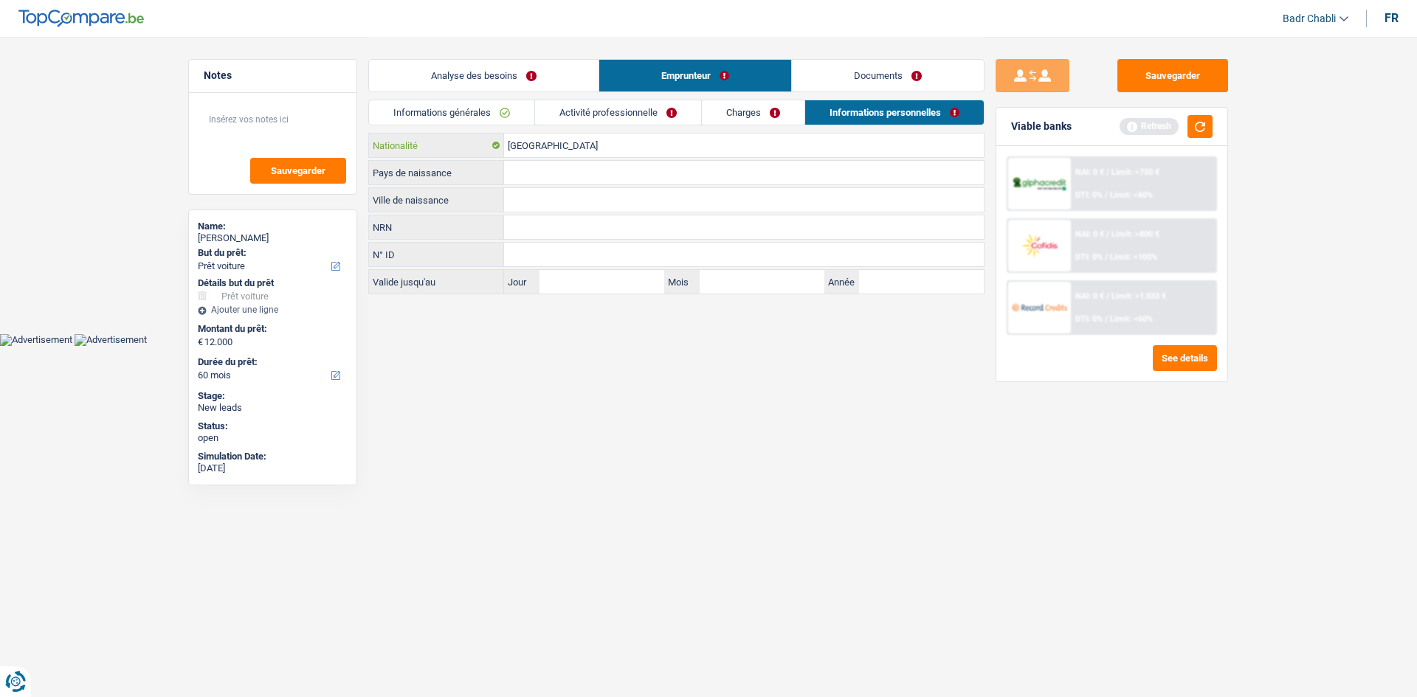
click at [626, 154] on input "[GEOGRAPHIC_DATA]" at bounding box center [744, 146] width 480 height 24
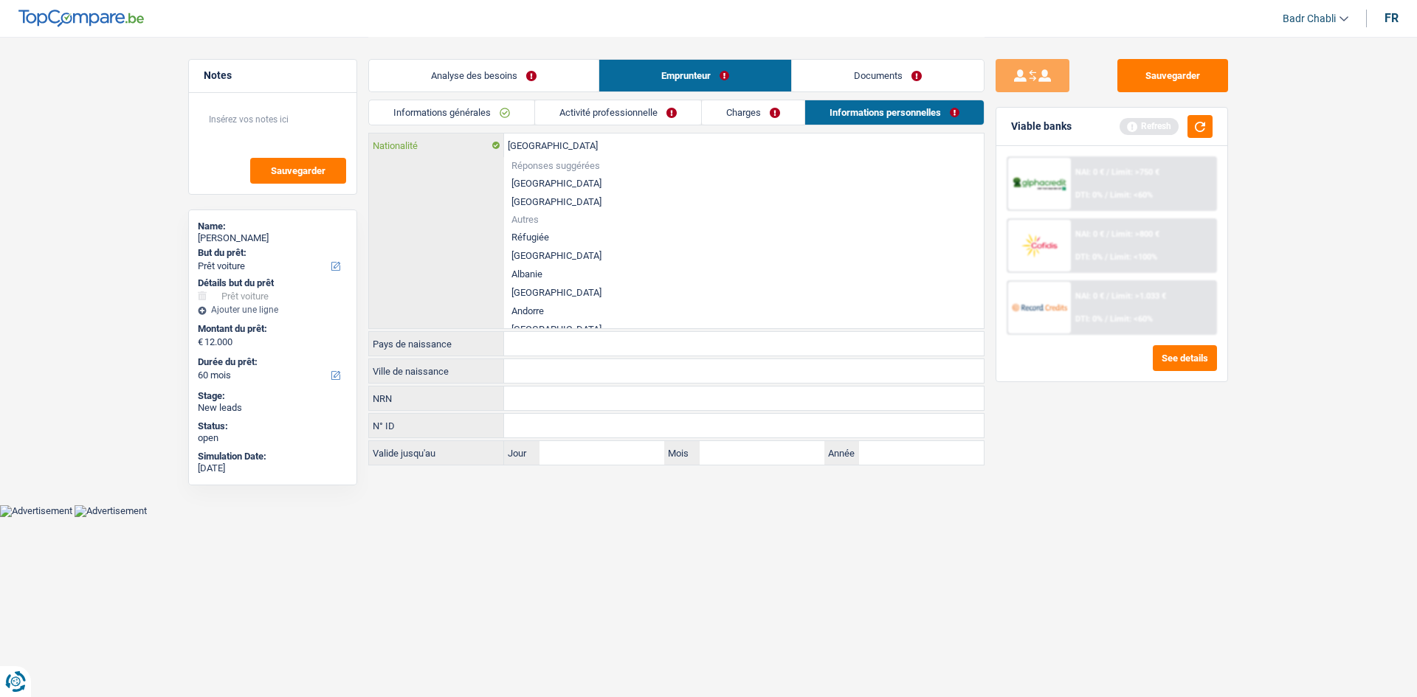
click at [626, 153] on input "[GEOGRAPHIC_DATA]" at bounding box center [744, 146] width 480 height 24
type input "r"
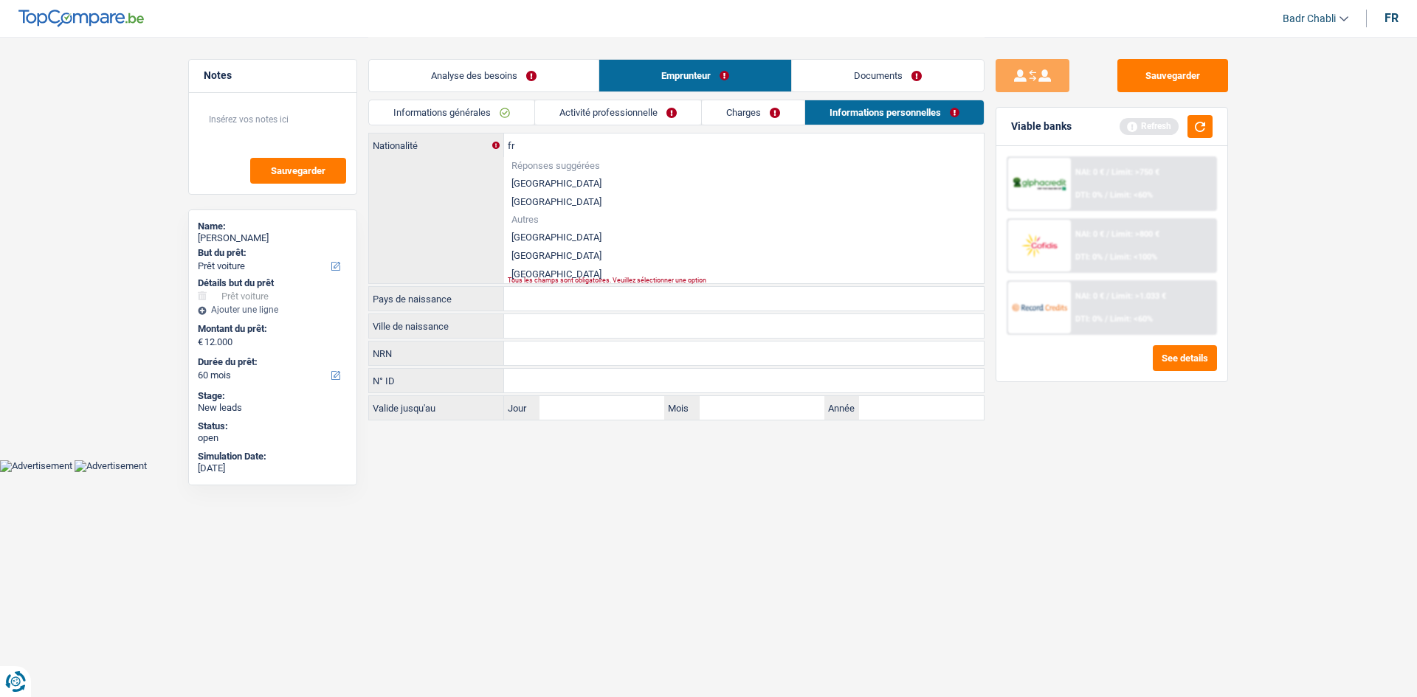
click at [528, 252] on li "[GEOGRAPHIC_DATA]" at bounding box center [744, 256] width 480 height 18
type input "[GEOGRAPHIC_DATA]"
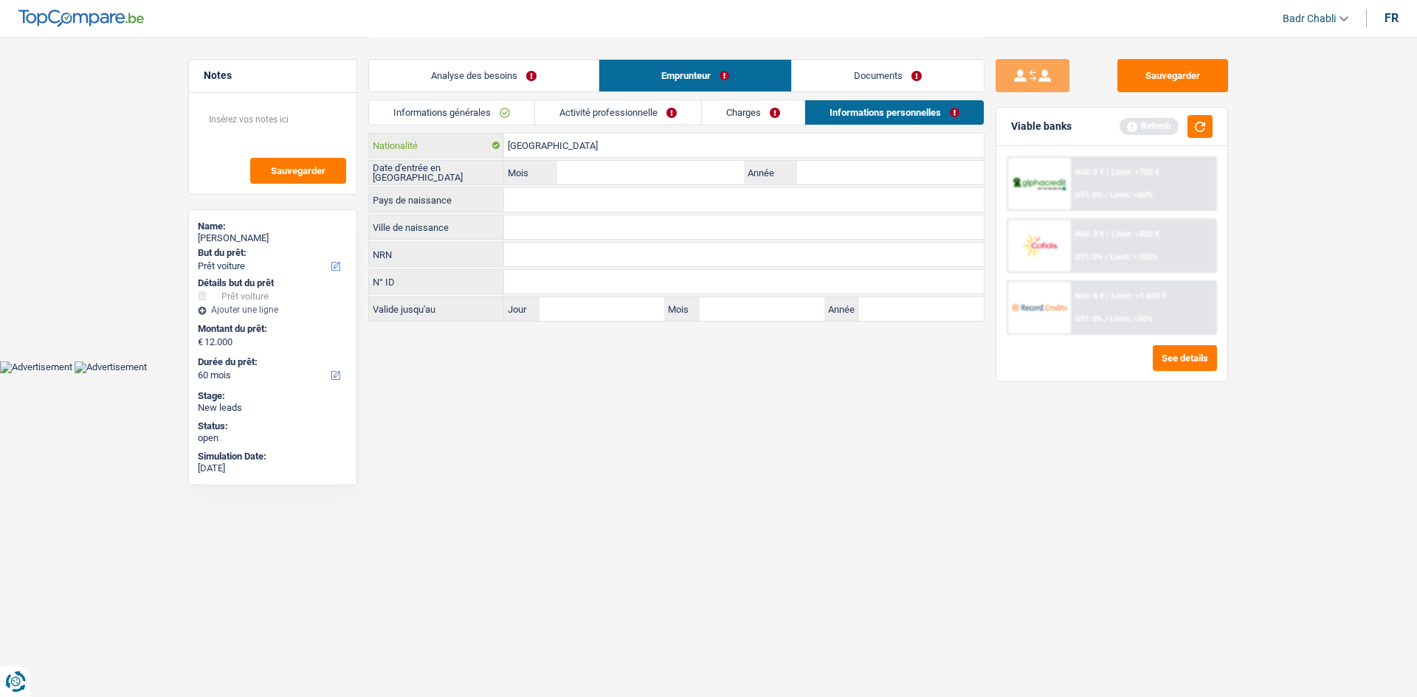
click at [560, 148] on input "[GEOGRAPHIC_DATA]" at bounding box center [744, 146] width 480 height 24
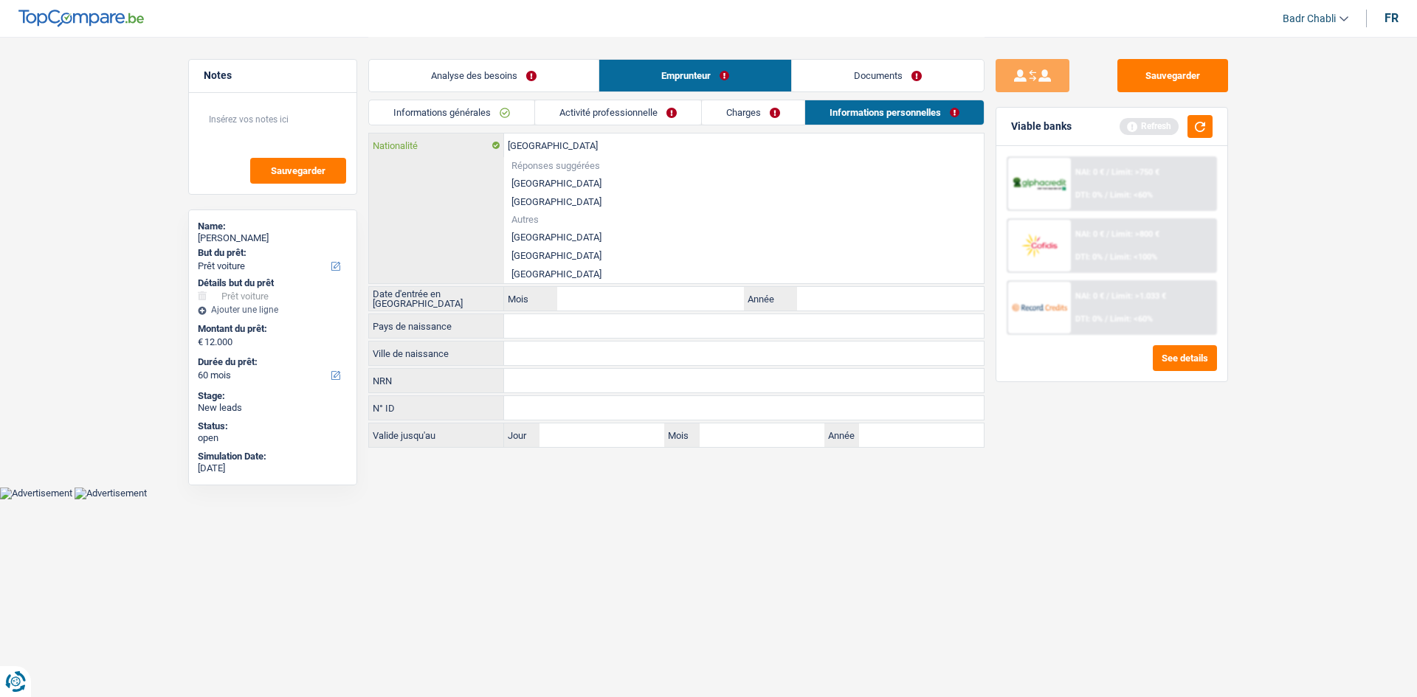
click at [560, 148] on input "[GEOGRAPHIC_DATA]" at bounding box center [744, 146] width 480 height 24
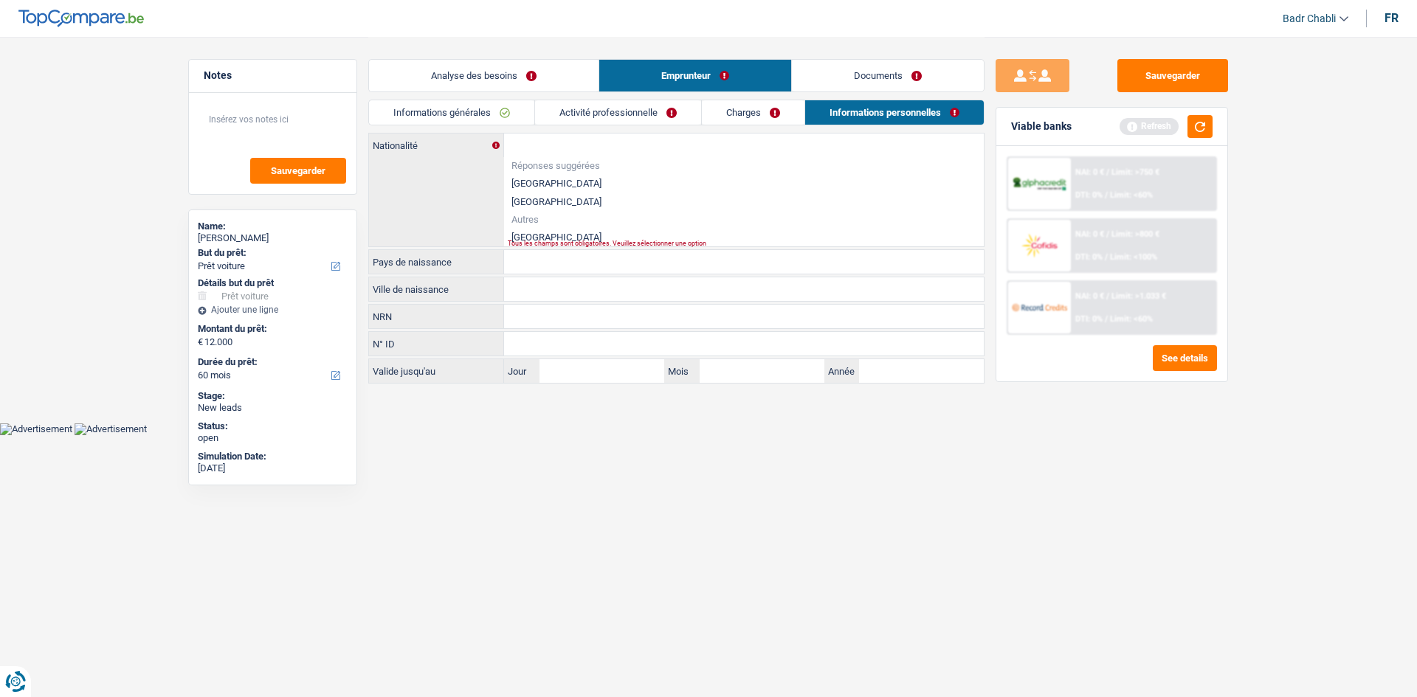
click at [533, 232] on li "[GEOGRAPHIC_DATA]" at bounding box center [744, 237] width 480 height 18
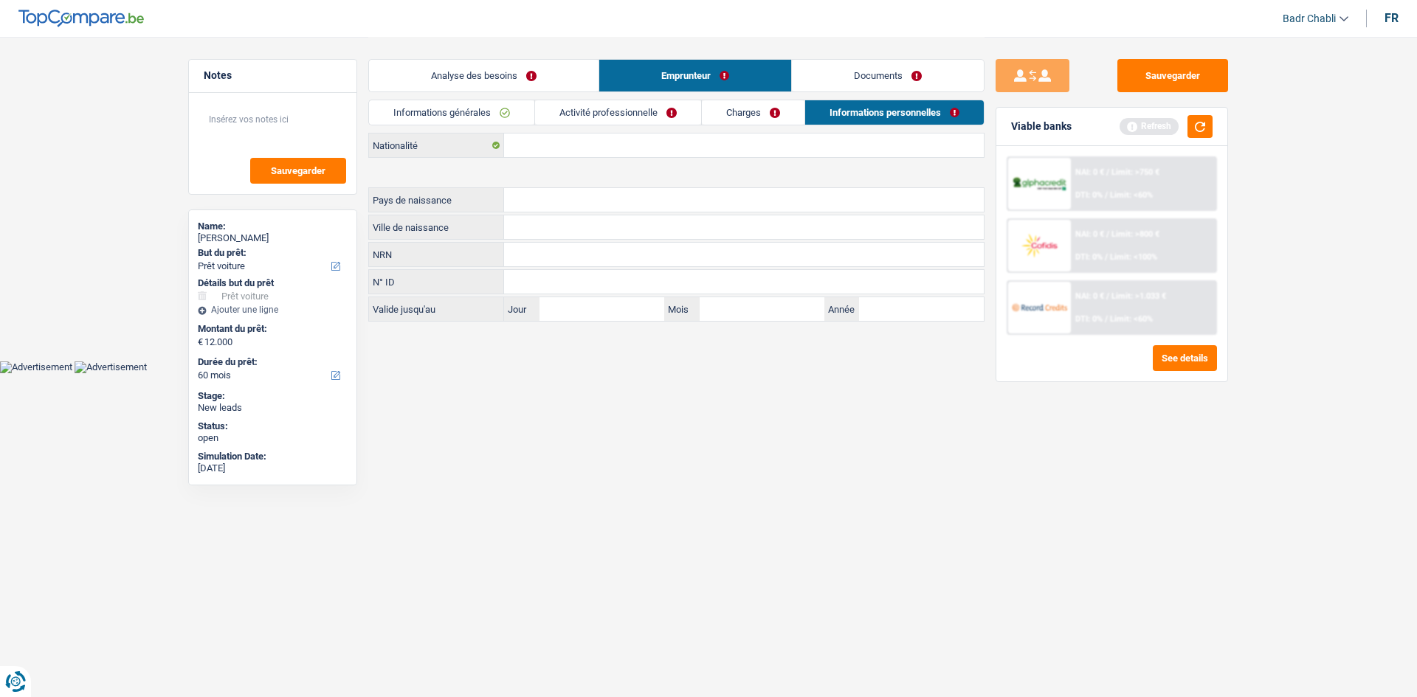
type input "Réfugiée"
click at [525, 152] on input "Réfugiée" at bounding box center [744, 146] width 480 height 24
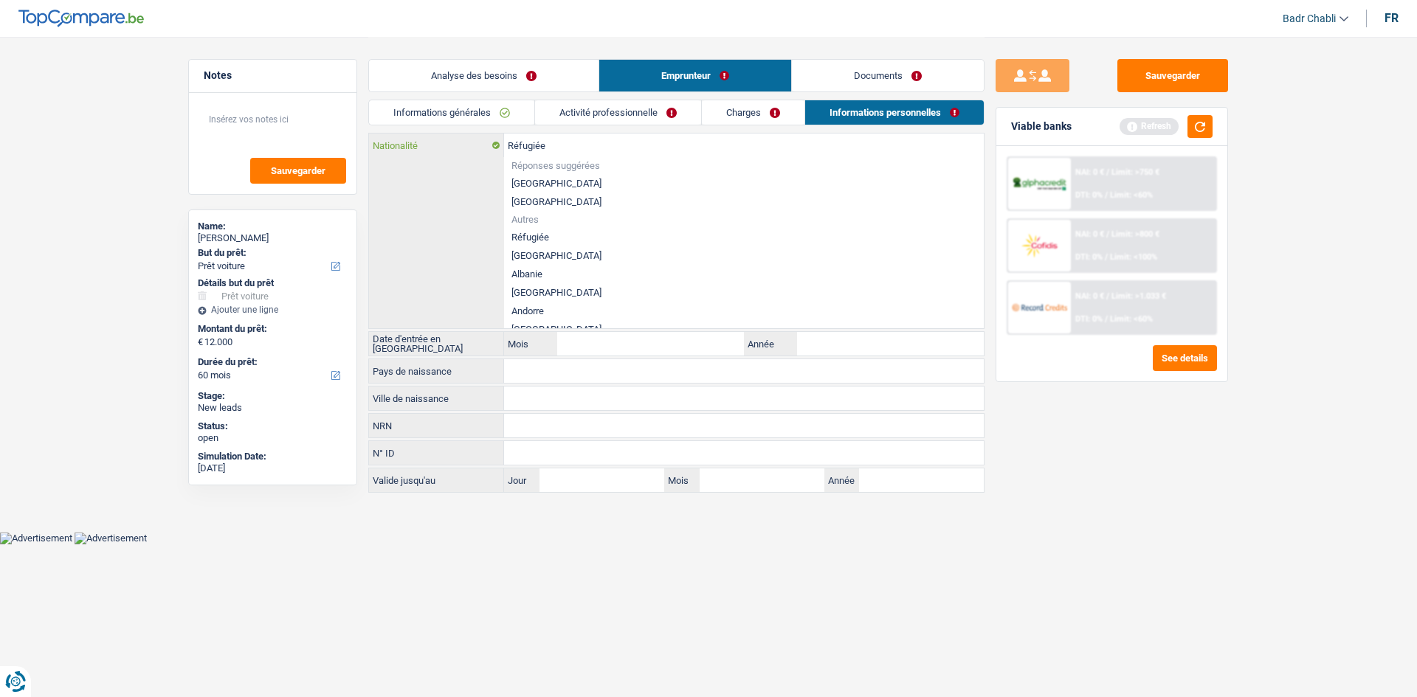
paste input "text"
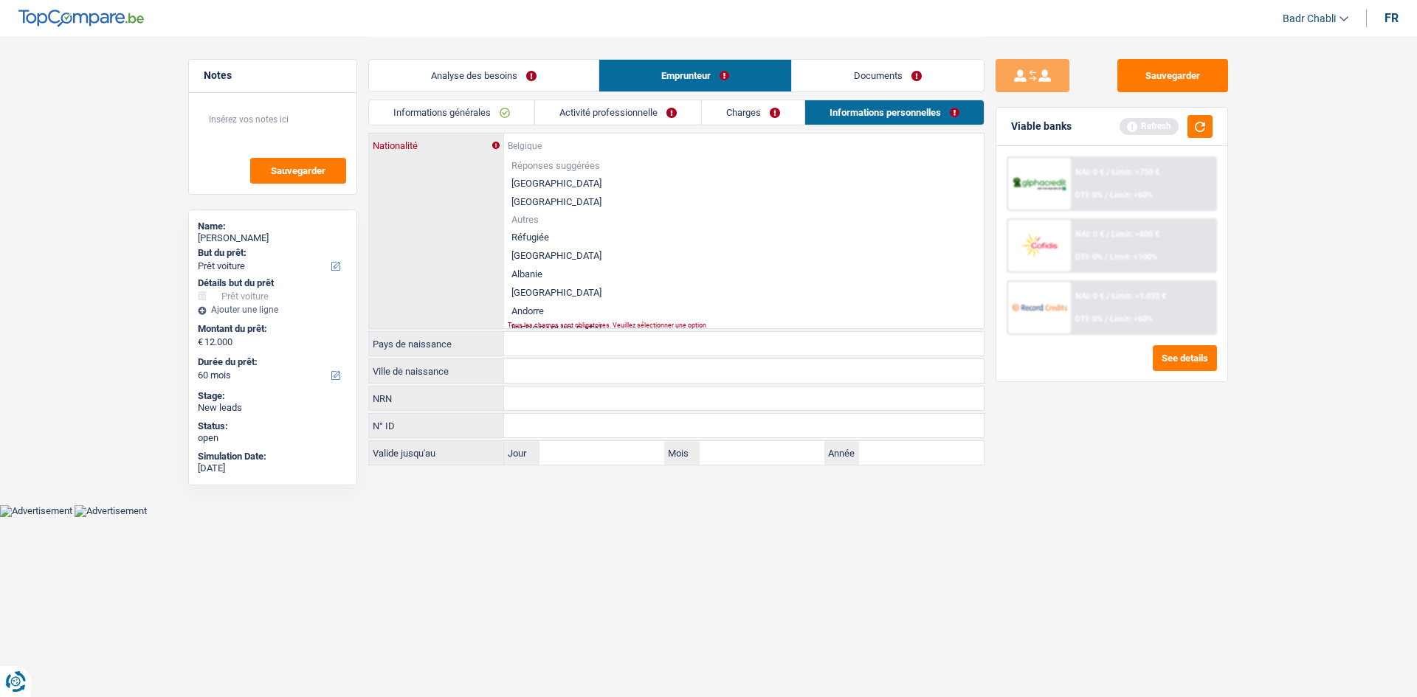
paste input "[GEOGRAPHIC_DATA]"
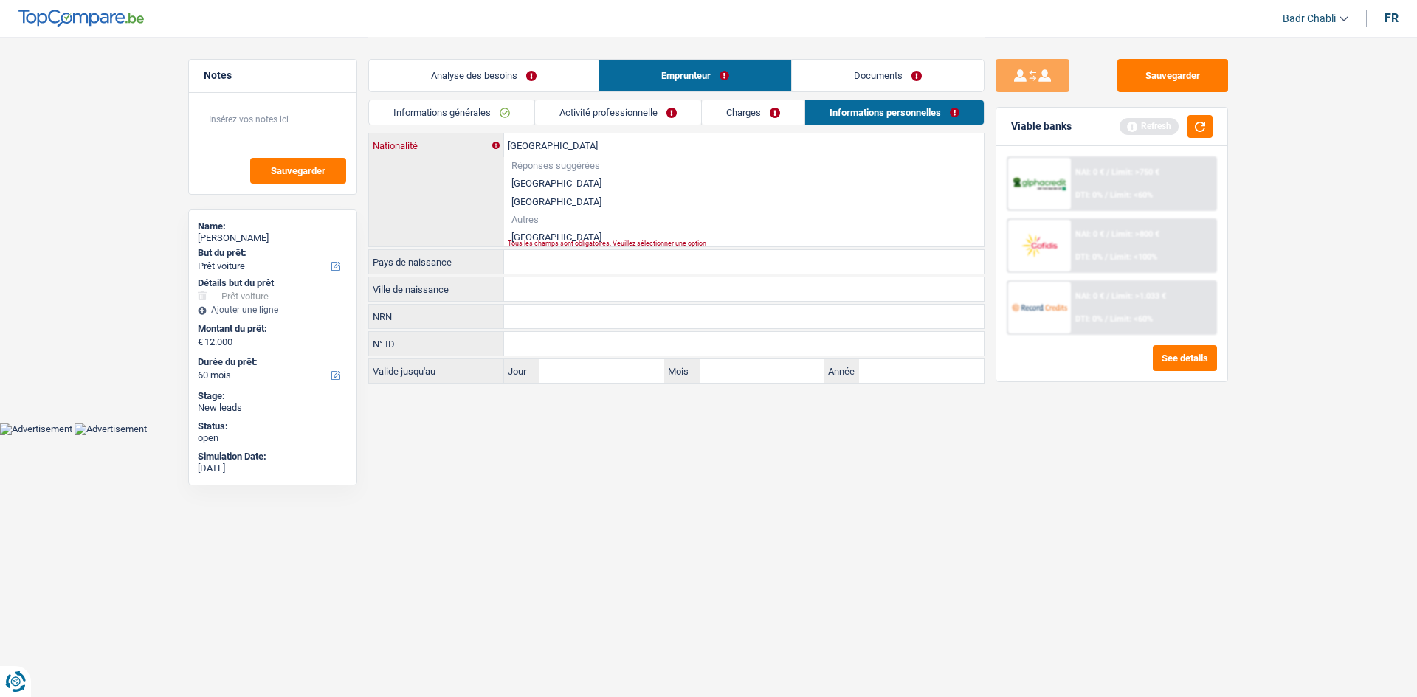
type input "[GEOGRAPHIC_DATA]"
click at [531, 230] on li "[GEOGRAPHIC_DATA]" at bounding box center [744, 237] width 480 height 18
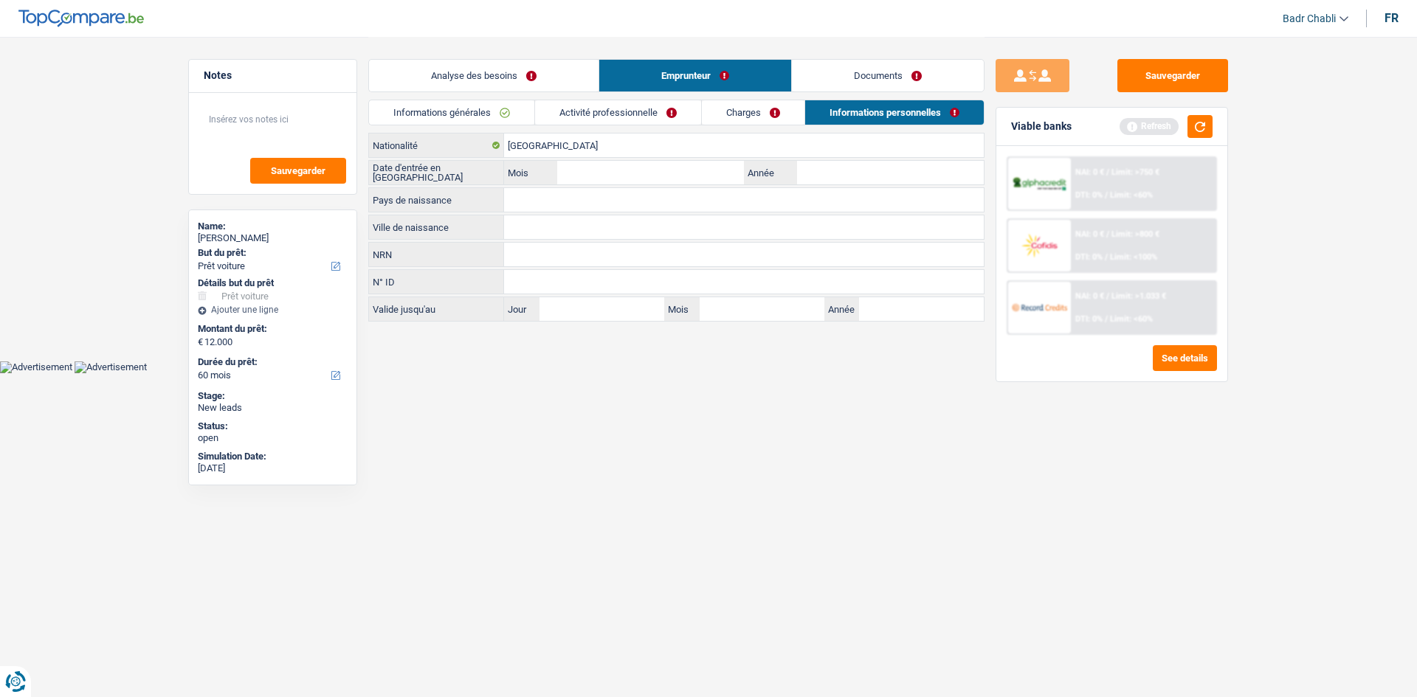
click at [531, 187] on div "[DEMOGRAPHIC_DATA] Nationalité Date d'entrée en [GEOGRAPHIC_DATA] Mois / Année …" at bounding box center [676, 227] width 616 height 189
click at [531, 190] on input "Pays de naissance" at bounding box center [744, 200] width 480 height 24
paste input "[GEOGRAPHIC_DATA]"
type input "[GEOGRAPHIC_DATA]"
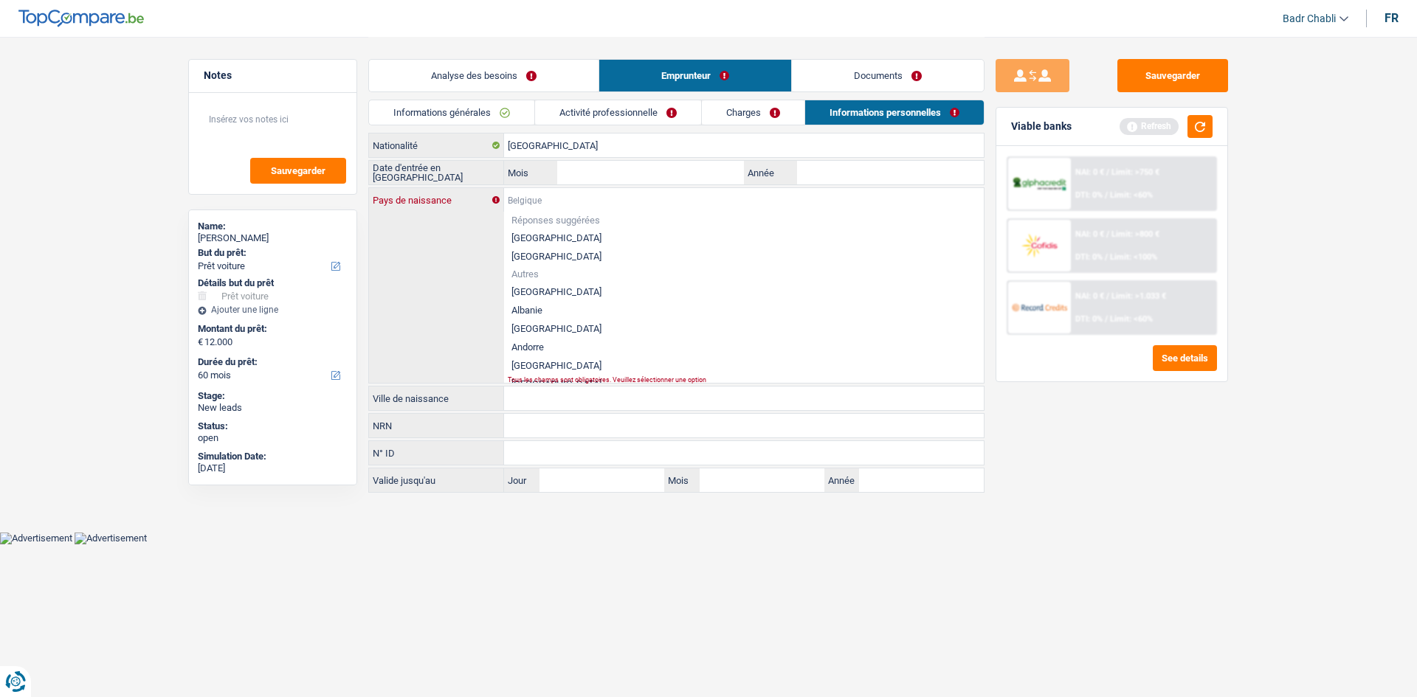
paste input "[GEOGRAPHIC_DATA]"
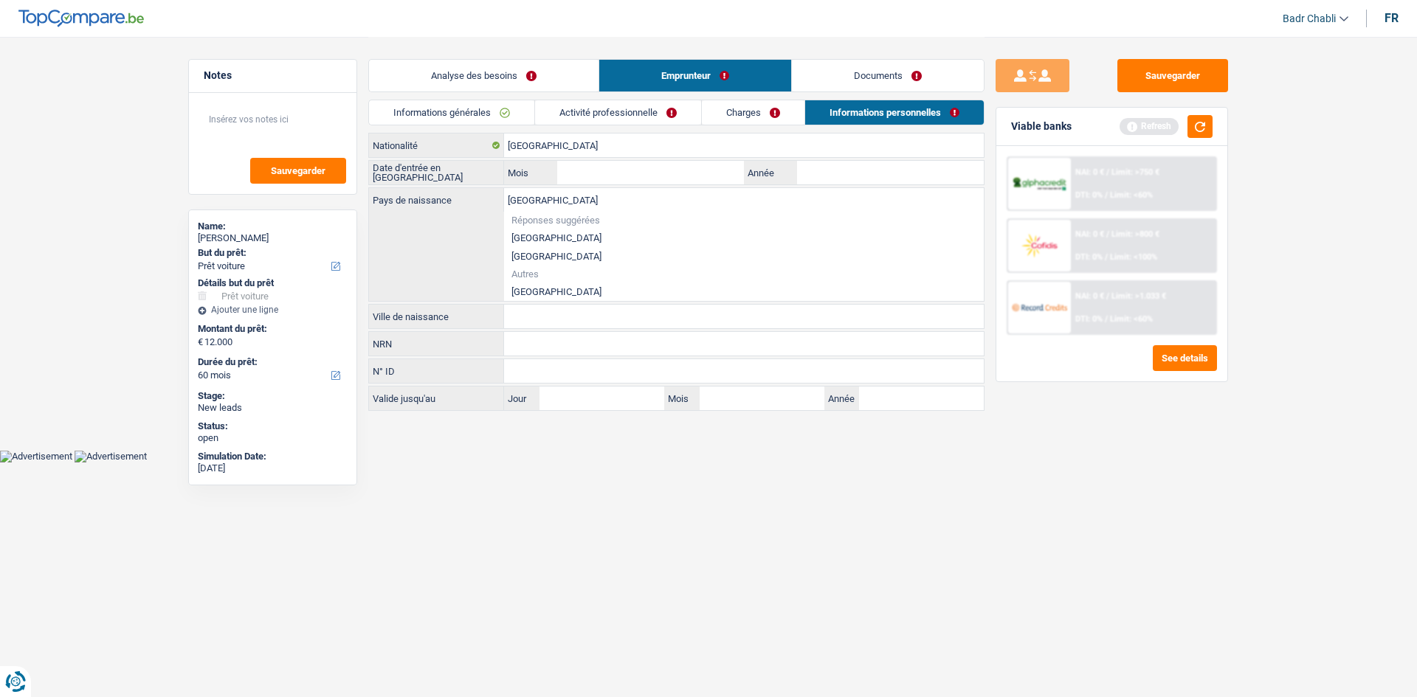
type input "[GEOGRAPHIC_DATA]"
click at [531, 283] on li "[GEOGRAPHIC_DATA]" at bounding box center [744, 292] width 480 height 18
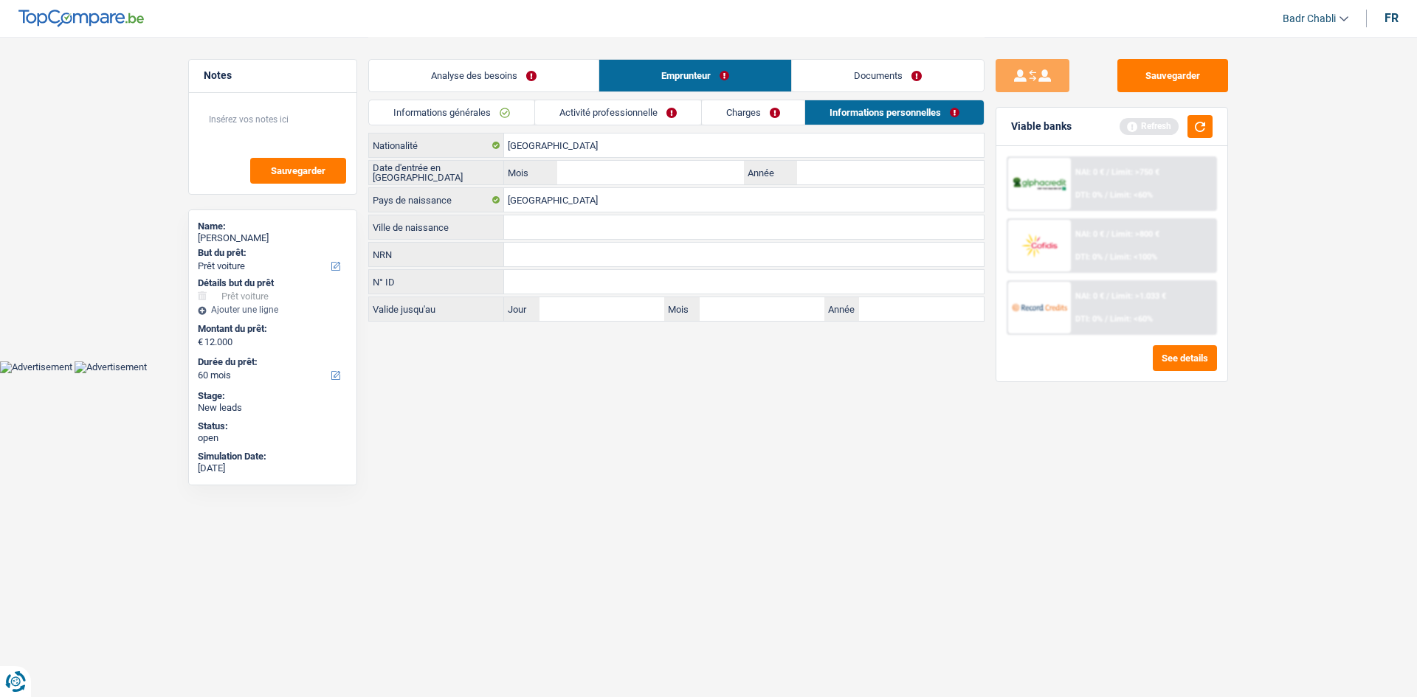
click at [529, 213] on div "[DEMOGRAPHIC_DATA] Nationalité Date d'entrée en [GEOGRAPHIC_DATA] Mois / Année …" at bounding box center [676, 227] width 616 height 189
click at [750, 103] on link "Charges" at bounding box center [753, 112] width 103 height 24
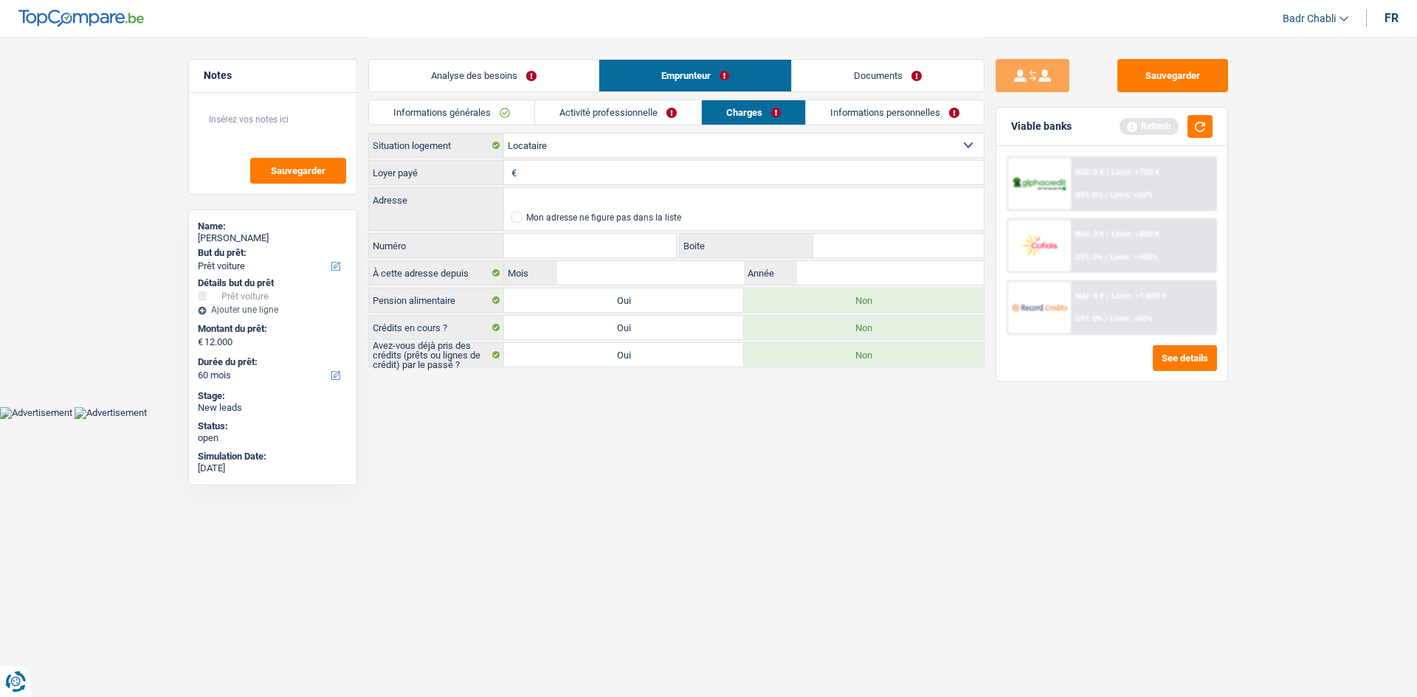
click at [549, 149] on select "Locataire Propriétaire avec prêt hypothécaire Propriétaire sans prêt hypothécai…" at bounding box center [744, 146] width 480 height 24
select select "liveWithParents"
click at [504, 134] on select "Locataire Propriétaire avec prêt hypothécaire Propriétaire sans prêt hypothécai…" at bounding box center [744, 146] width 480 height 24
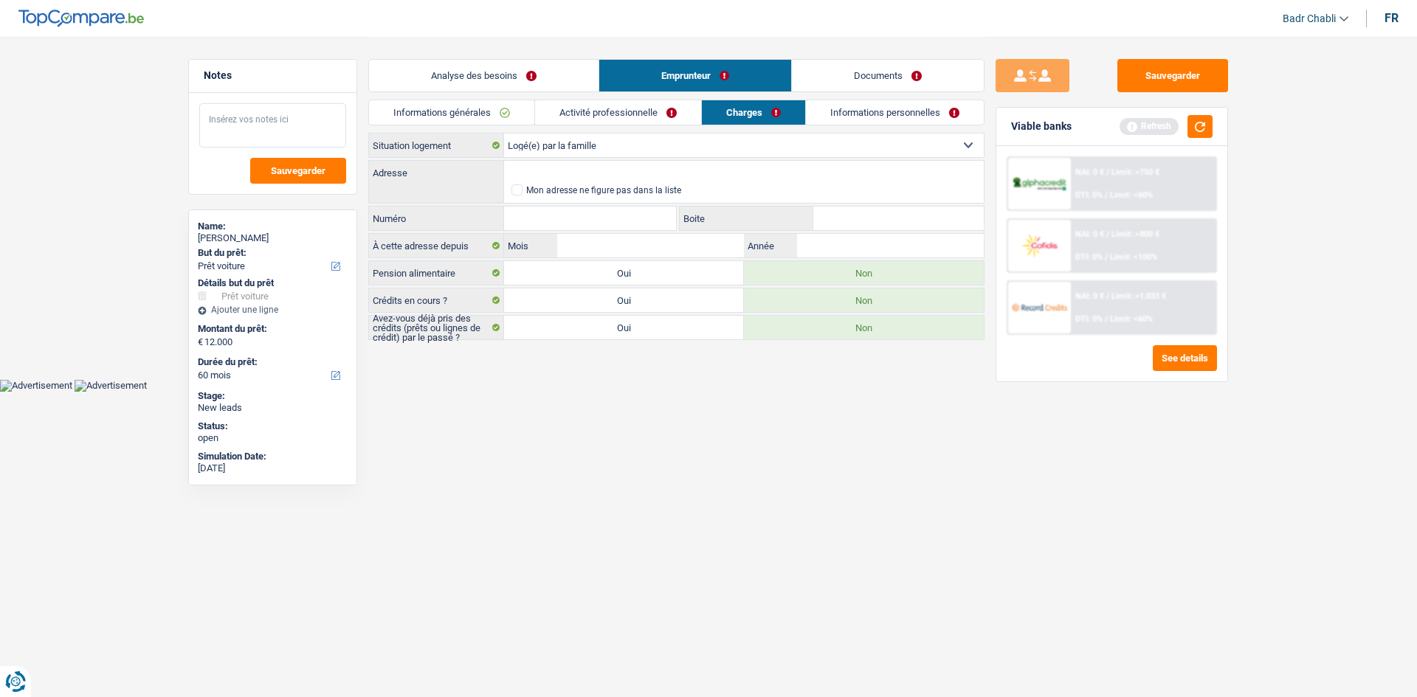
click at [297, 116] on textarea at bounding box center [272, 125] width 147 height 44
type textarea "MAdame ne paie pas de [PERSON_NAME], son compagnon s'enoccupe"
click at [699, 168] on input "Adresse" at bounding box center [744, 173] width 480 height 24
type input "Rue Bureaufosse, [GEOGRAPHIC_DATA], [GEOGRAPHIC_DATA]"
click at [630, 225] on input "Numéro" at bounding box center [590, 219] width 172 height 24
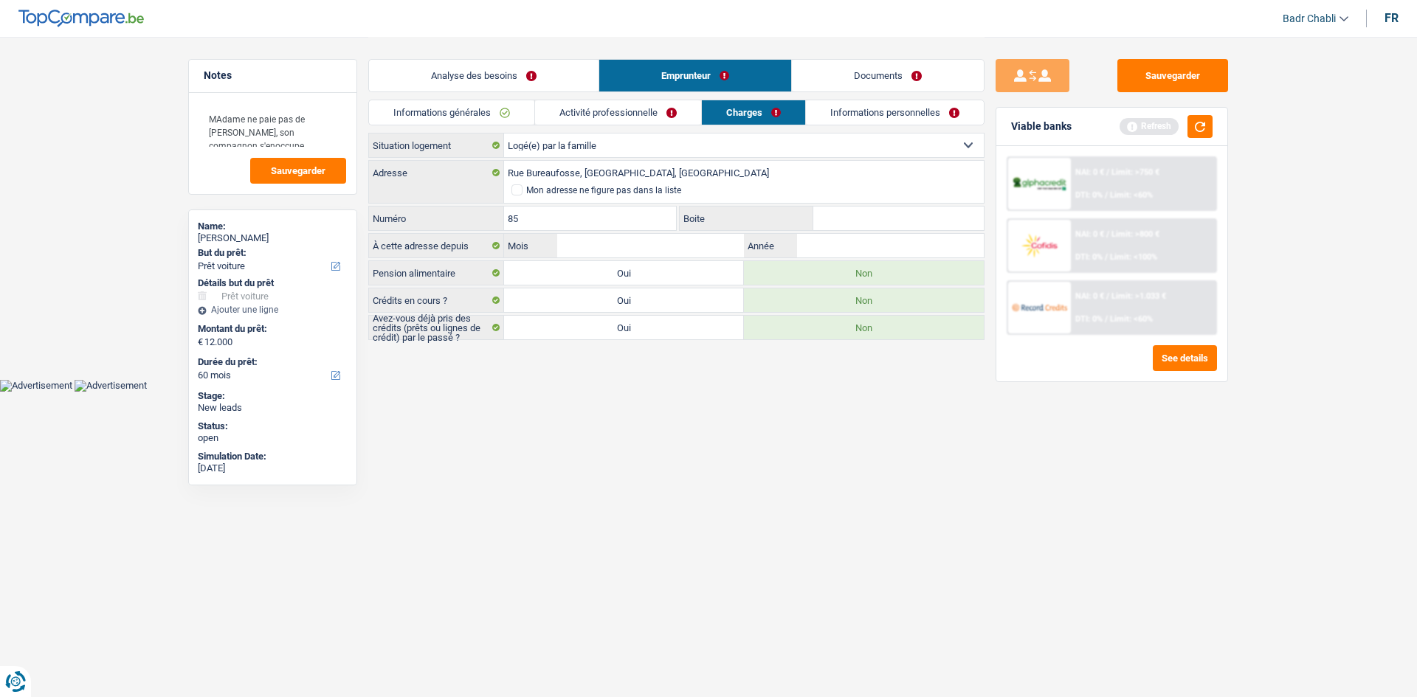
type input "85"
type input "B"
click at [644, 251] on input "Mois" at bounding box center [650, 246] width 187 height 24
type input "01"
type input "2024"
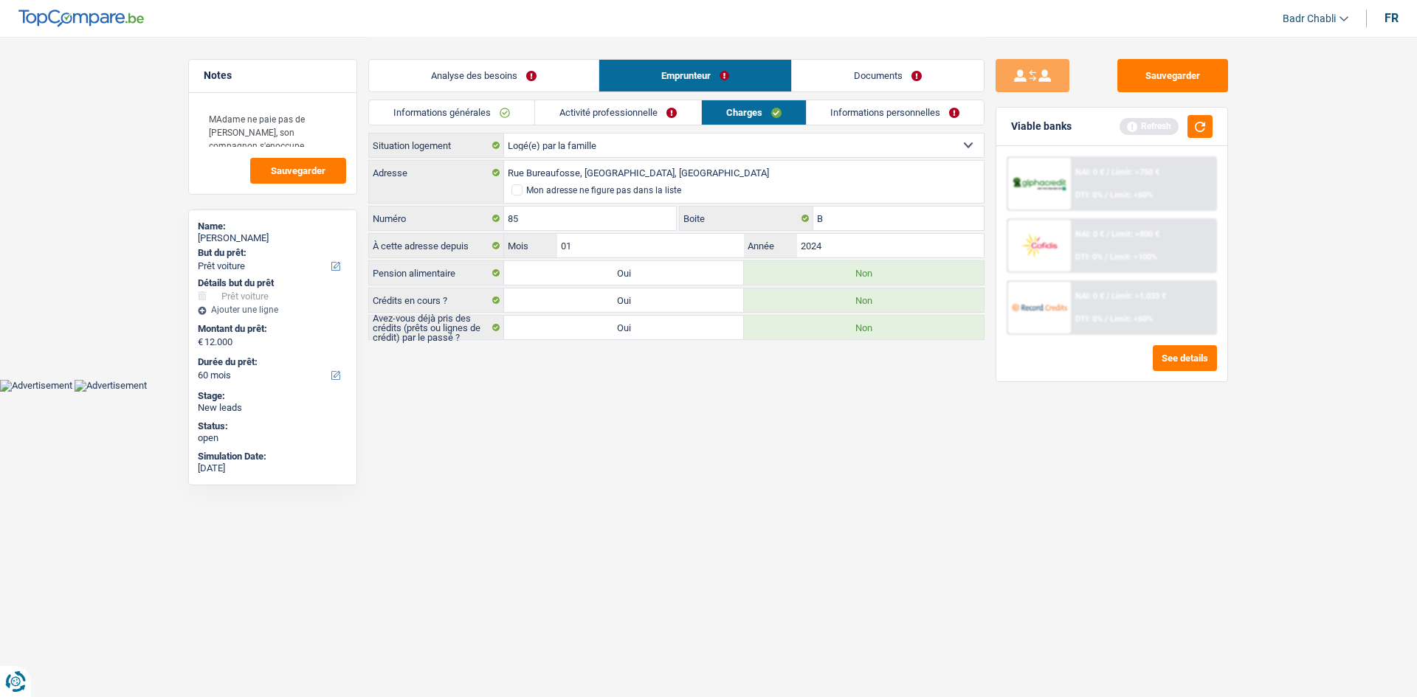
click at [866, 99] on div "Analyse des besoins Emprunteur Documents" at bounding box center [676, 68] width 616 height 63
click at [866, 108] on link "Informations personnelles" at bounding box center [896, 112] width 178 height 24
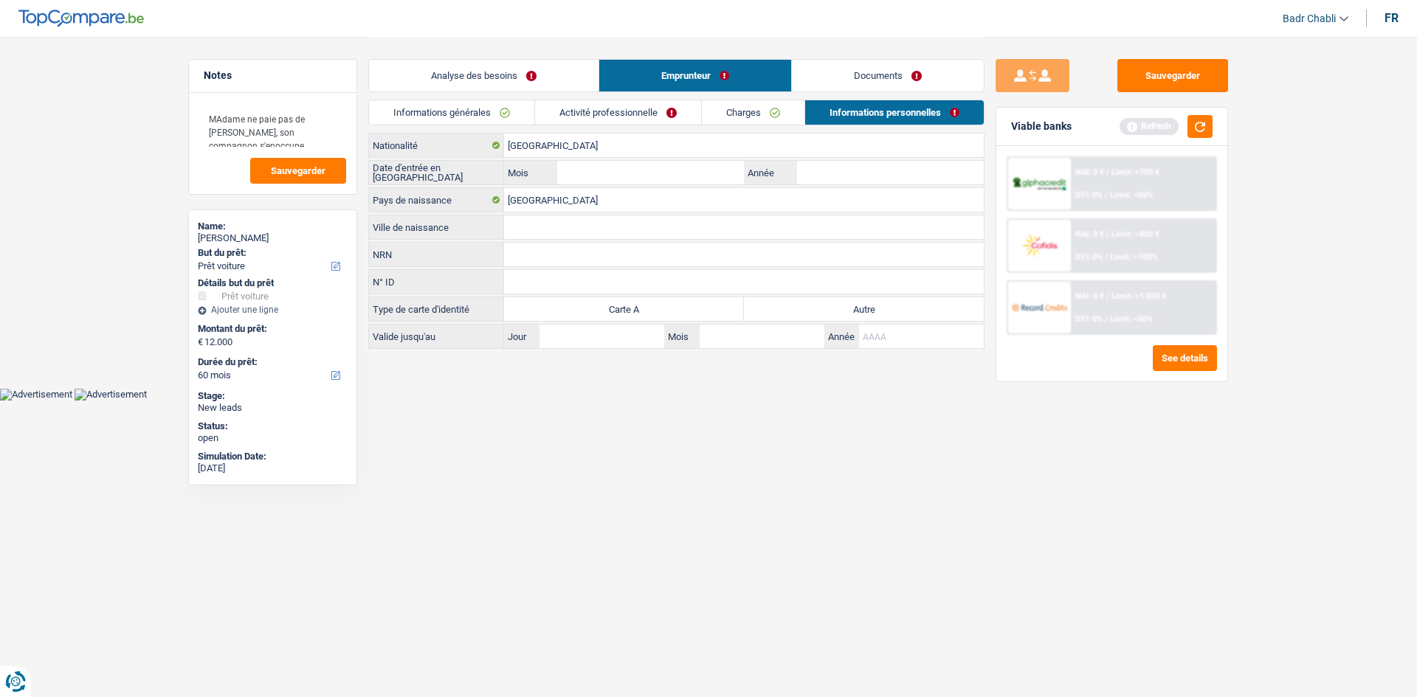
click at [905, 324] on div "Valide jusqu'au Jour / Mois / Année" at bounding box center [676, 336] width 616 height 25
click at [899, 308] on label "Autre" at bounding box center [864, 309] width 240 height 24
click at [899, 308] on input "Autre" at bounding box center [864, 309] width 240 height 24
radio input "true"
click at [650, 166] on input "Mois" at bounding box center [650, 173] width 187 height 24
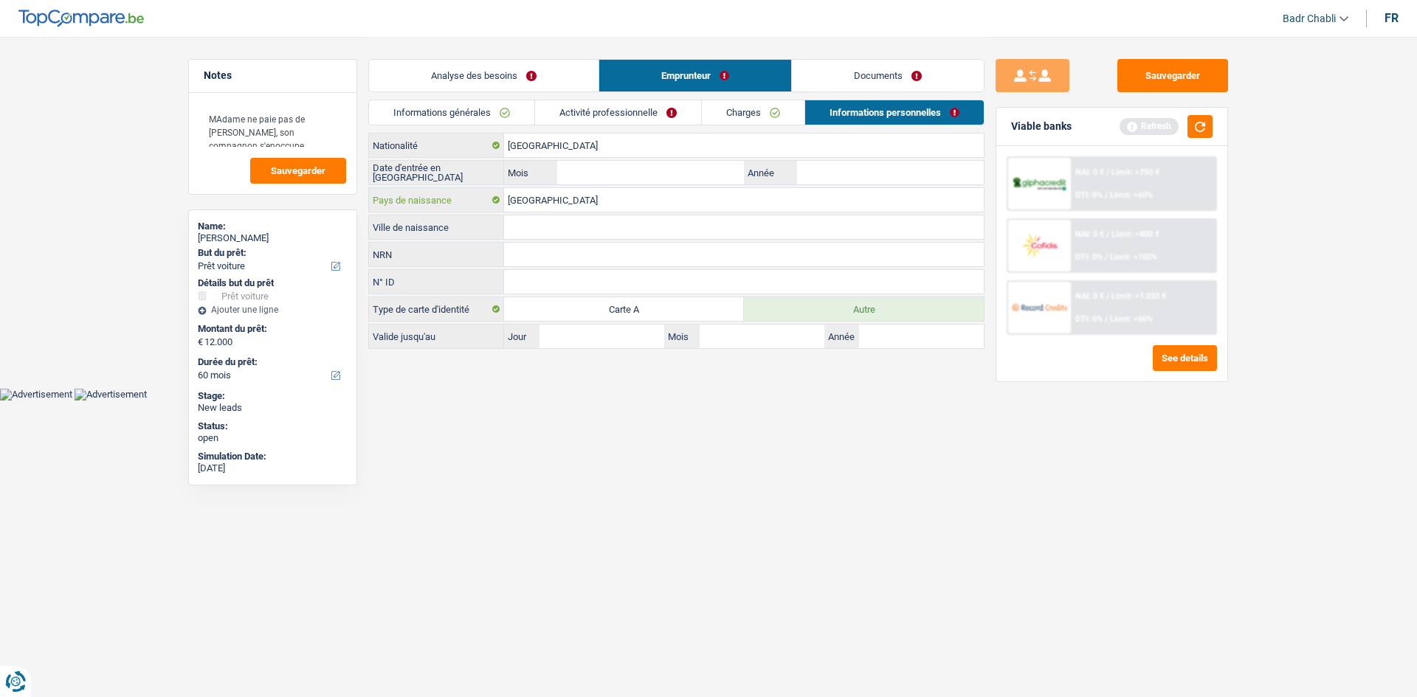
click at [647, 190] on input "[GEOGRAPHIC_DATA]" at bounding box center [744, 200] width 480 height 24
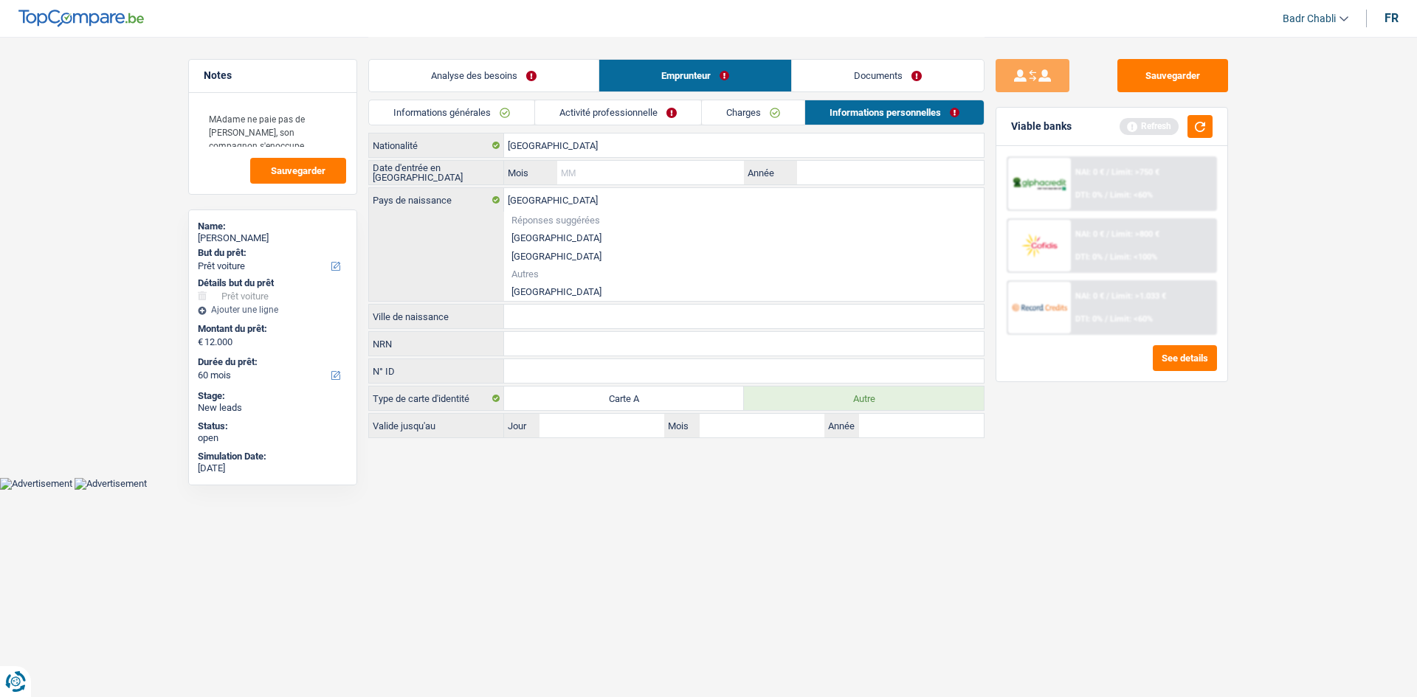
click at [656, 169] on input "Mois" at bounding box center [650, 173] width 187 height 24
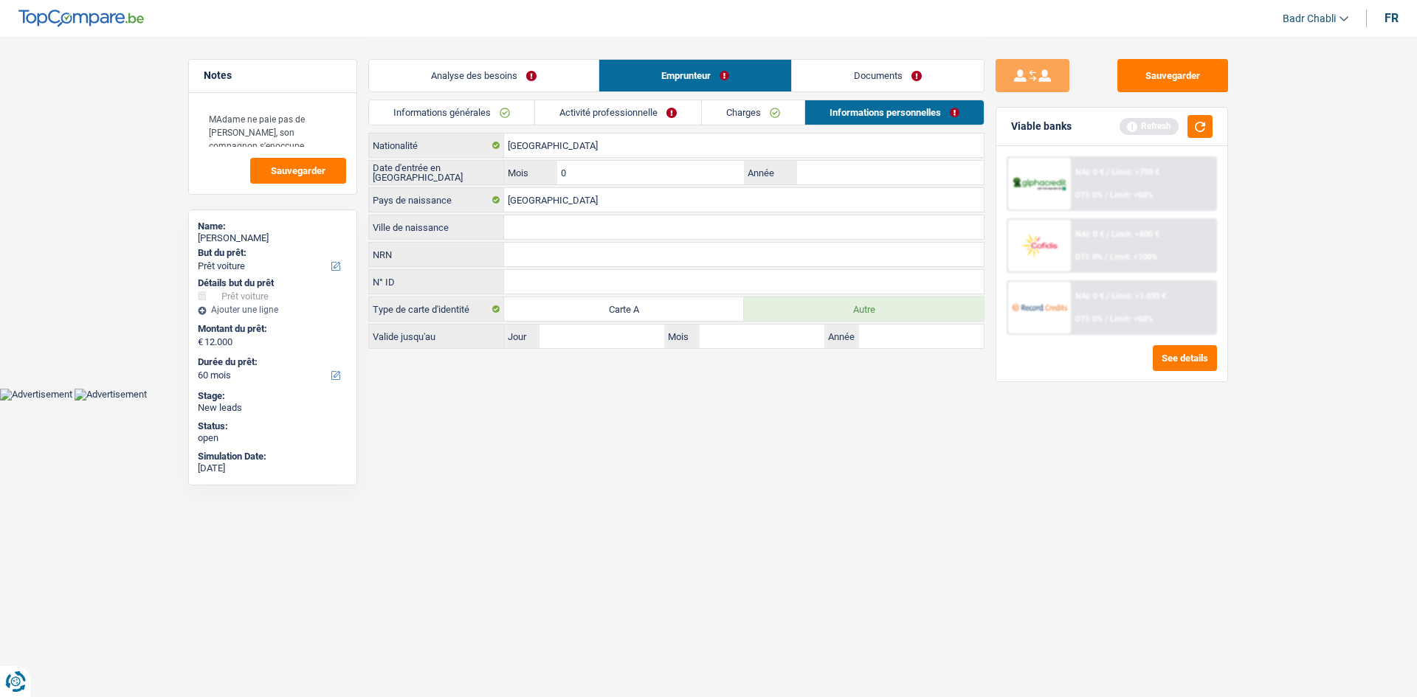
type input "01"
type input "2020"
click at [587, 227] on input "Ville de naissance" at bounding box center [744, 228] width 480 height 24
type input "[GEOGRAPHIC_DATA]"
click at [1176, 75] on button "Sauvegarder" at bounding box center [1172, 75] width 111 height 33
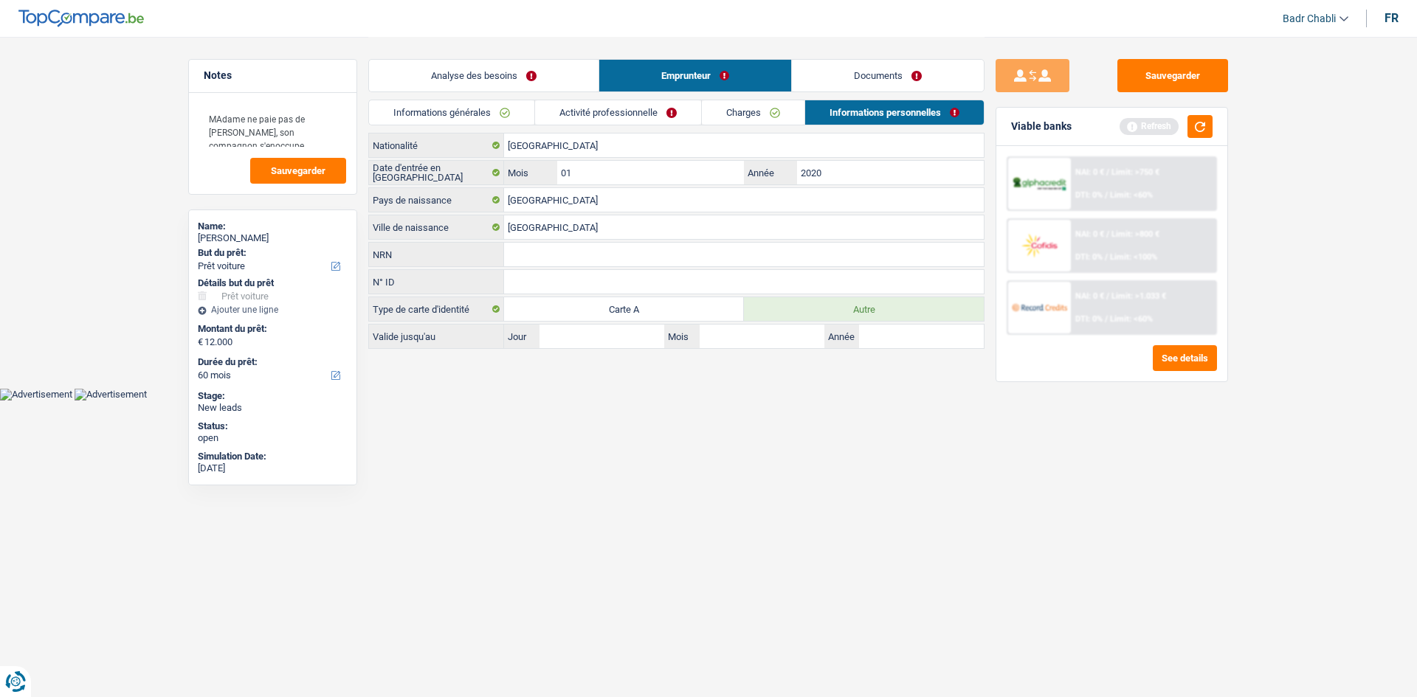
click at [865, 89] on link "Documents" at bounding box center [888, 76] width 192 height 32
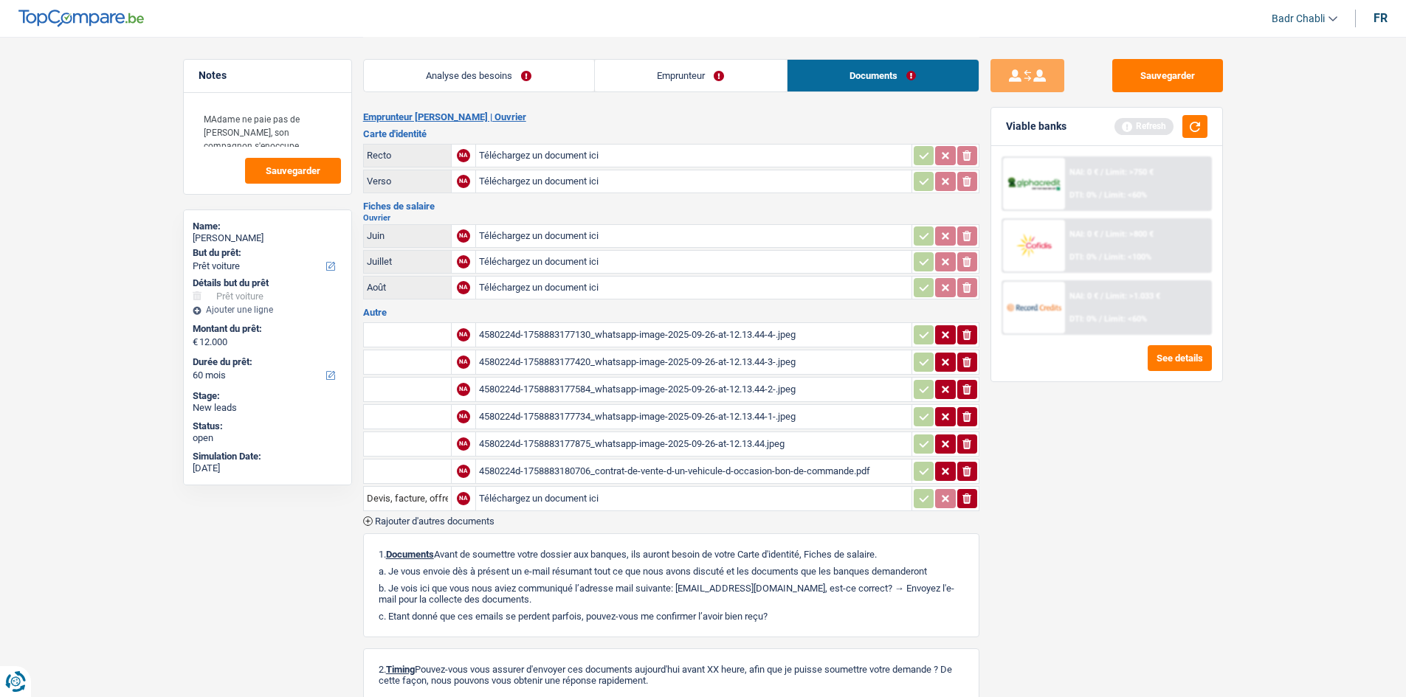
click at [661, 392] on div "4580224d-1758883177584_whatsapp-image-2025-09-26-at-12.13.44-2-.jpeg" at bounding box center [694, 390] width 430 height 22
click at [693, 415] on div "4580224d-1758883177734_whatsapp-image-2025-09-26-at-12.13.44-1-.jpeg" at bounding box center [694, 417] width 430 height 22
click at [720, 442] on div "4580224d-1758883177875_whatsapp-image-2025-09-26-at-12.13.44.jpeg" at bounding box center [694, 444] width 430 height 22
click at [719, 334] on div "4580224d-1758883177130_whatsapp-image-2025-09-26-at-12.13.44-4-.jpeg" at bounding box center [694, 335] width 430 height 22
click at [616, 356] on div "4580224d-1758883177420_whatsapp-image-2025-09-26-at-12.13.44-3-.jpeg" at bounding box center [694, 362] width 430 height 22
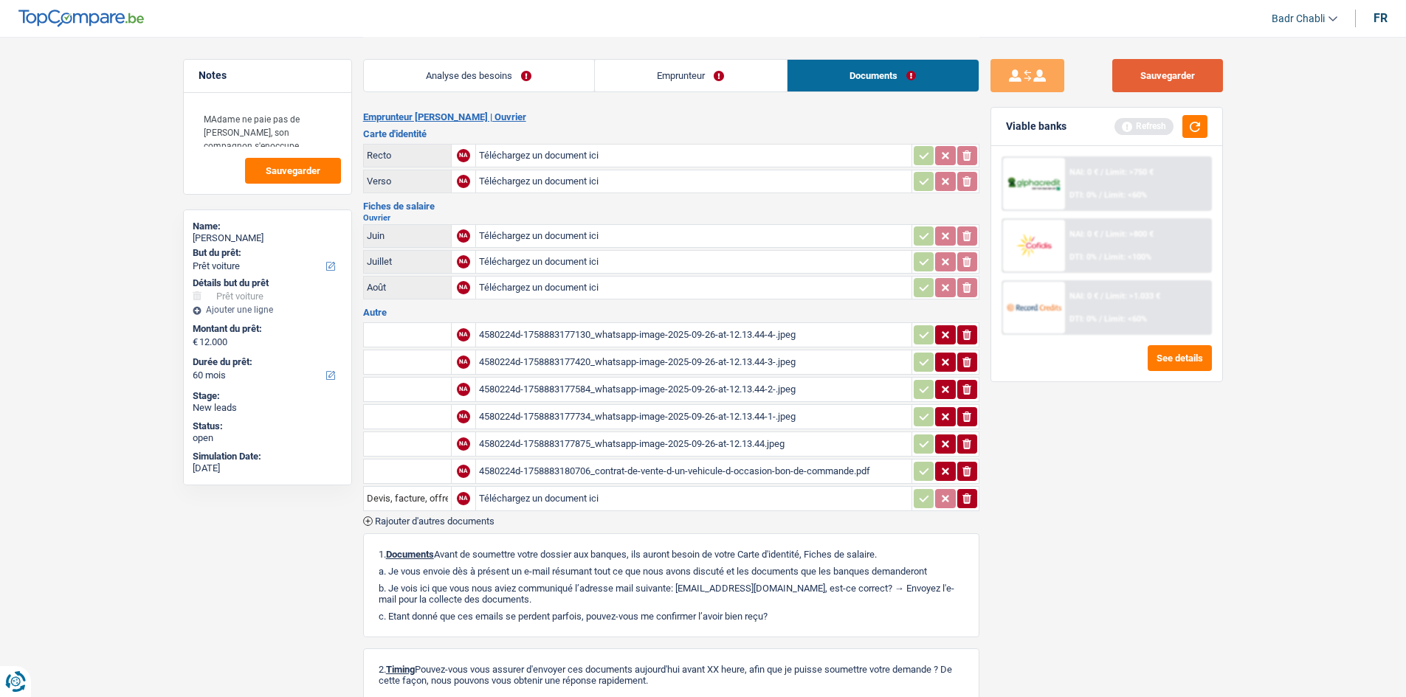
click at [1197, 77] on button "Sauvegarder" at bounding box center [1167, 75] width 111 height 33
